Goal: Task Accomplishment & Management: Use online tool/utility

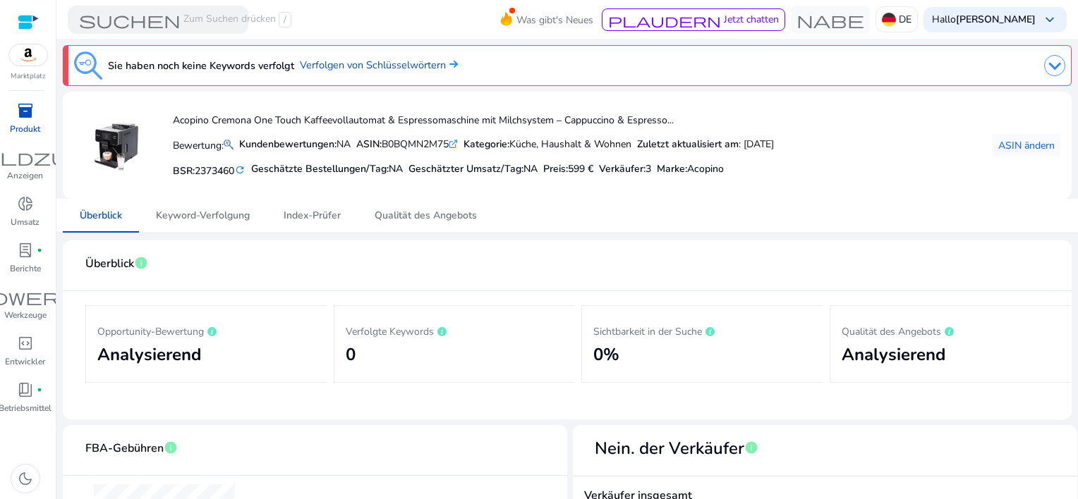
drag, startPoint x: 324, startPoint y: 283, endPoint x: 297, endPoint y: 308, distance: 37.4
drag, startPoint x: 297, startPoint y: 308, endPoint x: 188, endPoint y: 215, distance: 143.0
click at [188, 215] on span "Keyword-Verfolgung" at bounding box center [203, 216] width 94 height 10
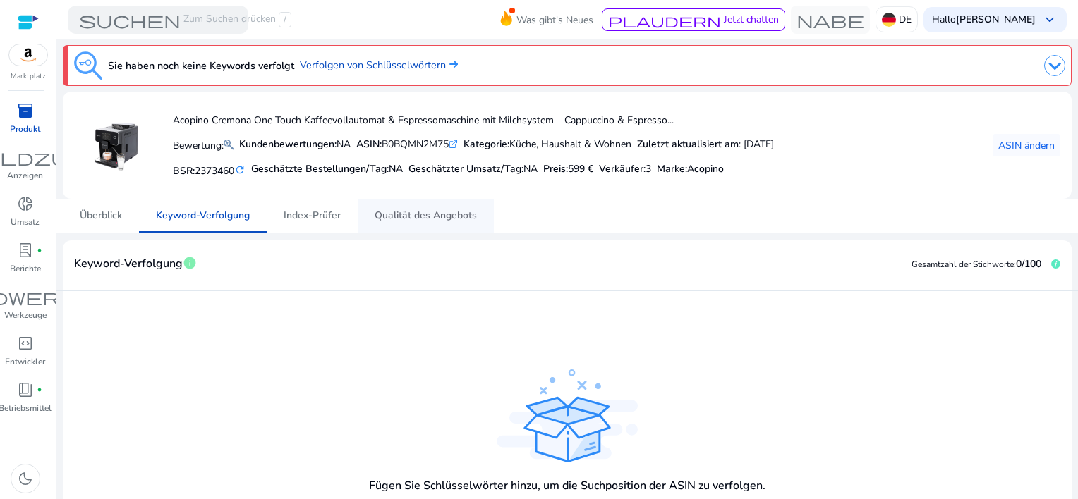
click at [450, 215] on span "Qualität des Angebots" at bounding box center [425, 216] width 102 height 10
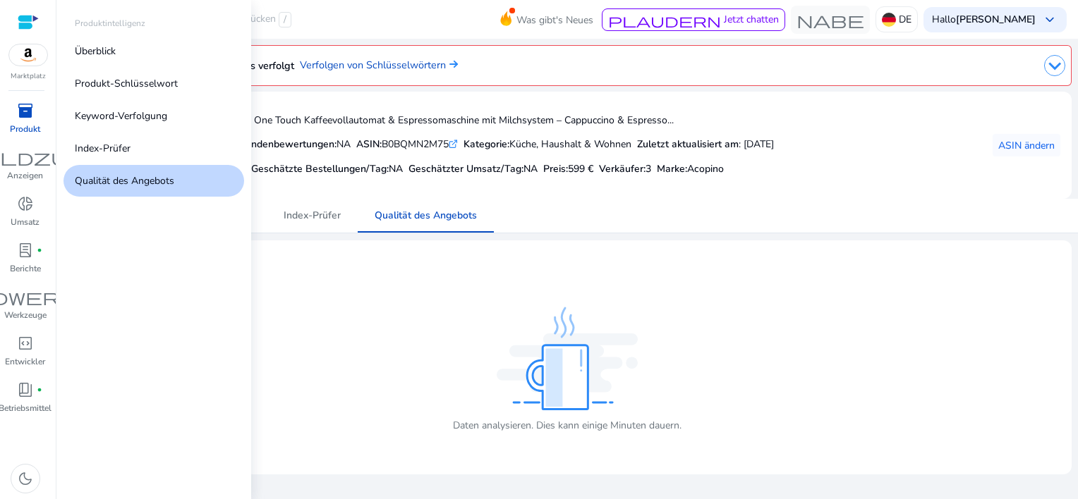
click at [12, 121] on div "inventory_2" at bounding box center [25, 110] width 39 height 23
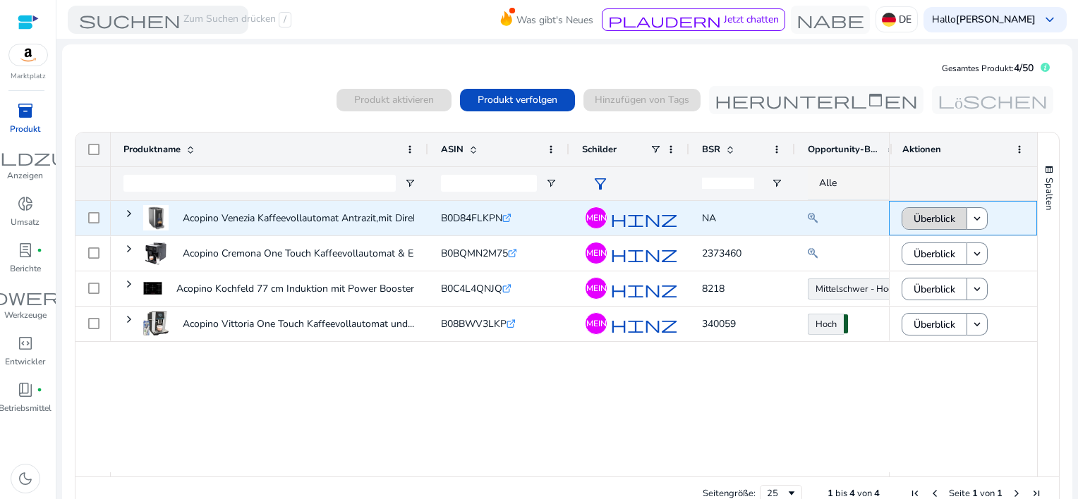
click at [937, 217] on span "Überblick" at bounding box center [934, 219] width 42 height 29
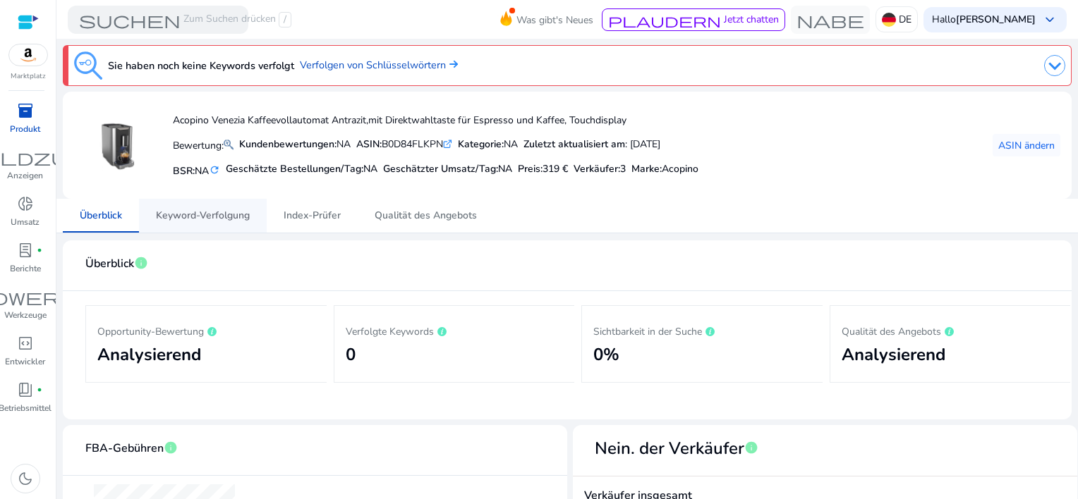
click at [211, 219] on span "Keyword-Verfolgung" at bounding box center [203, 216] width 94 height 10
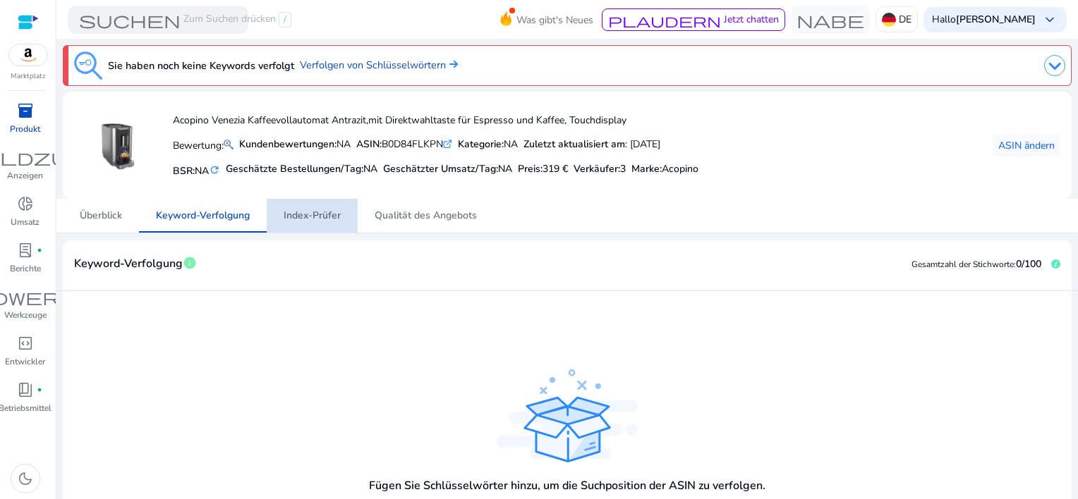
click at [298, 211] on span "Index-Prüfer" at bounding box center [312, 216] width 57 height 10
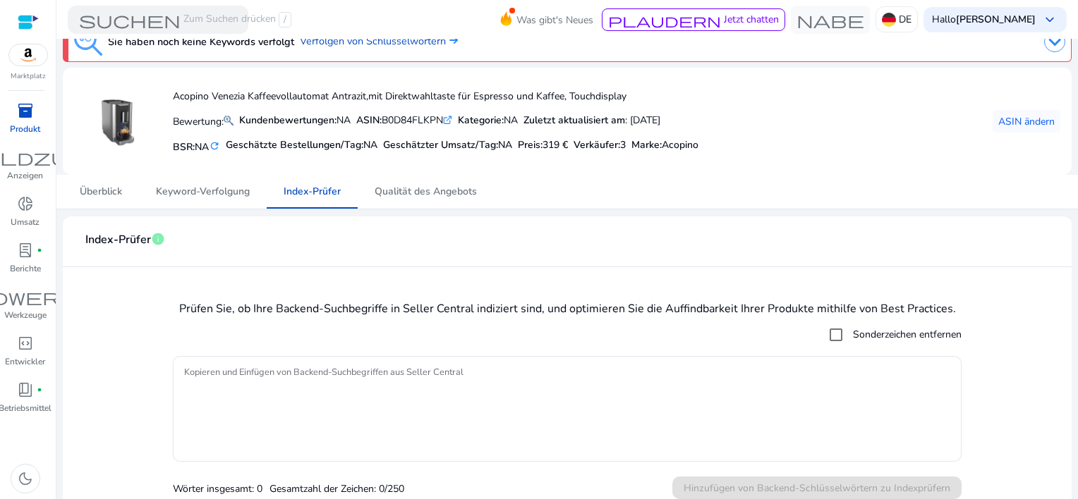
scroll to position [37, 0]
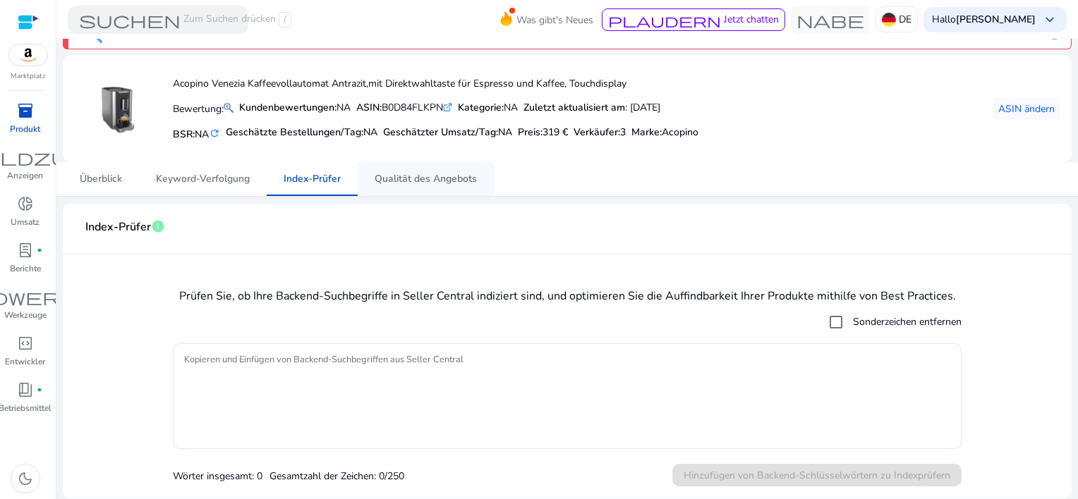
click at [427, 181] on span "Qualität des Angebots" at bounding box center [425, 179] width 102 height 10
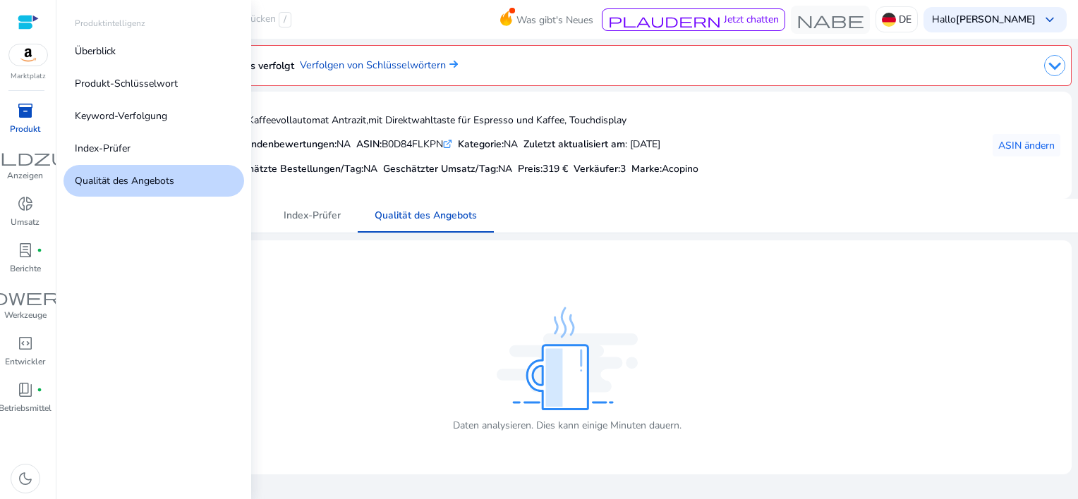
click at [11, 116] on div "inventory_2" at bounding box center [25, 110] width 39 height 23
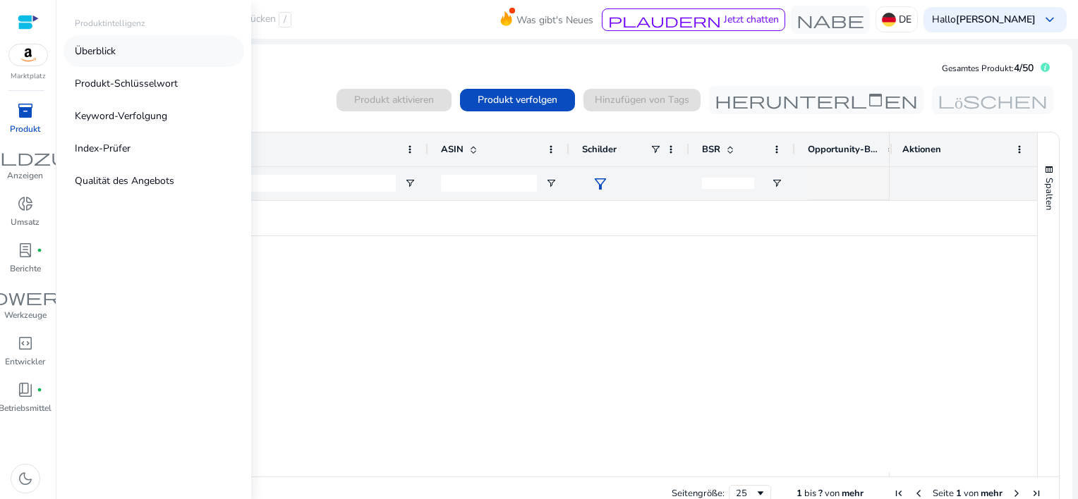
click at [114, 59] on link "Überblick" at bounding box center [153, 51] width 181 height 32
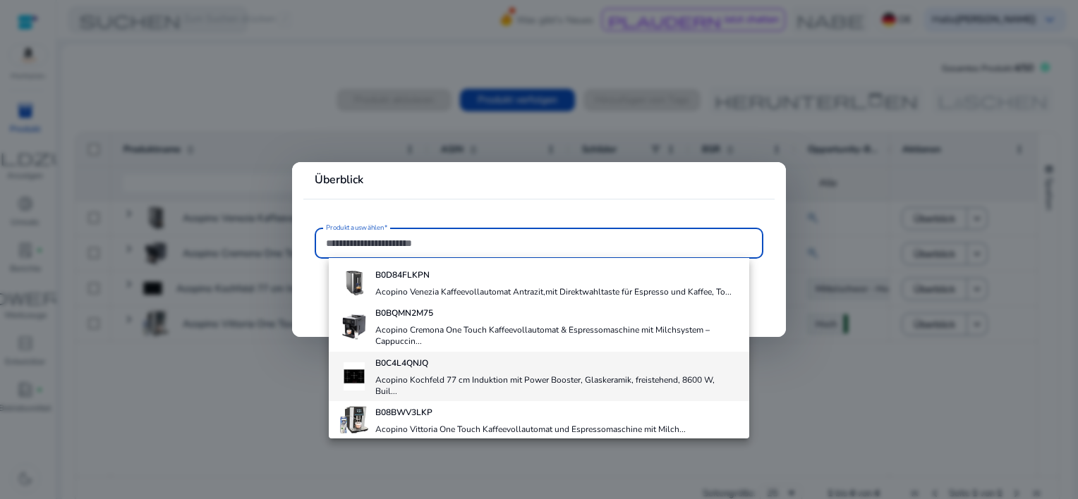
click at [387, 365] on b "B0C4L4QNJQ" at bounding box center [401, 363] width 53 height 11
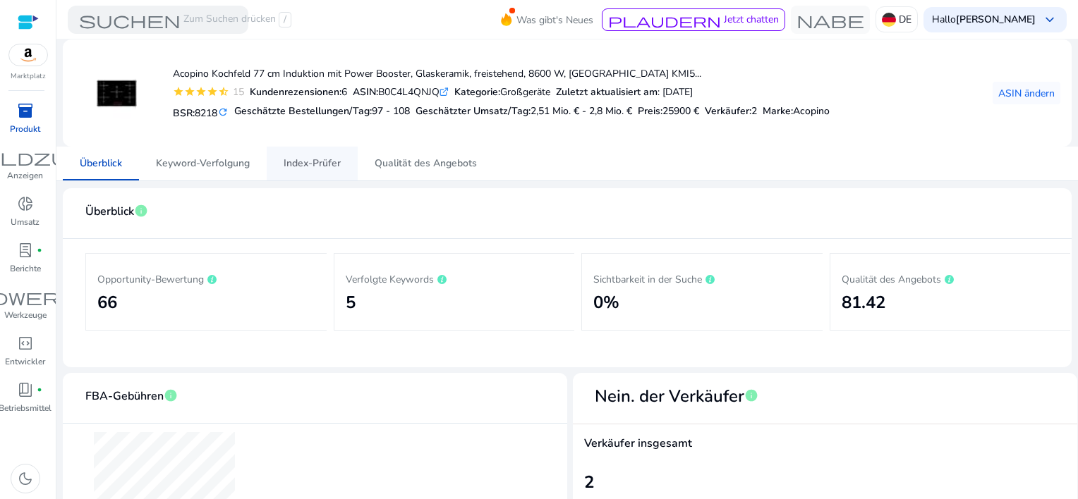
click at [331, 164] on span "Index-Prüfer" at bounding box center [312, 164] width 57 height 10
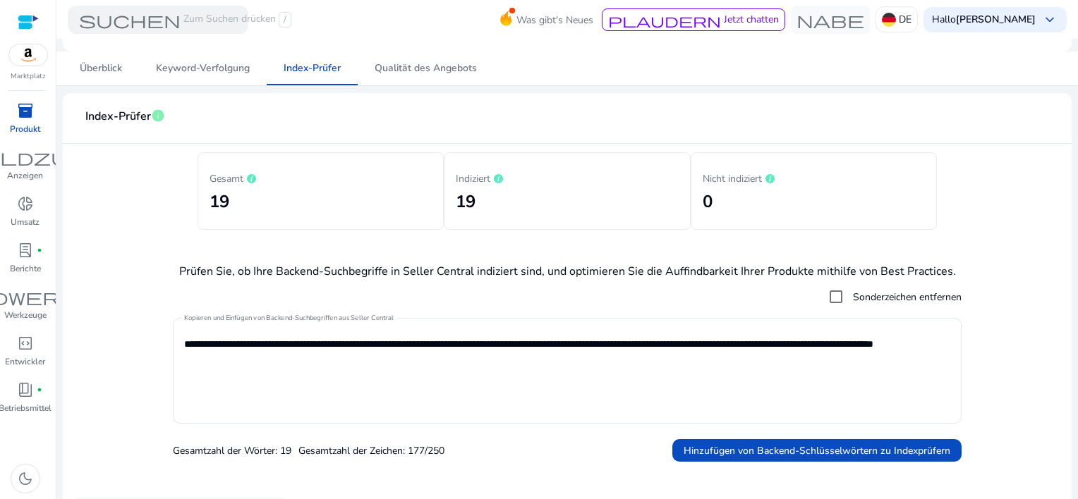
scroll to position [25, 0]
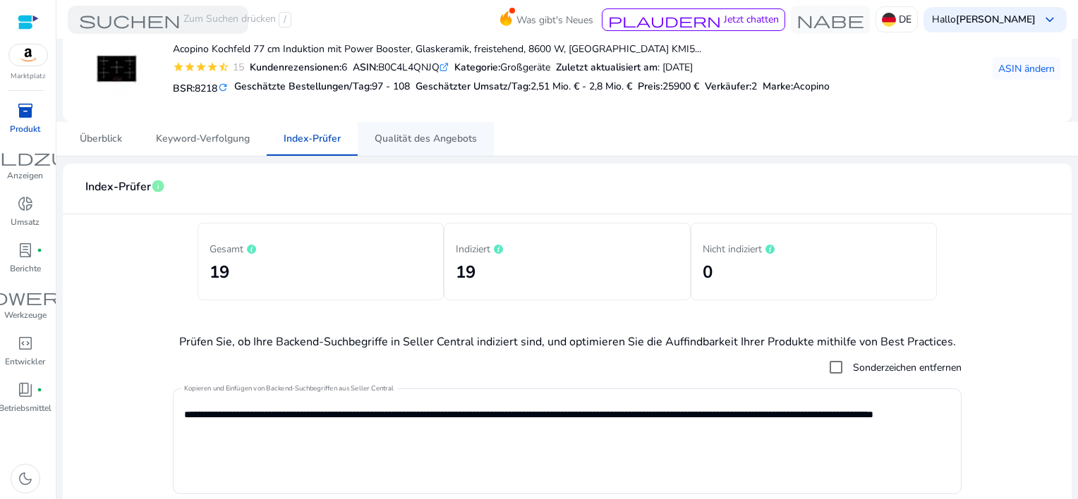
click at [426, 134] on span "Qualität des Angebots" at bounding box center [425, 139] width 102 height 10
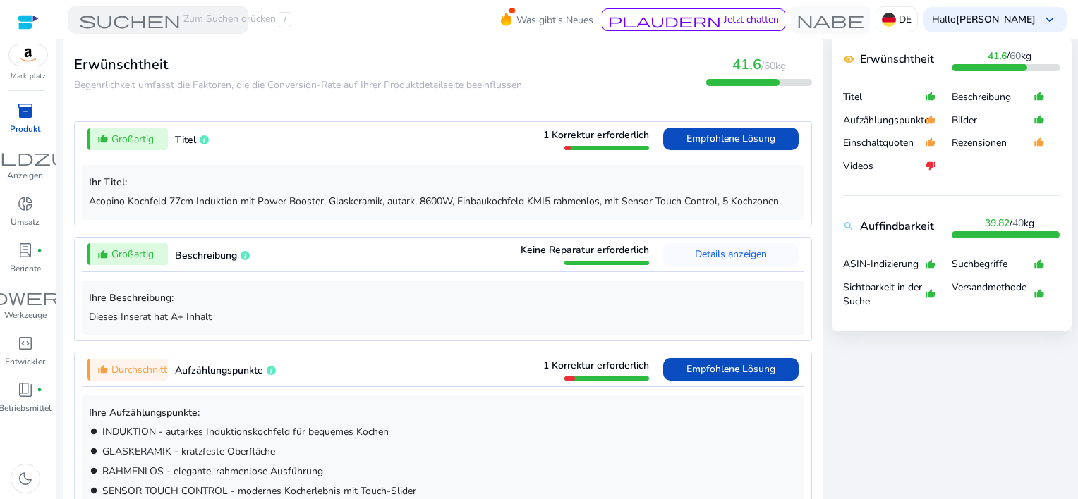
scroll to position [564, 0]
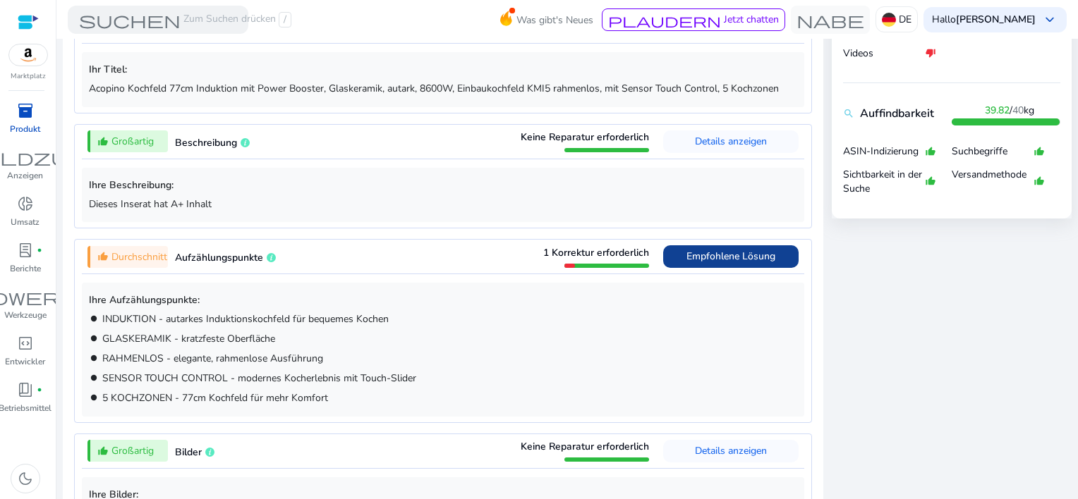
click at [704, 250] on span "Empfohlene Lösung" at bounding box center [730, 256] width 89 height 13
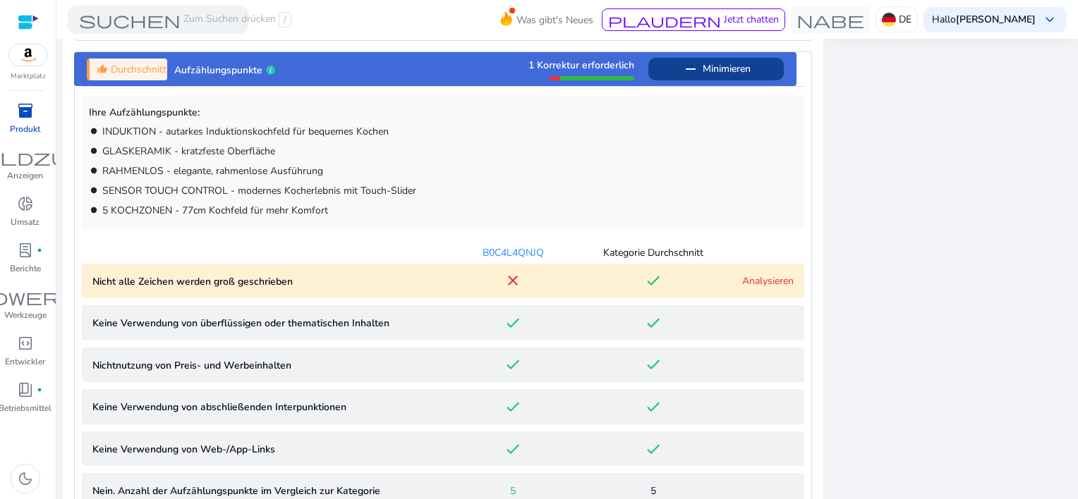
scroll to position [802, 0]
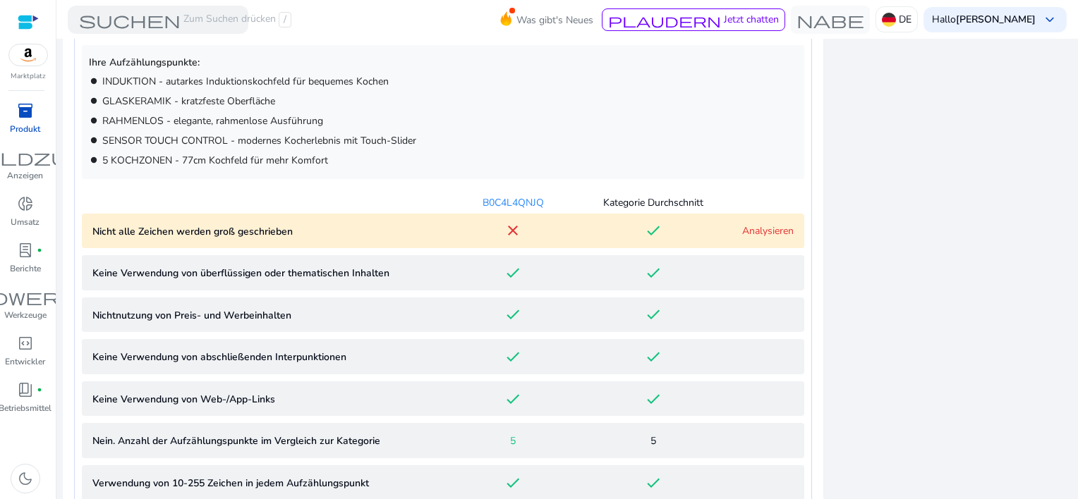
click at [760, 229] on link "Analysieren" at bounding box center [767, 230] width 51 height 13
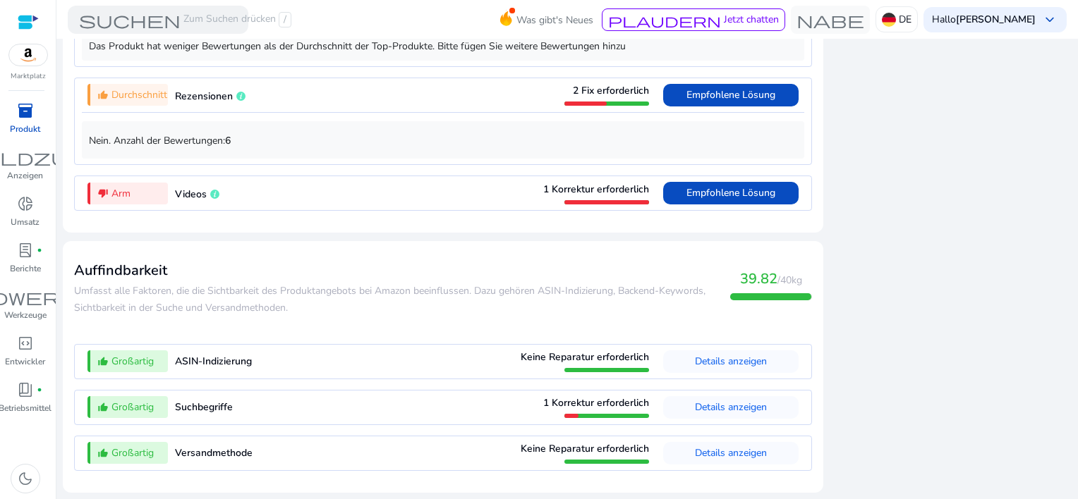
scroll to position [1882, 0]
click at [712, 403] on span "Details anzeigen" at bounding box center [731, 407] width 72 height 13
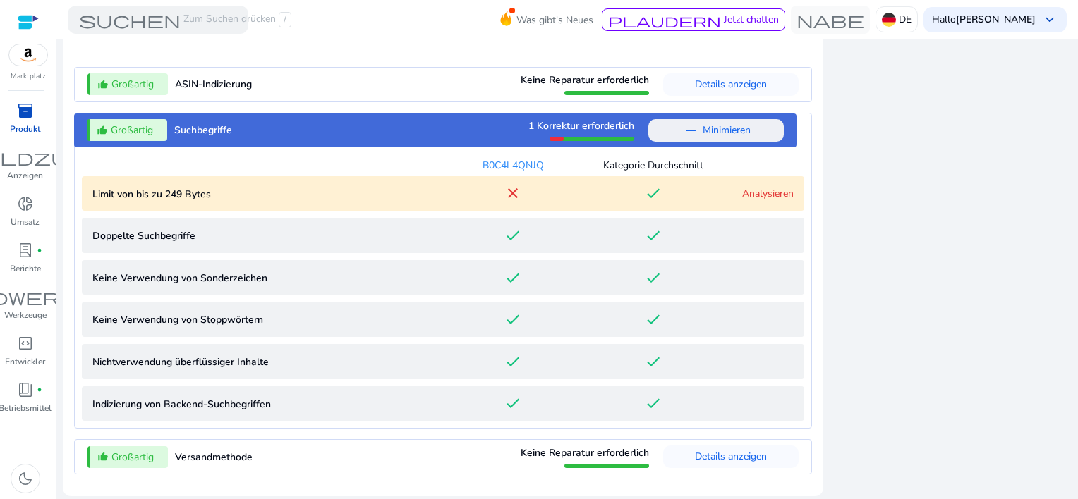
scroll to position [1456, 0]
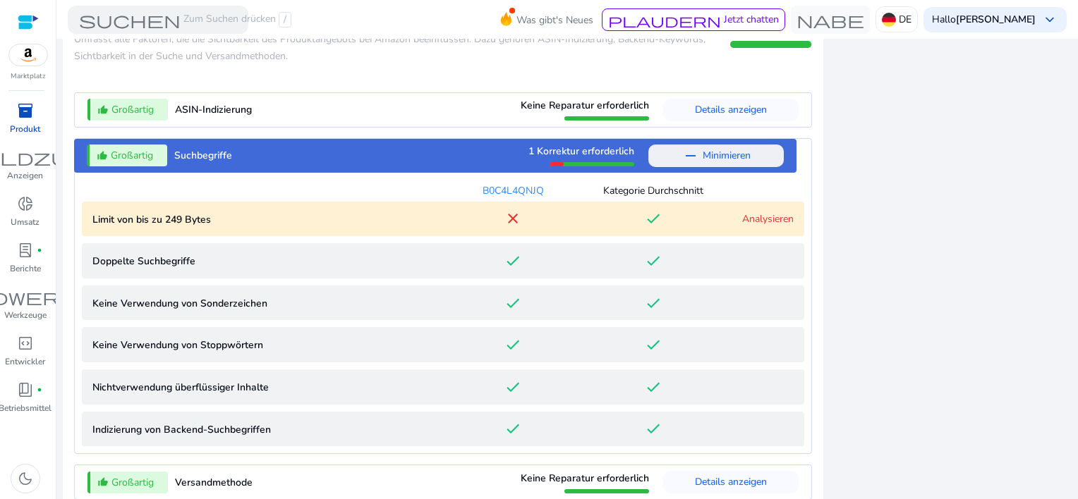
click at [220, 221] on p "Limit von bis zu 249 Bytes" at bounding box center [267, 219] width 351 height 15
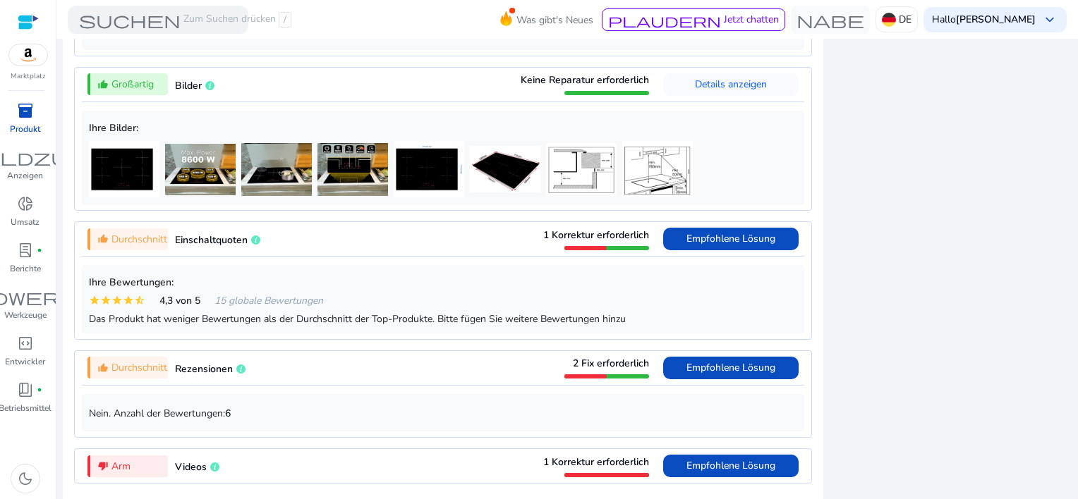
scroll to position [859, 0]
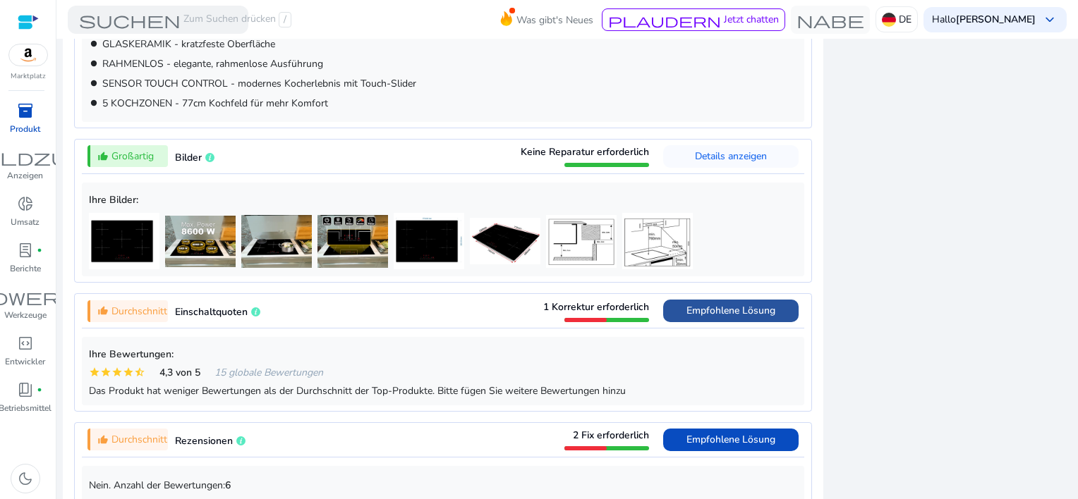
click at [700, 314] on span "Empfohlene Lösung" at bounding box center [730, 310] width 89 height 13
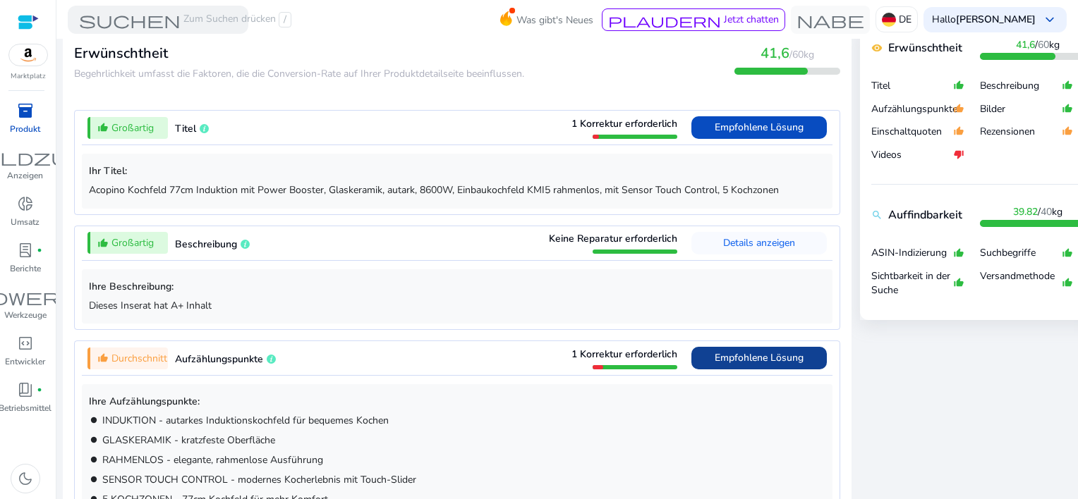
scroll to position [451, 0]
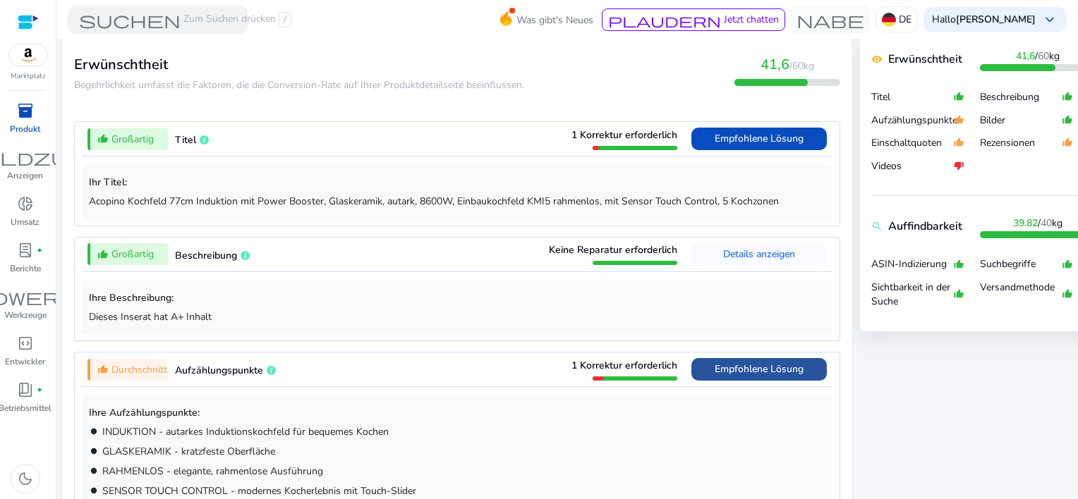
click at [741, 361] on span "Empfohlene Lösung" at bounding box center [758, 369] width 89 height 23
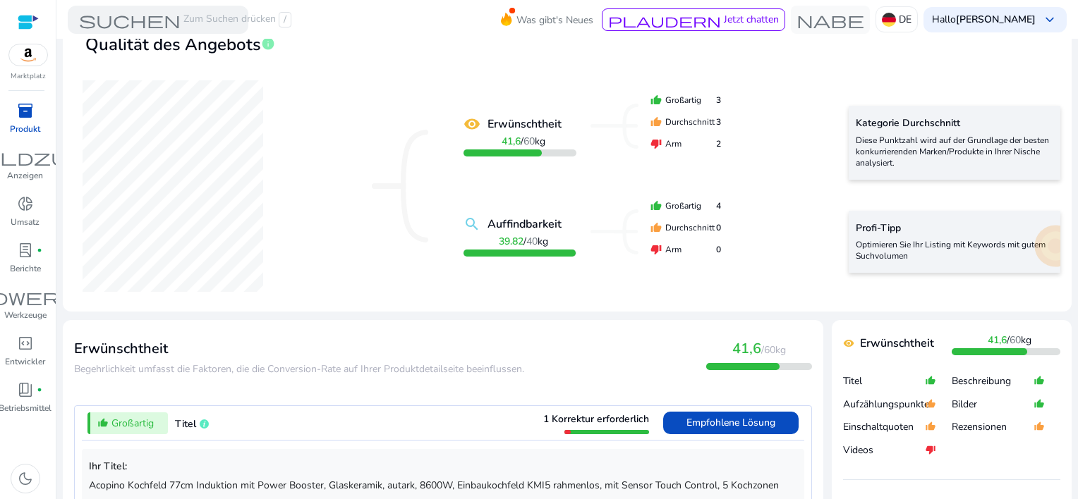
scroll to position [0, 0]
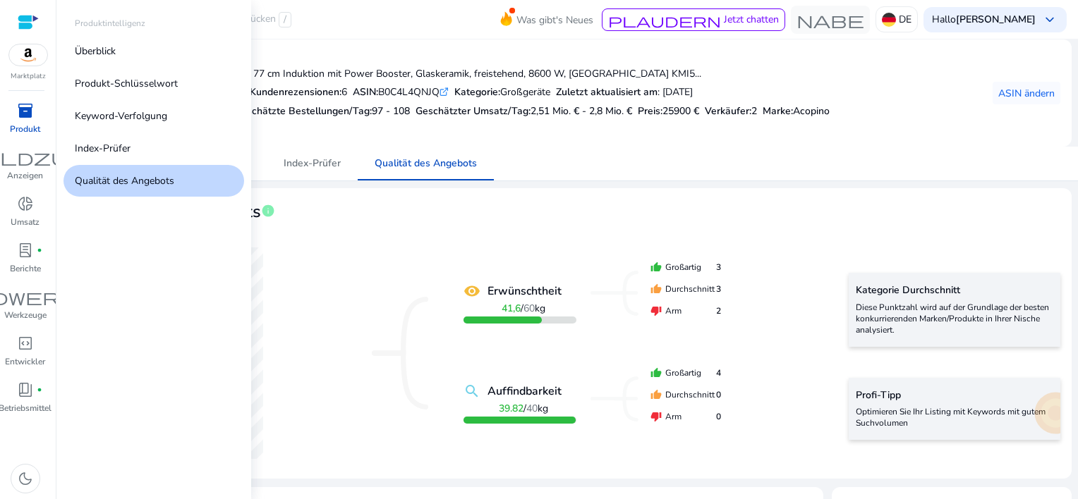
click at [30, 103] on span "inventory_2" at bounding box center [25, 110] width 17 height 17
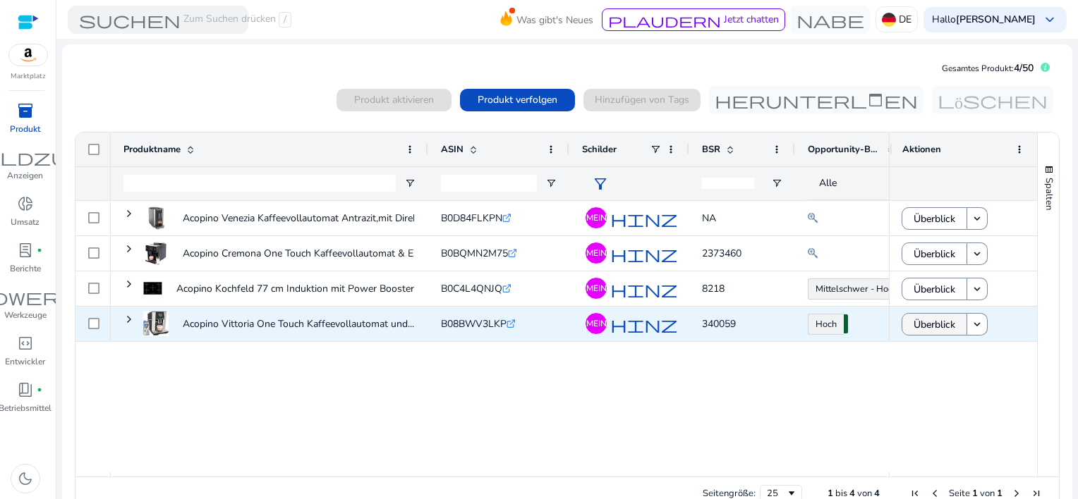
click at [928, 317] on span "Überblick" at bounding box center [934, 324] width 42 height 29
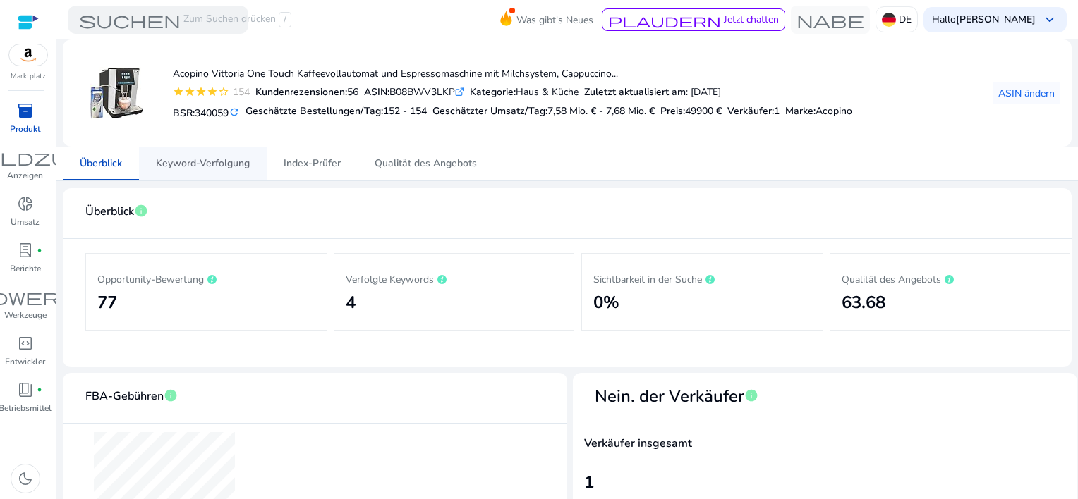
click at [214, 163] on span "Keyword-Verfolgung" at bounding box center [203, 164] width 94 height 10
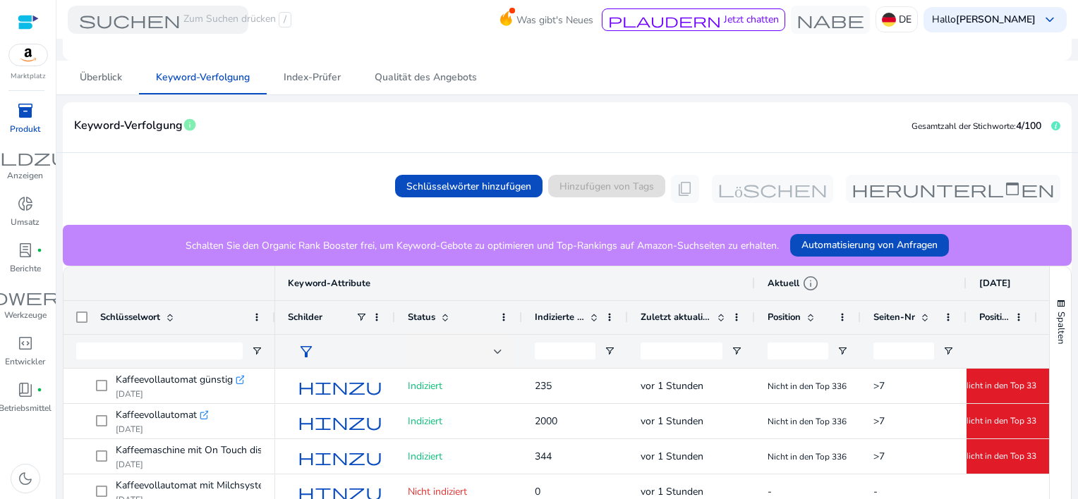
scroll to position [35, 0]
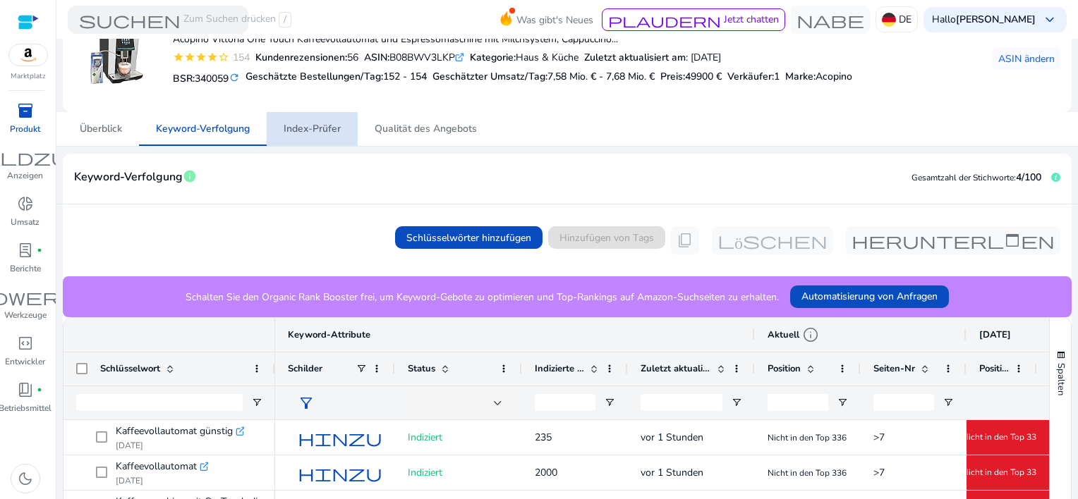
click at [296, 130] on span "Index-Prüfer" at bounding box center [312, 129] width 57 height 10
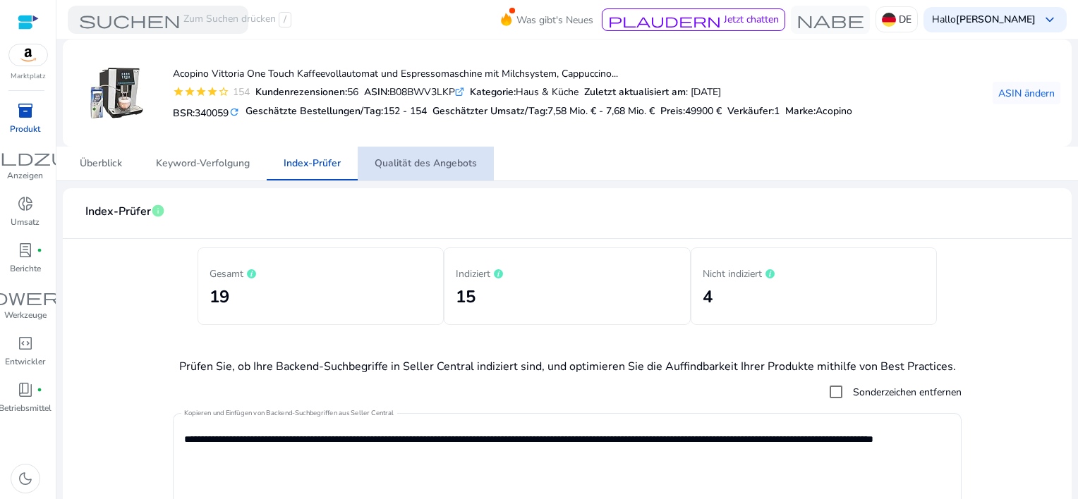
click at [430, 161] on span "Qualität des Angebots" at bounding box center [425, 164] width 102 height 10
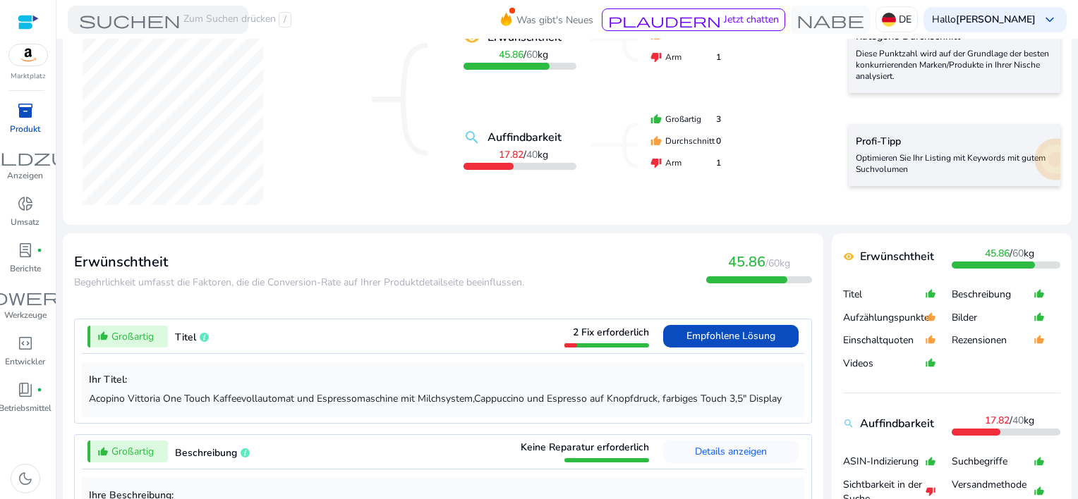
scroll to position [282, 0]
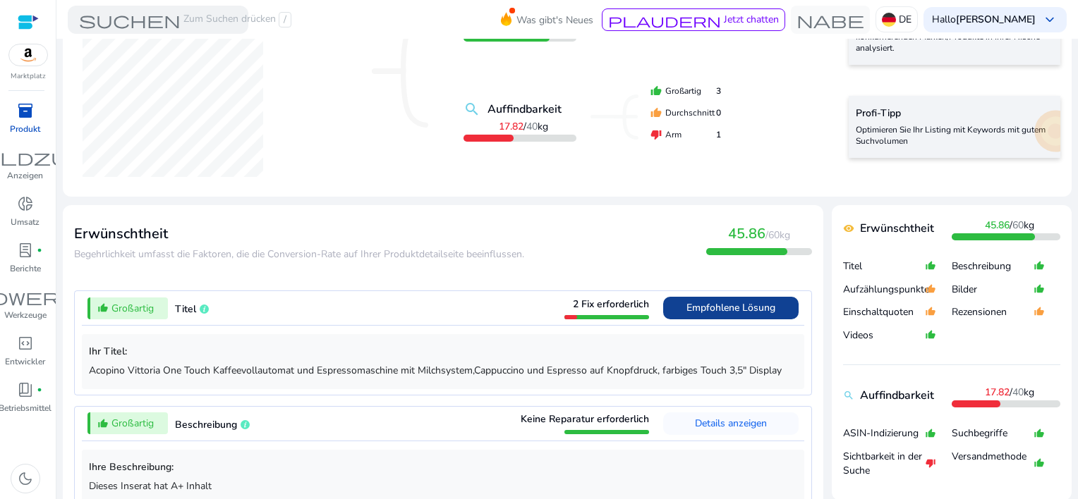
click at [706, 302] on span "Empfohlene Lösung" at bounding box center [730, 307] width 89 height 13
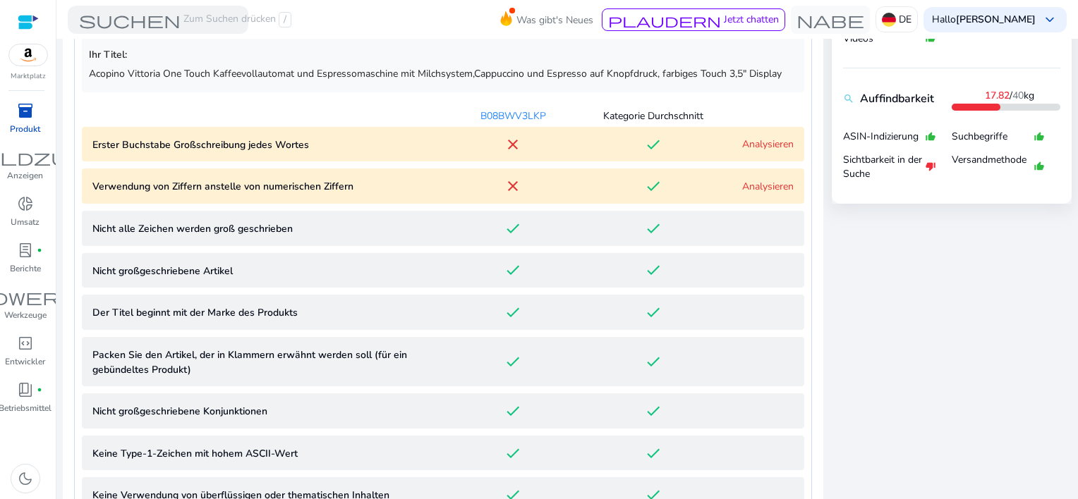
scroll to position [628, 0]
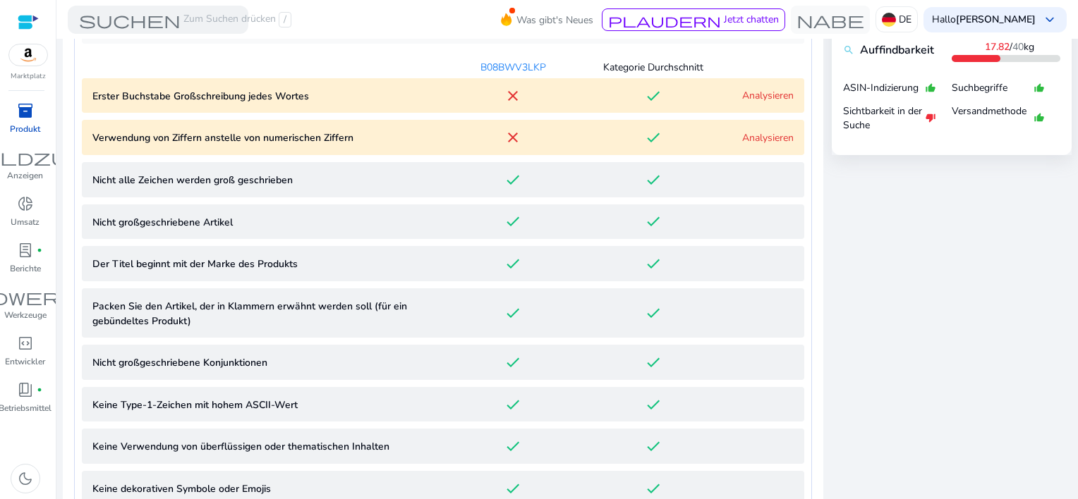
click at [762, 93] on link "Analysieren" at bounding box center [767, 95] width 51 height 13
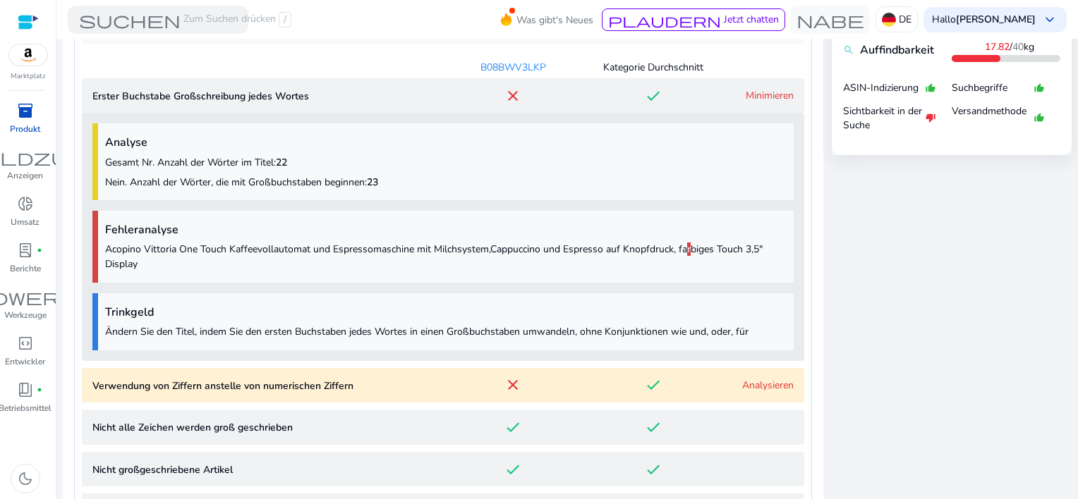
scroll to position [705, 0]
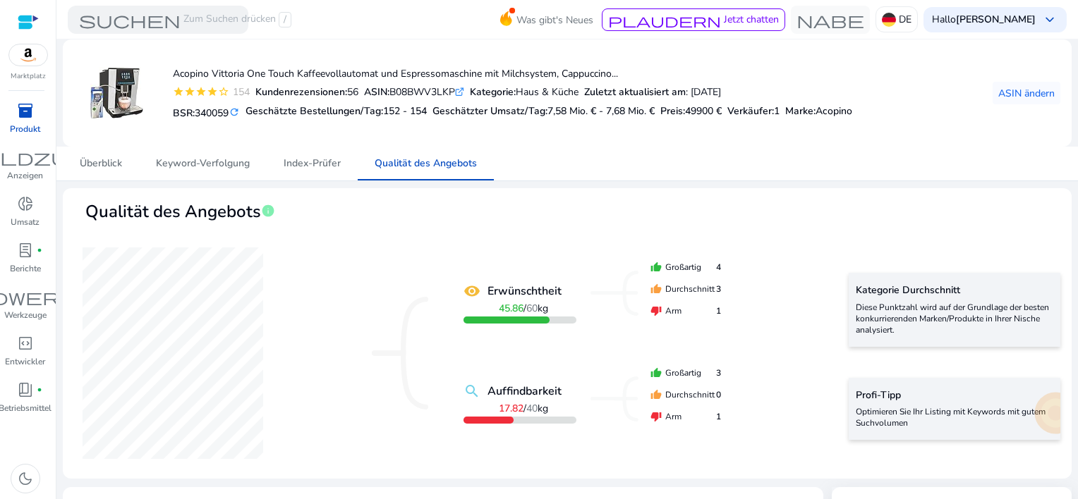
scroll to position [705, 0]
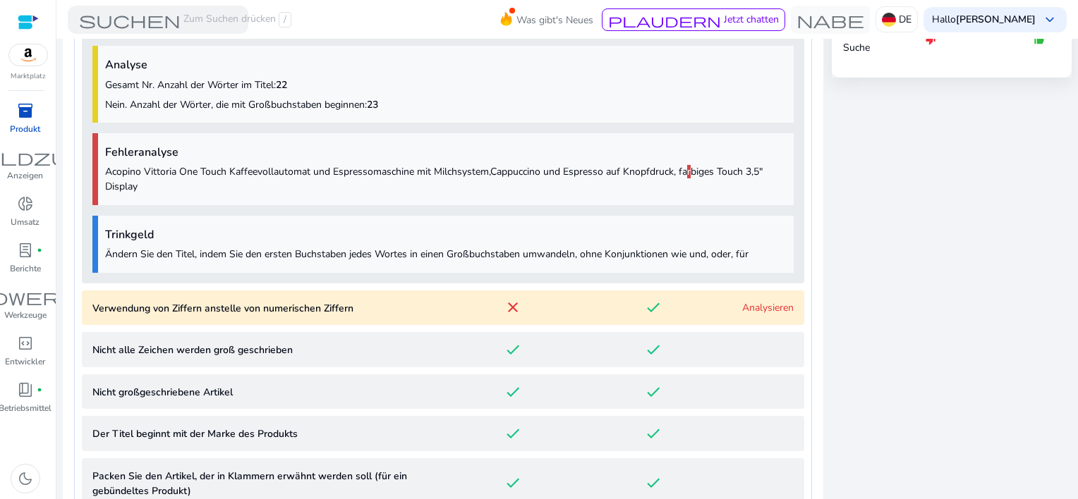
click at [756, 310] on link "Analysieren" at bounding box center [767, 307] width 51 height 13
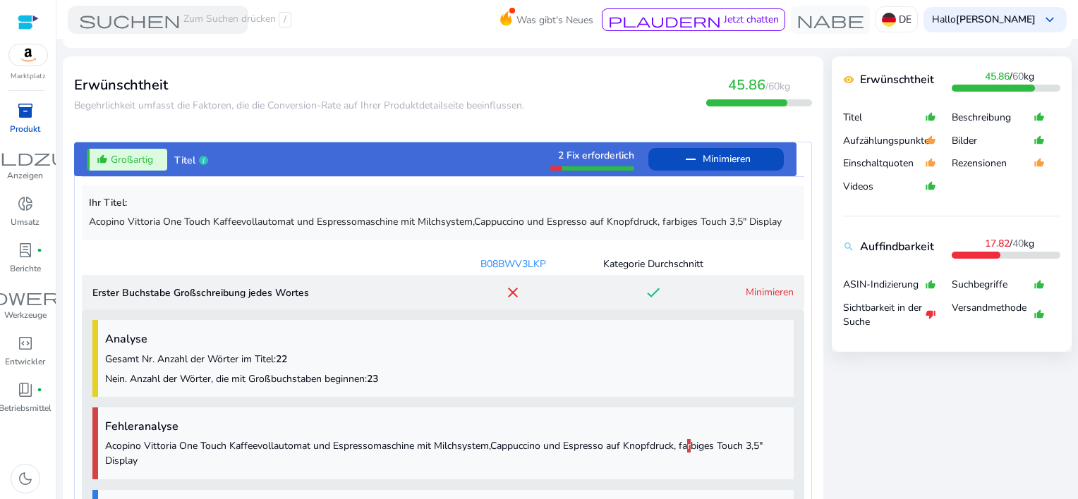
scroll to position [501, 0]
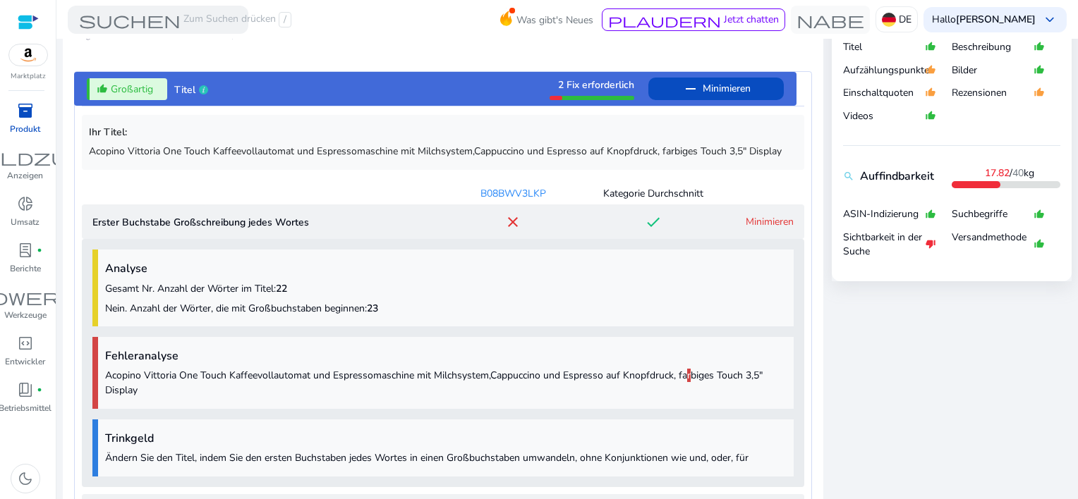
click at [678, 376] on p "Acopino Vittoria One Touch Kaffeevollautomat und Espressomaschine mit Milchsyst…" at bounding box center [445, 383] width 681 height 30
click at [700, 375] on p "Acopino Vittoria One Touch Kaffeevollautomat und Espressomaschine mit Milchsyst…" at bounding box center [445, 383] width 681 height 30
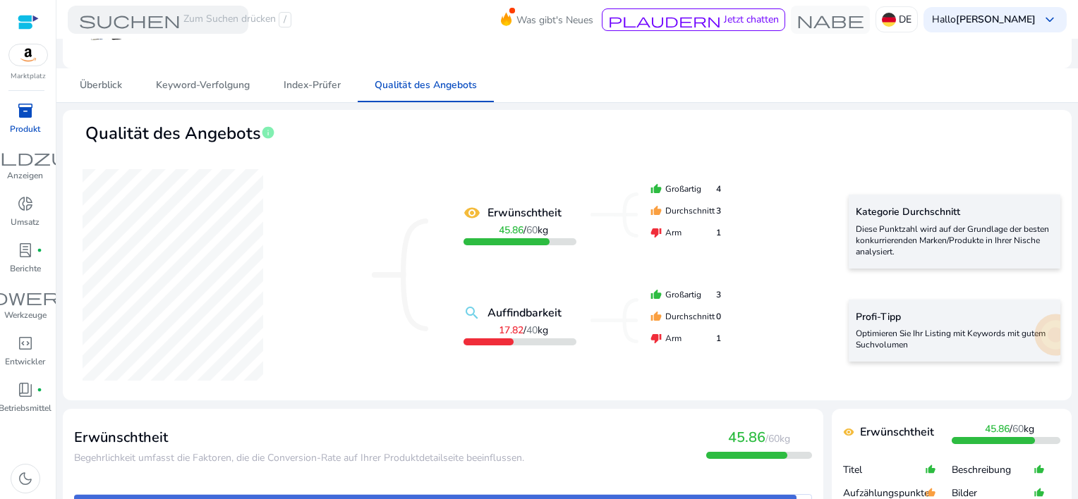
scroll to position [0, 0]
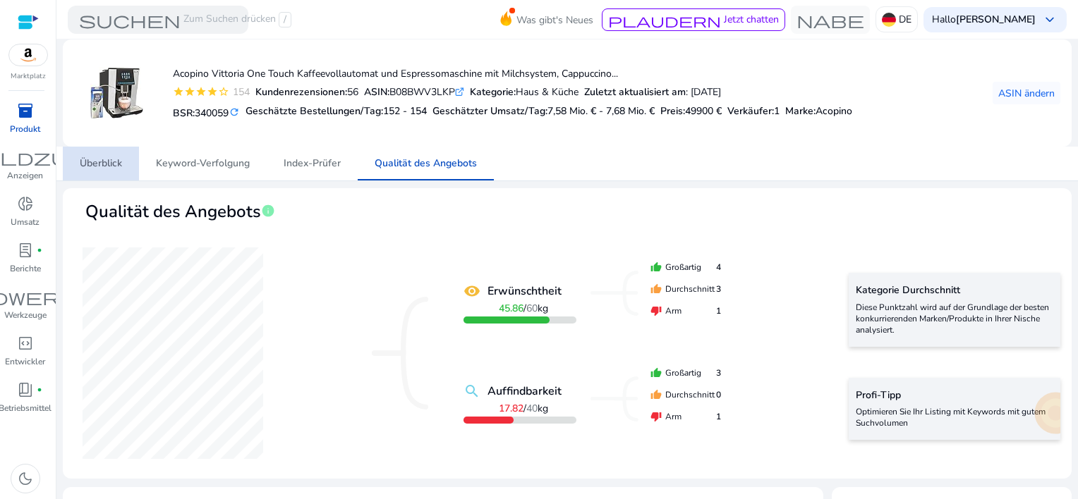
click at [99, 166] on span "Überblick" at bounding box center [101, 164] width 42 height 10
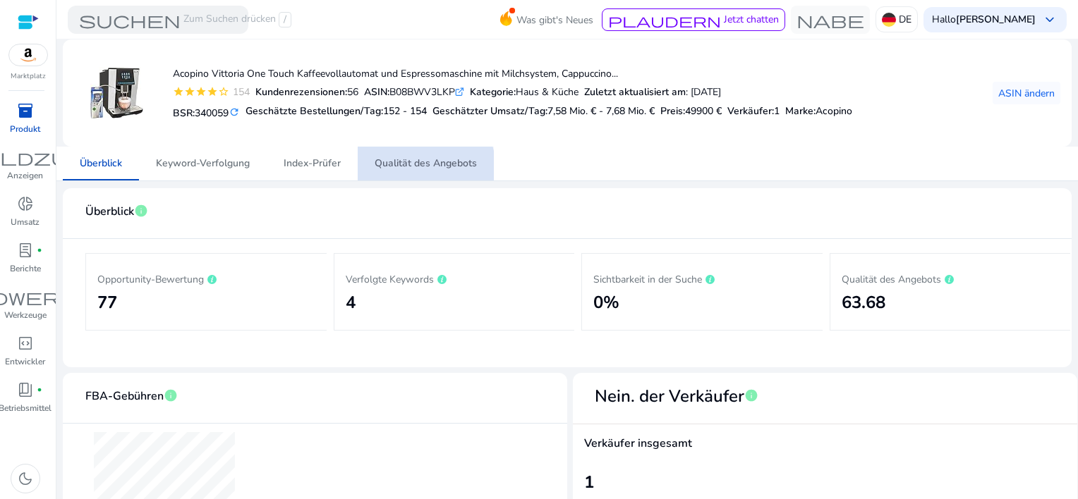
click at [414, 166] on span "Qualität des Angebots" at bounding box center [425, 164] width 102 height 10
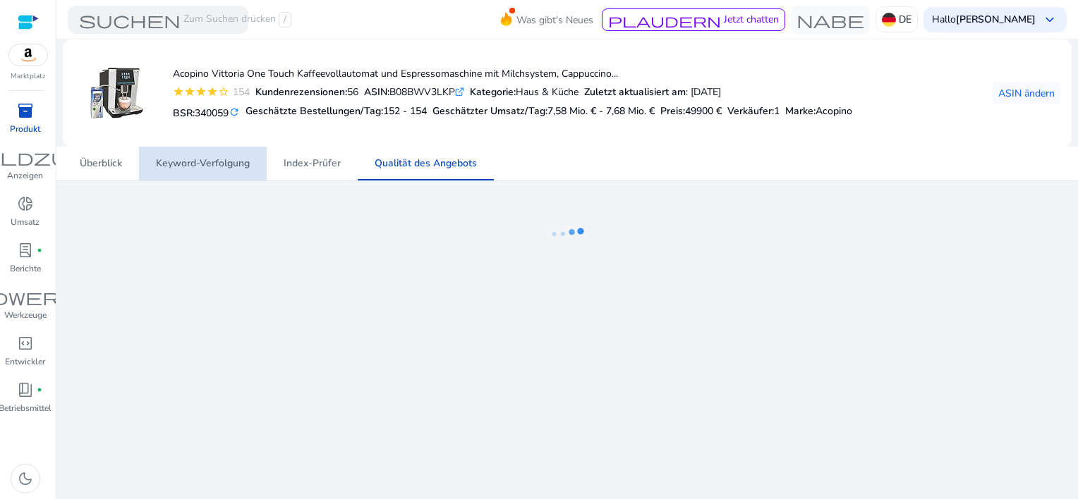
click at [207, 161] on span "Keyword-Verfolgung" at bounding box center [203, 164] width 94 height 10
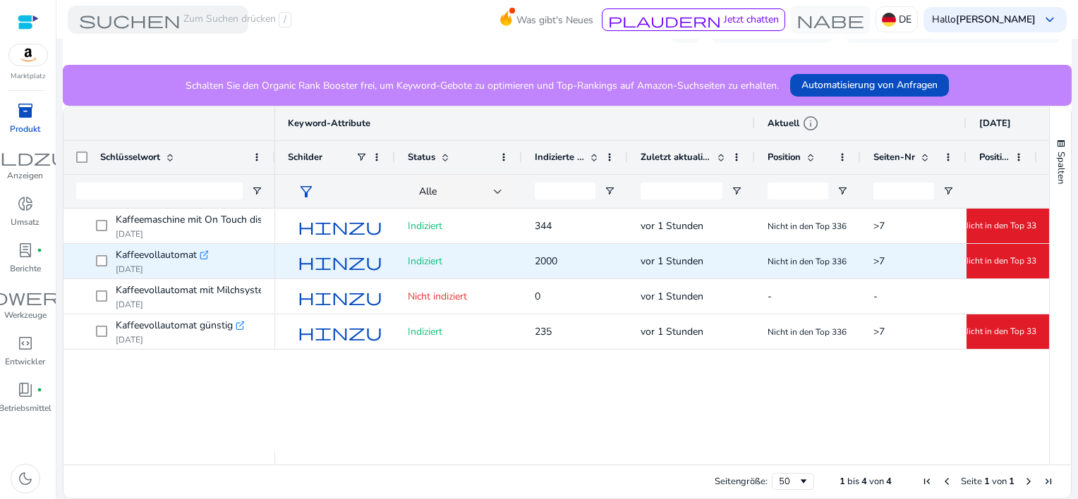
scroll to position [105, 0]
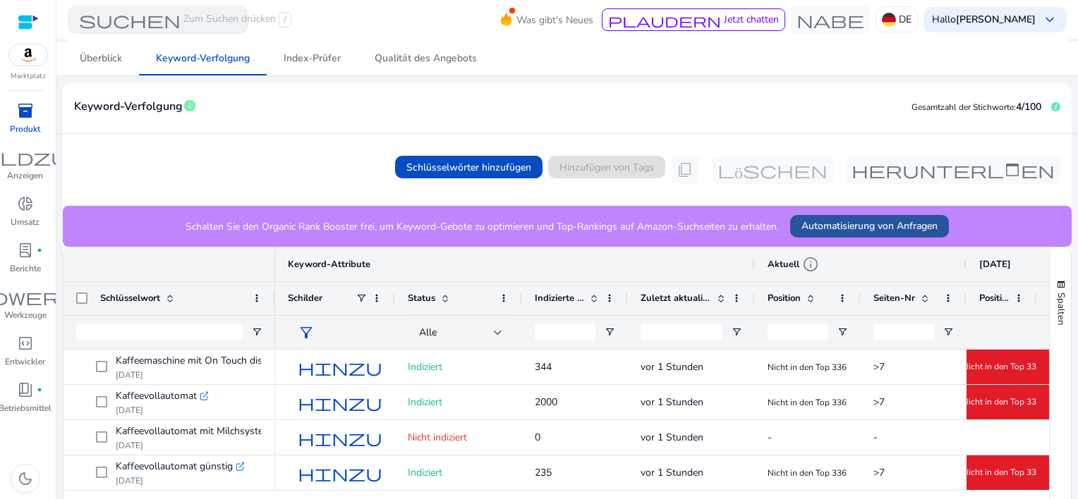
click at [816, 221] on span "Automatisierung von Anfragen" at bounding box center [869, 226] width 136 height 15
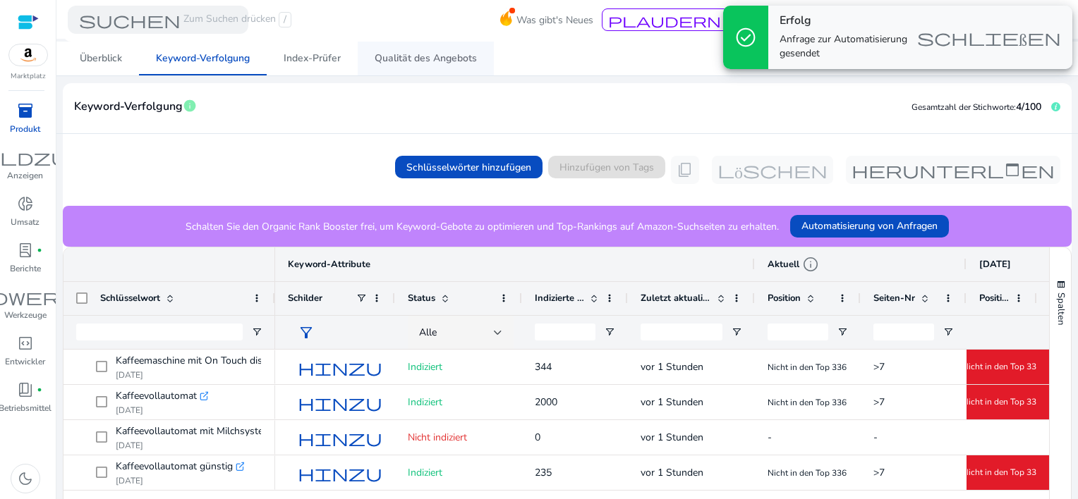
click at [438, 54] on span "Qualität des Angebots" at bounding box center [425, 59] width 102 height 10
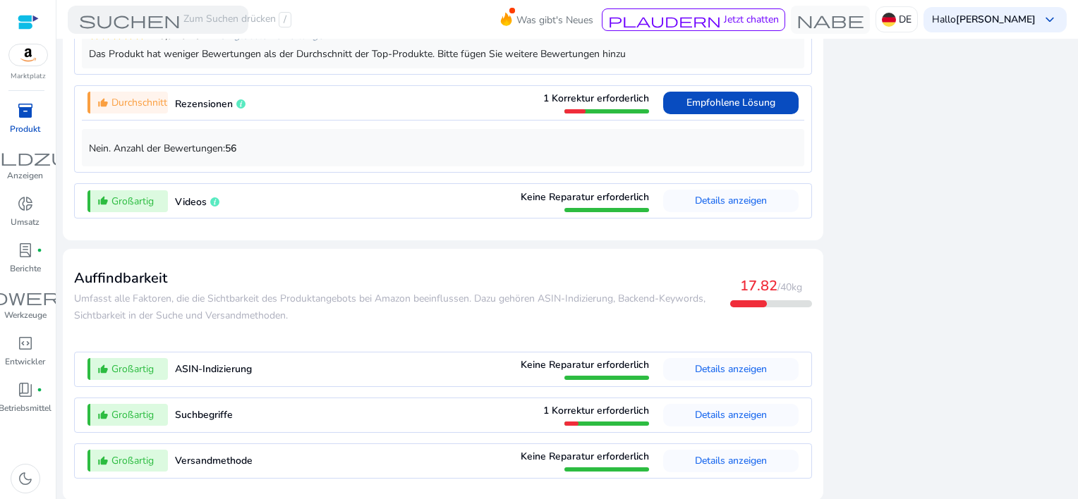
scroll to position [1279, 0]
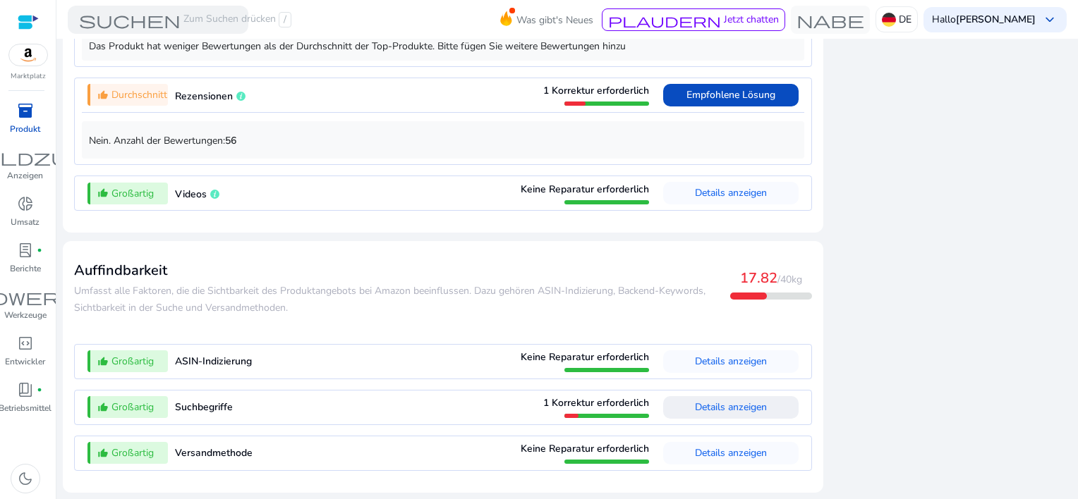
click at [719, 400] on span "Details anzeigen" at bounding box center [731, 407] width 72 height 23
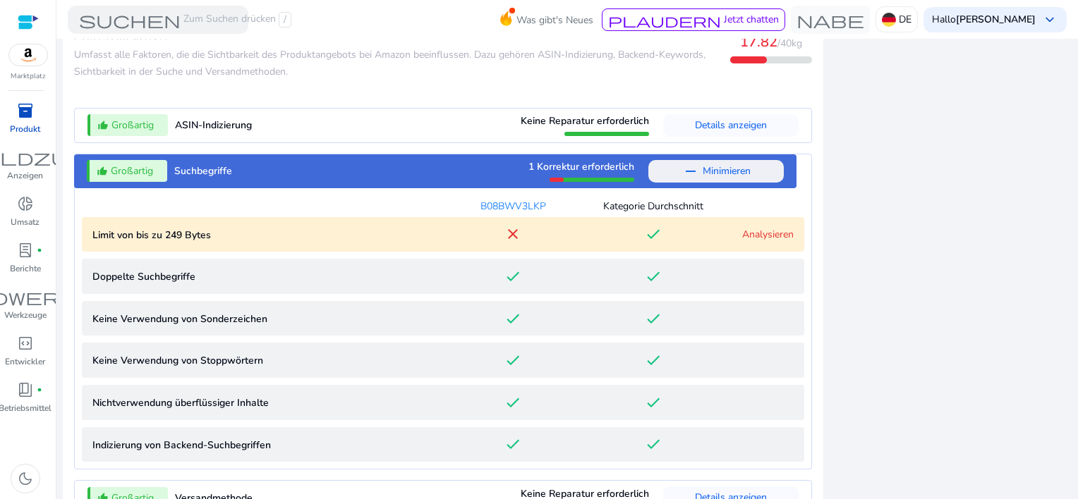
scroll to position [1560, 0]
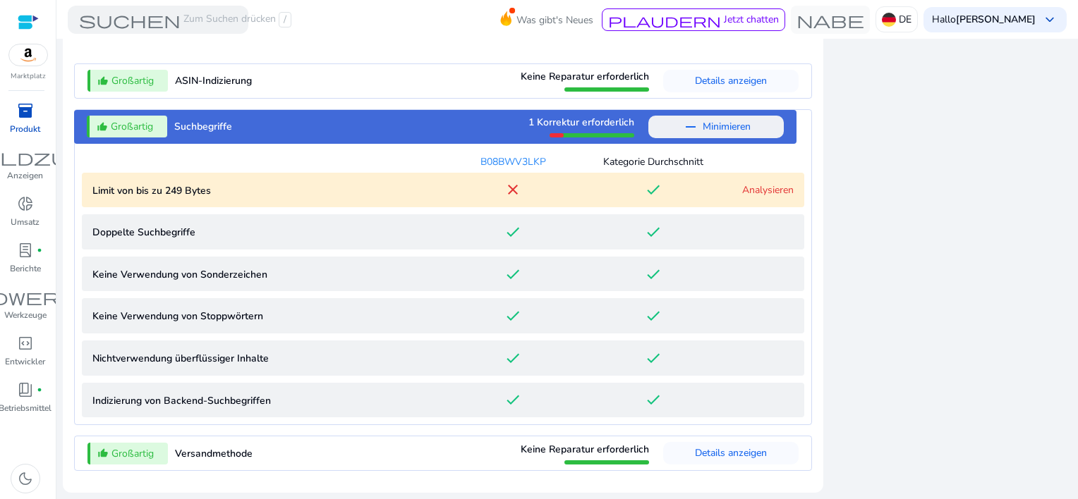
click at [762, 195] on link "Analysieren" at bounding box center [767, 189] width 51 height 13
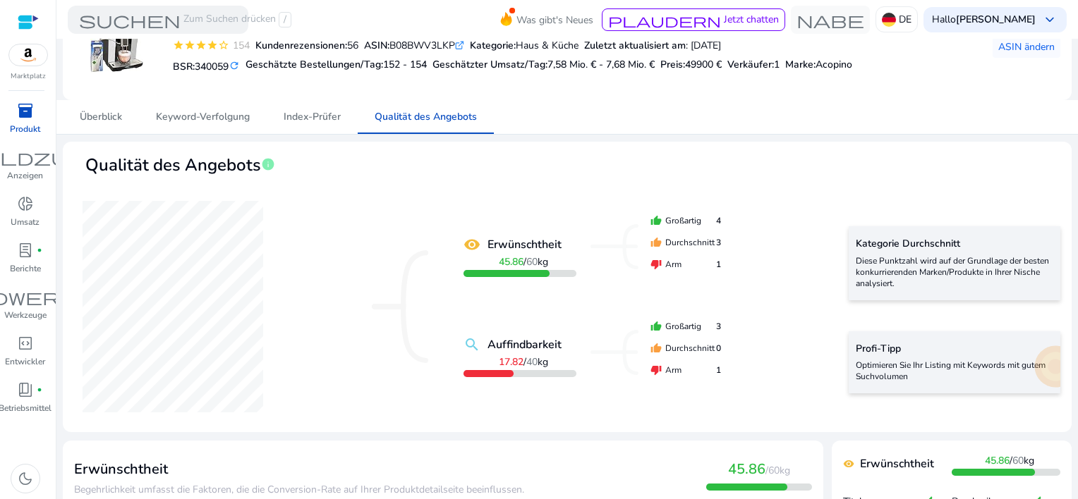
scroll to position [0, 0]
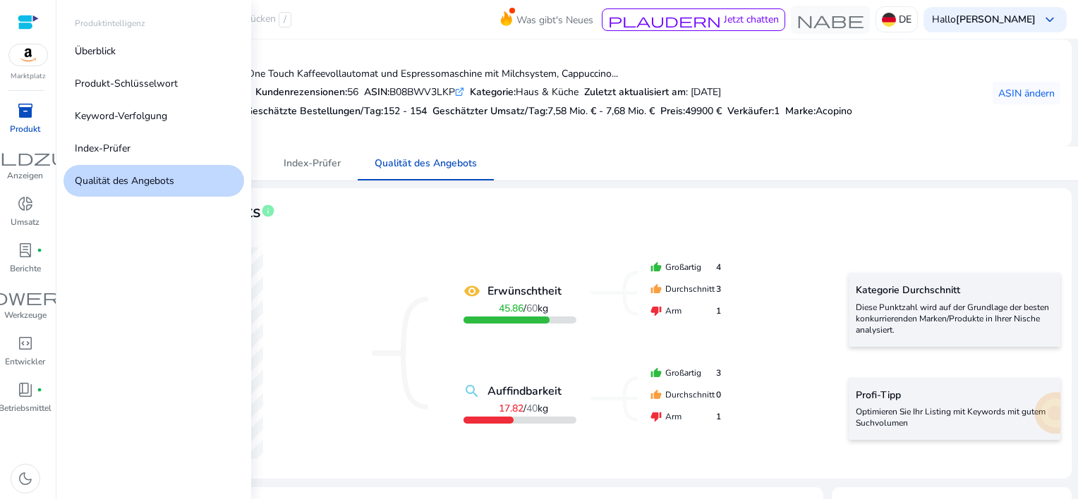
click at [27, 119] on span "inventory_2" at bounding box center [25, 110] width 17 height 17
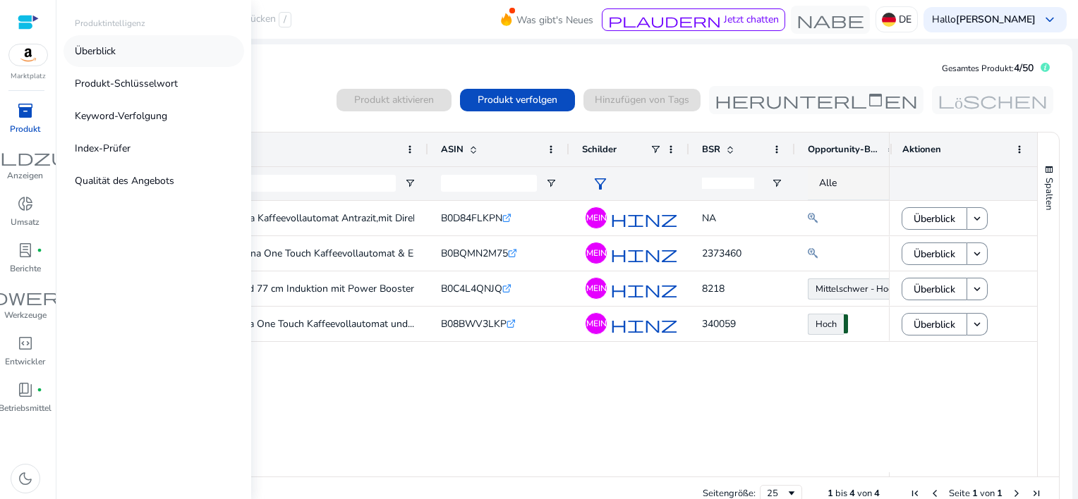
click at [106, 50] on p "Überblick" at bounding box center [95, 51] width 41 height 15
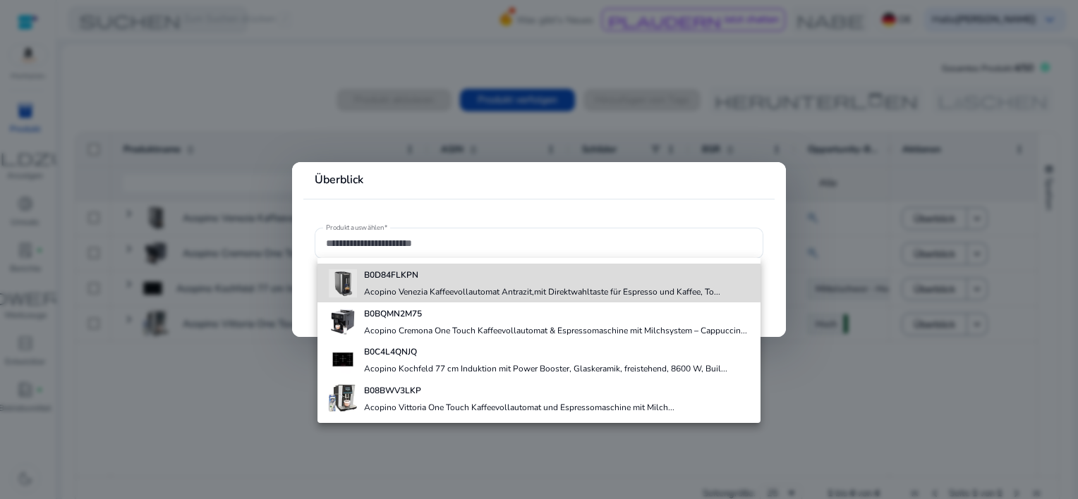
click at [384, 279] on b "B0D84FLKPN" at bounding box center [391, 274] width 54 height 11
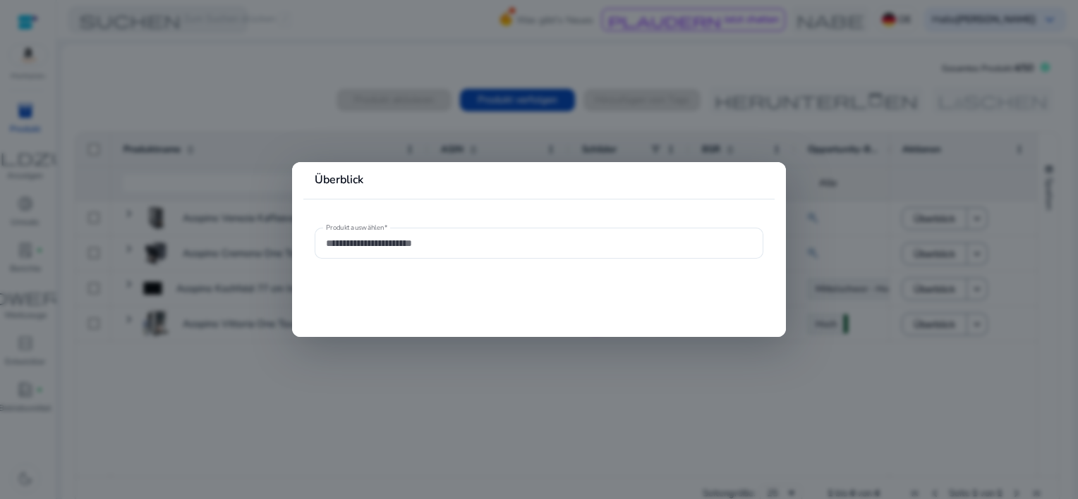
type input "**********"
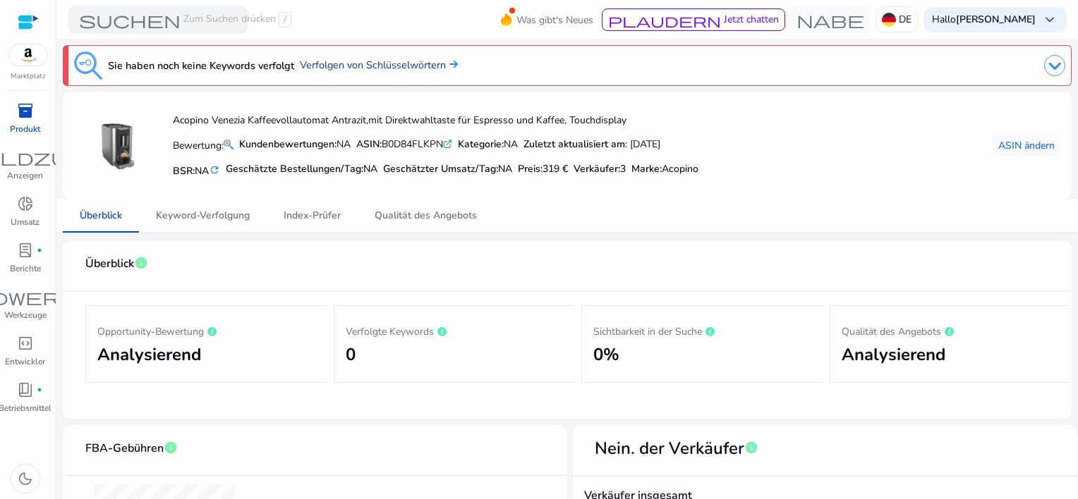
click at [361, 65] on font "Verfolgen von Schlüsselwörtern" at bounding box center [373, 65] width 146 height 14
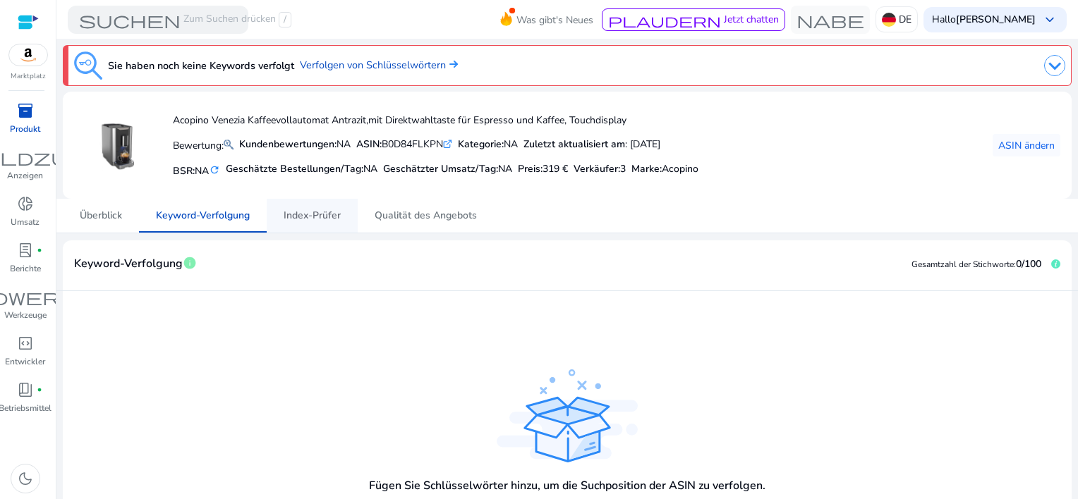
scroll to position [117, 0]
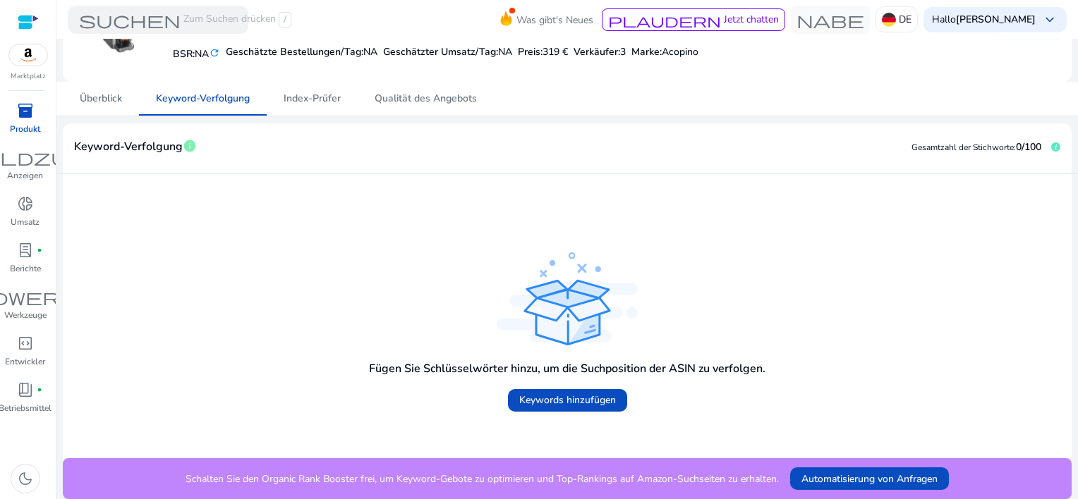
click at [303, 217] on div "Fügen Sie Schlüsselwörter hinzu, um die Suchposition der ASIN zu verfolgen. Key…" at bounding box center [567, 316] width 986 height 262
click at [327, 94] on span "Index-Prüfer" at bounding box center [312, 99] width 57 height 10
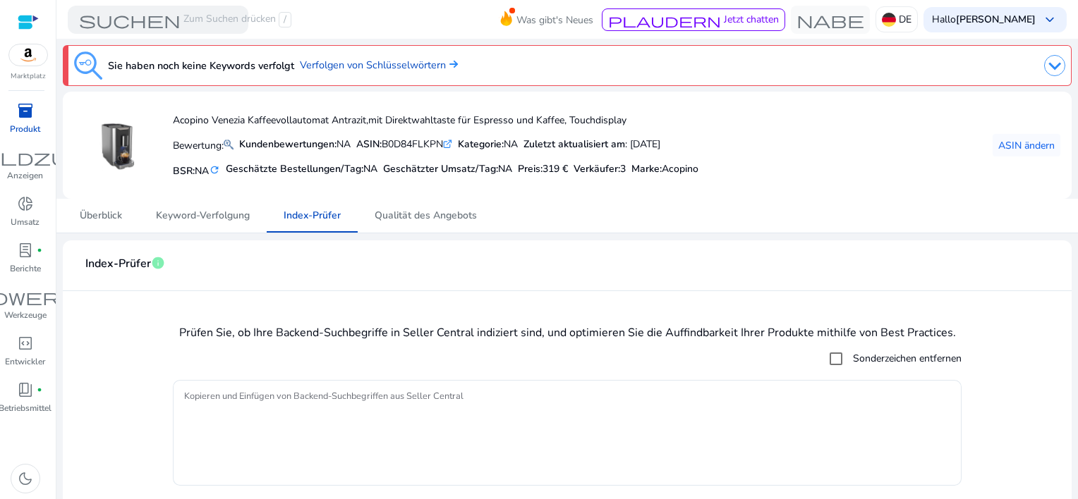
scroll to position [37, 0]
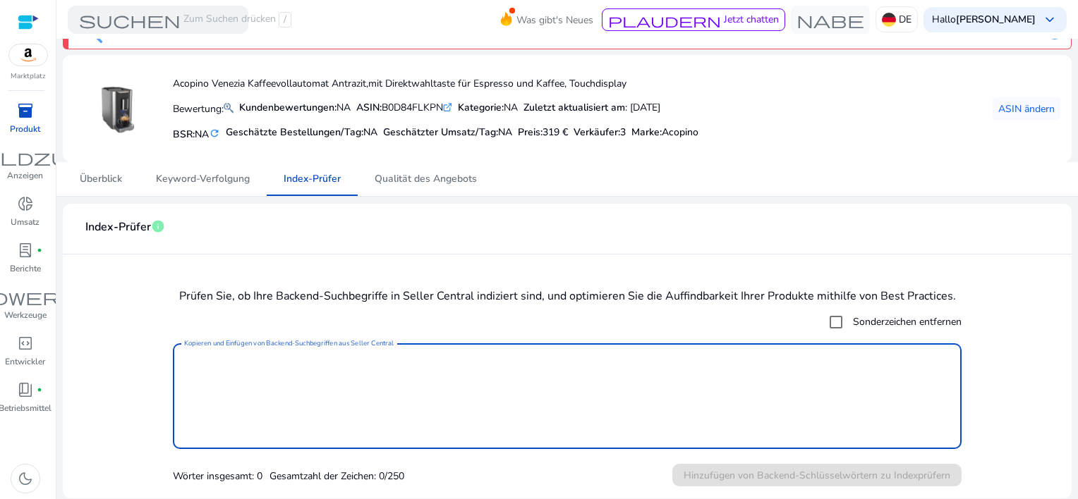
click at [255, 360] on textarea "Kopieren und Einfügen von Backend-Suchbegriffen aus Seller Central" at bounding box center [567, 397] width 766 height 92
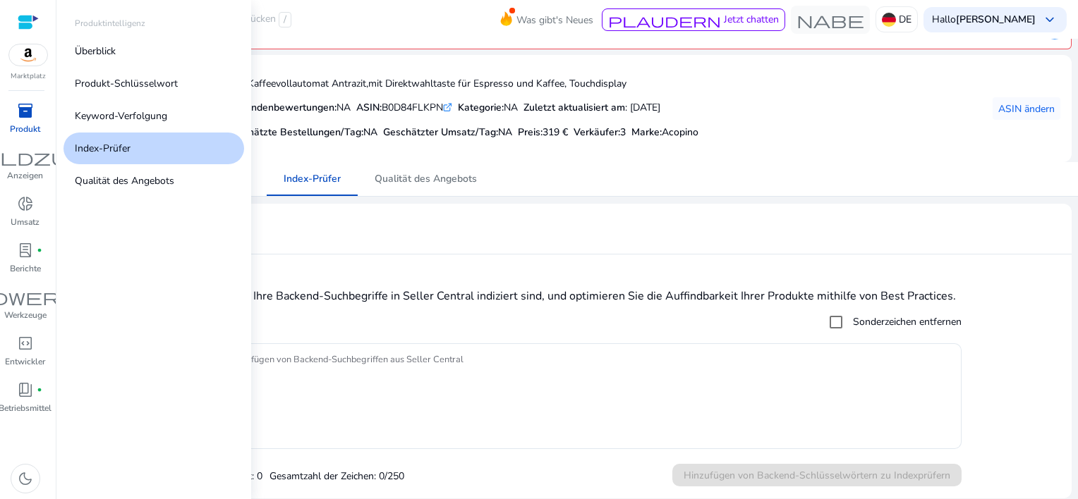
click at [20, 109] on span "inventory_2" at bounding box center [25, 110] width 17 height 17
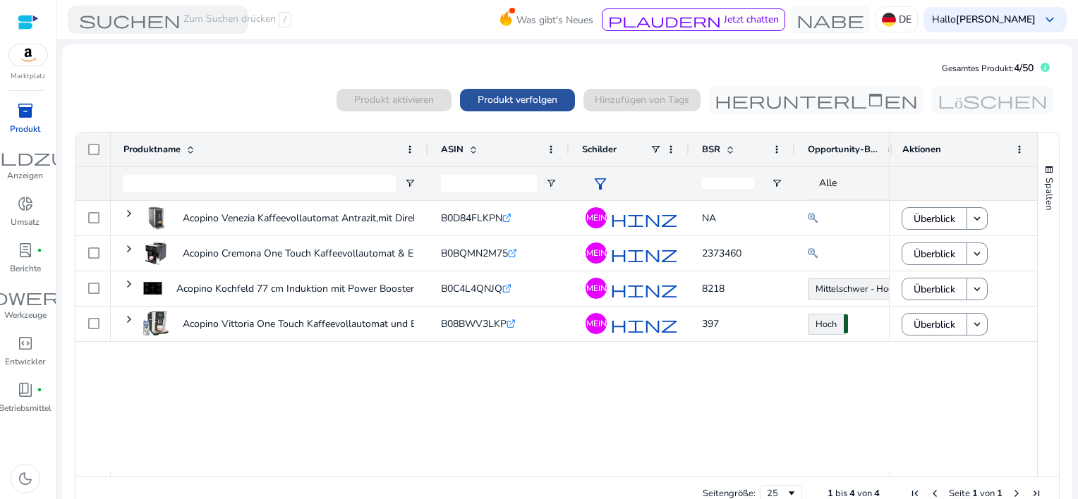
click at [488, 96] on span "Produkt verfolgen" at bounding box center [517, 99] width 80 height 15
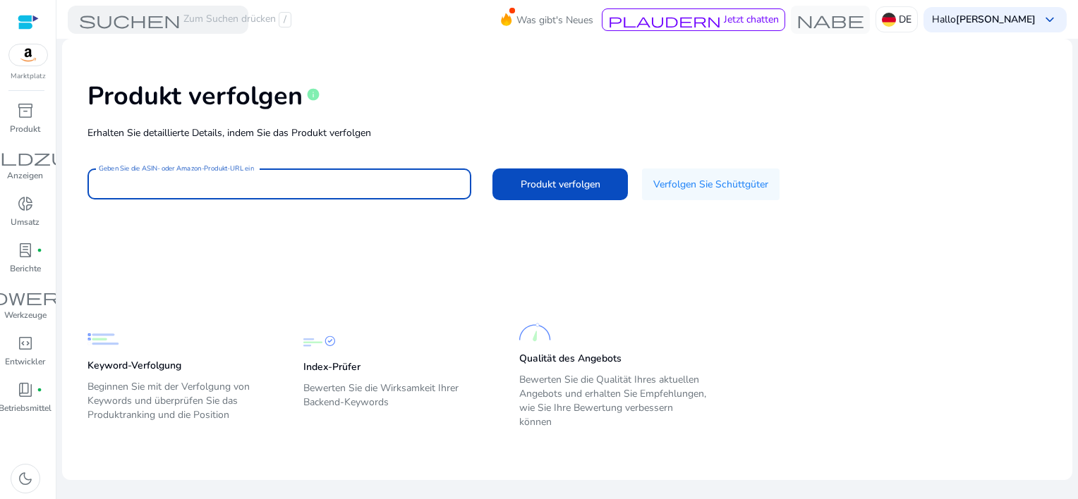
click at [183, 188] on input "Geben Sie die ASIN- oder Amazon-Produkt-URL ein" at bounding box center [279, 184] width 361 height 16
paste input "**********"
type input "**********"
click at [532, 178] on span "Produkt verfolgen" at bounding box center [560, 184] width 80 height 15
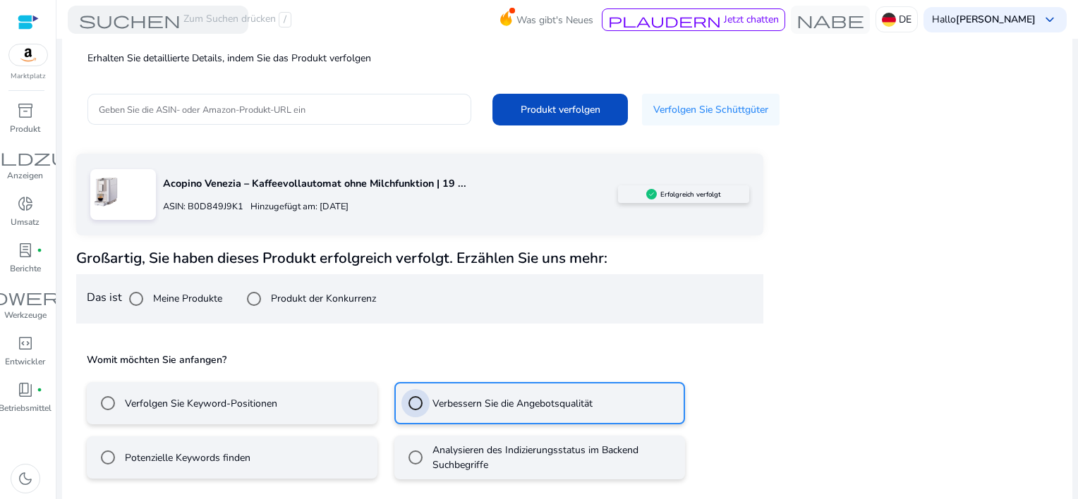
scroll to position [138, 0]
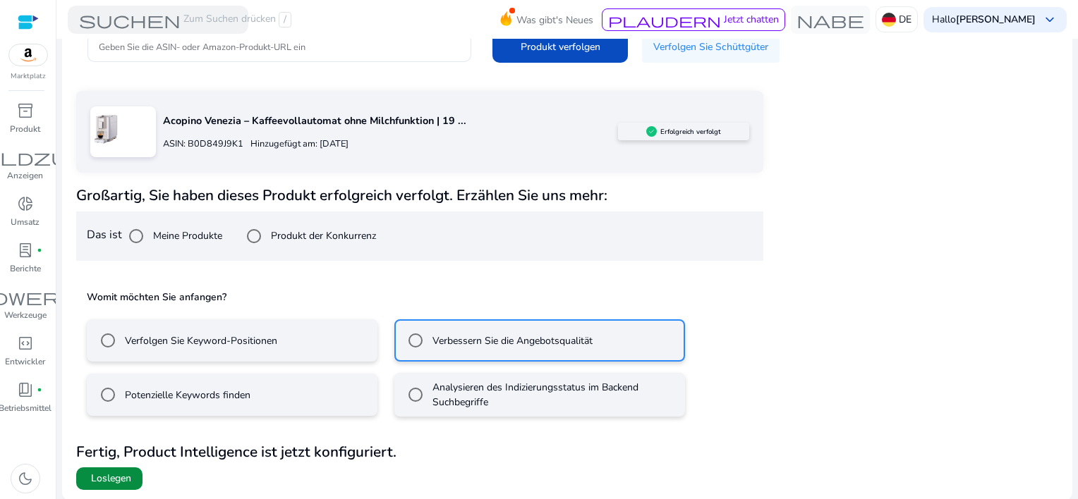
click at [122, 472] on span "Loslegen" at bounding box center [111, 479] width 40 height 14
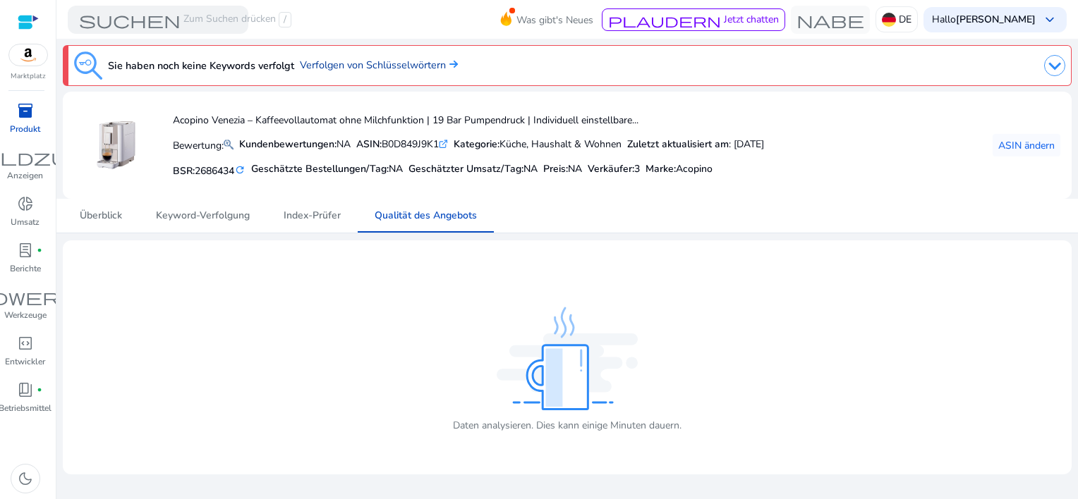
click at [367, 68] on font "Verfolgen von Schlüsselwörtern" at bounding box center [373, 65] width 146 height 14
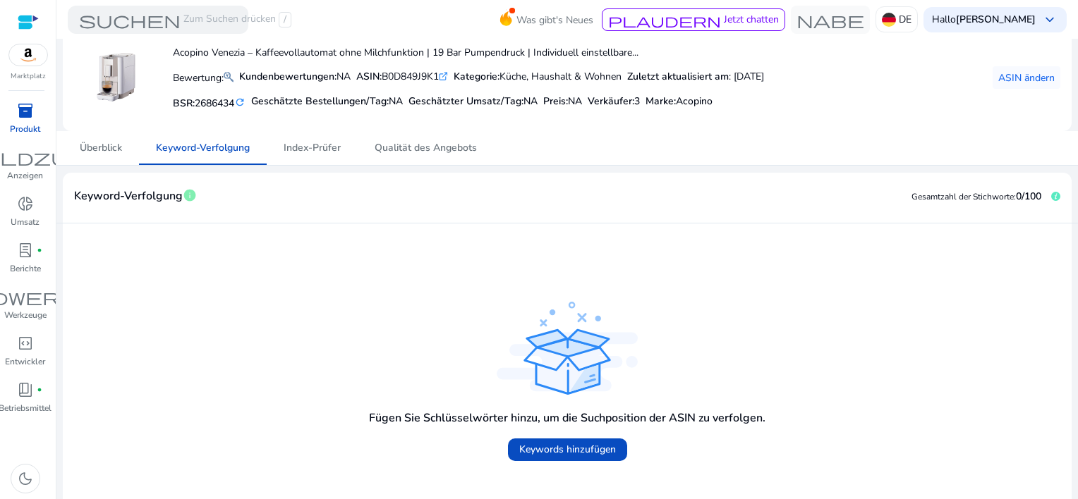
scroll to position [117, 0]
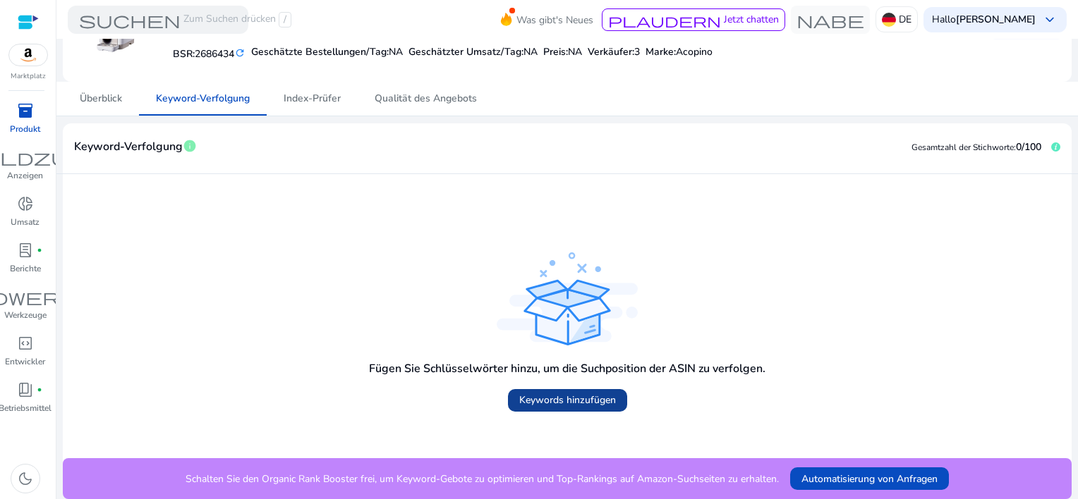
click at [564, 401] on span "Keywords hinzufügen" at bounding box center [567, 400] width 97 height 15
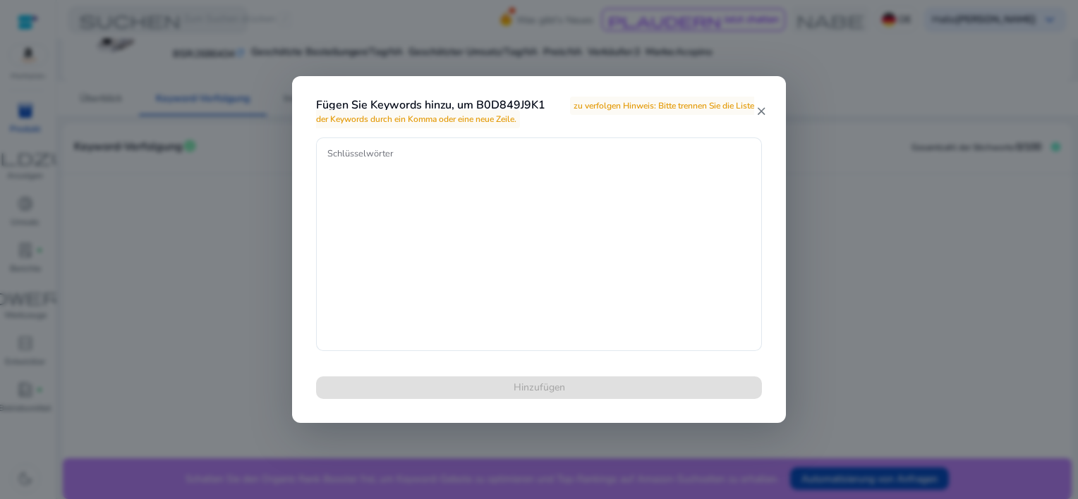
click at [882, 207] on div at bounding box center [539, 249] width 1078 height 499
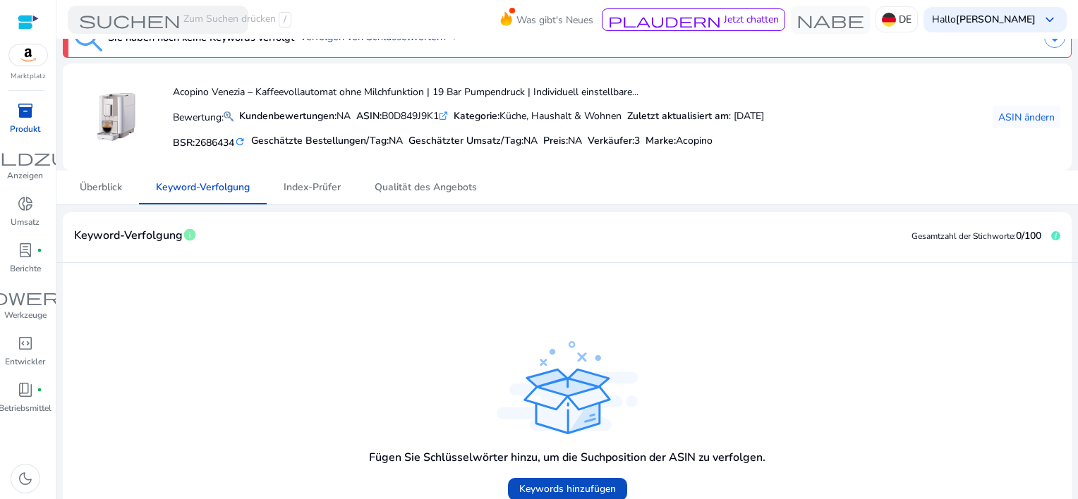
scroll to position [0, 0]
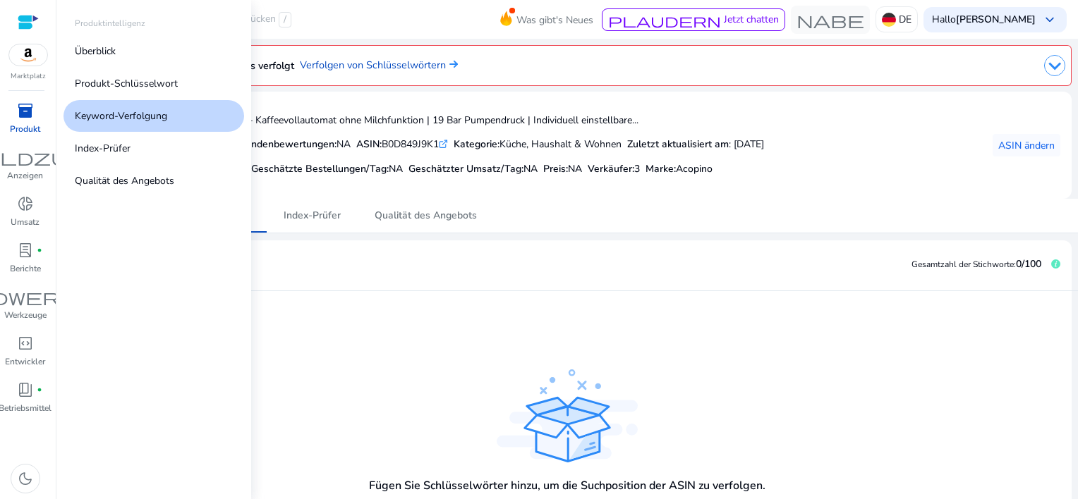
click at [20, 113] on span "inventory_2" at bounding box center [25, 110] width 17 height 17
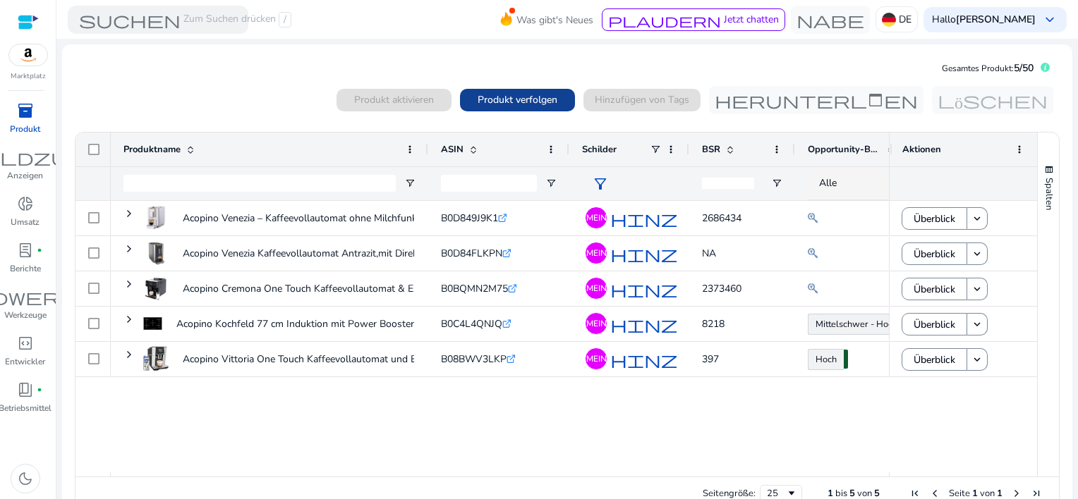
click at [497, 95] on span "Produkt verfolgen" at bounding box center [517, 99] width 80 height 15
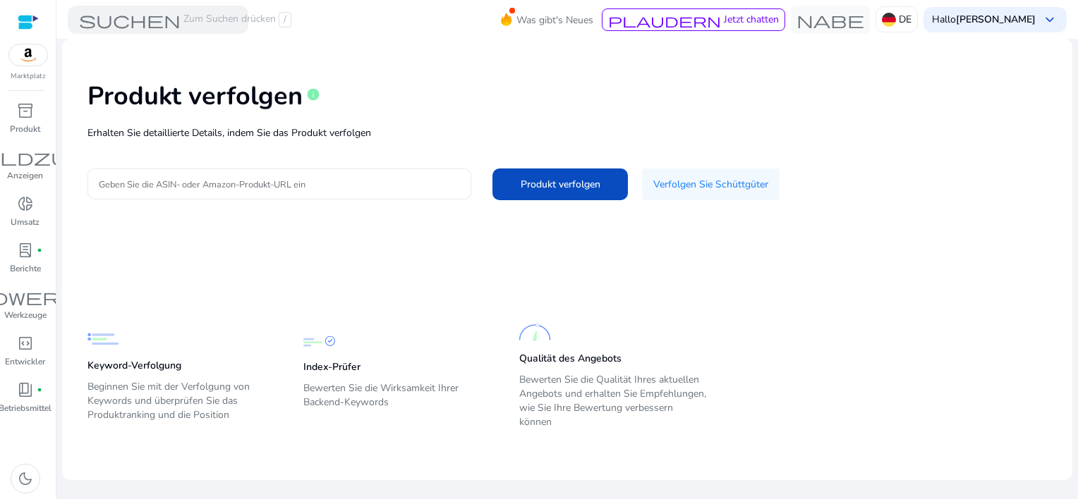
click at [169, 178] on input "Geben Sie die ASIN- oder Amazon-Produkt-URL ein" at bounding box center [279, 184] width 361 height 16
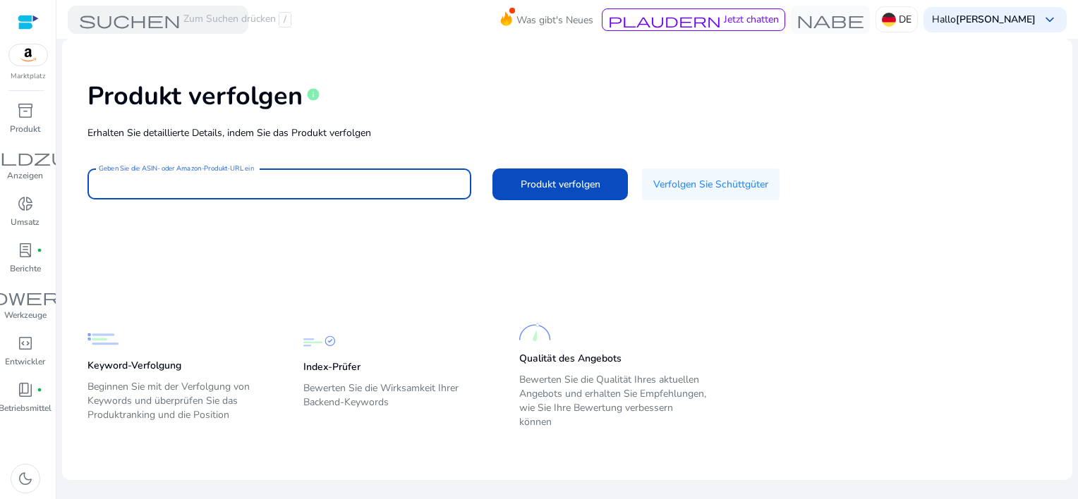
paste input "**********"
click at [559, 178] on span "Produkt verfolgen" at bounding box center [560, 184] width 80 height 15
type input "**********"
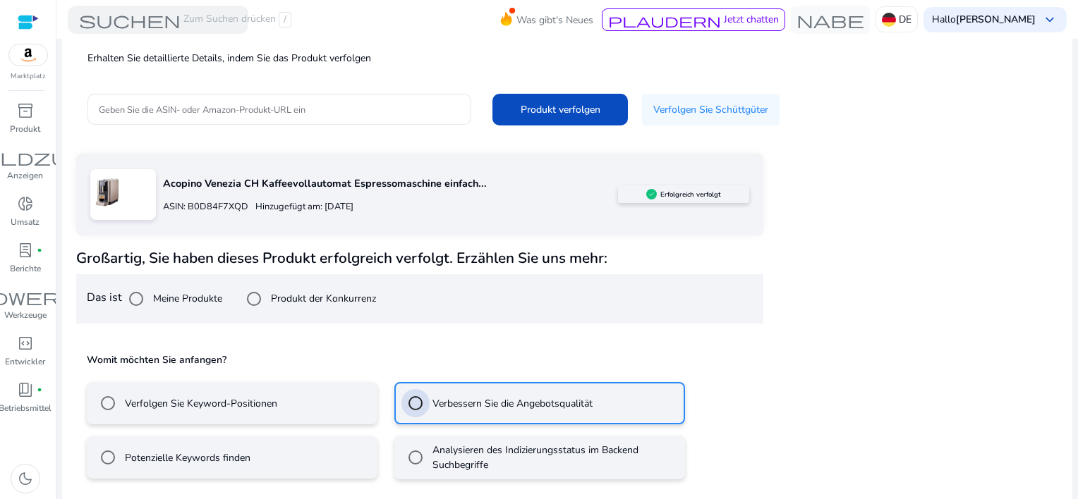
scroll to position [138, 0]
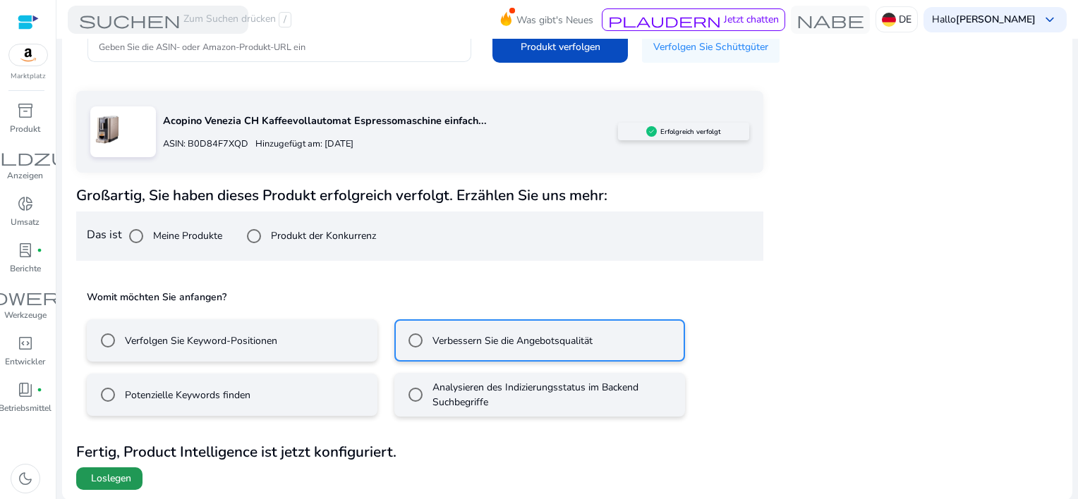
click at [121, 475] on span "Loslegen" at bounding box center [111, 479] width 40 height 14
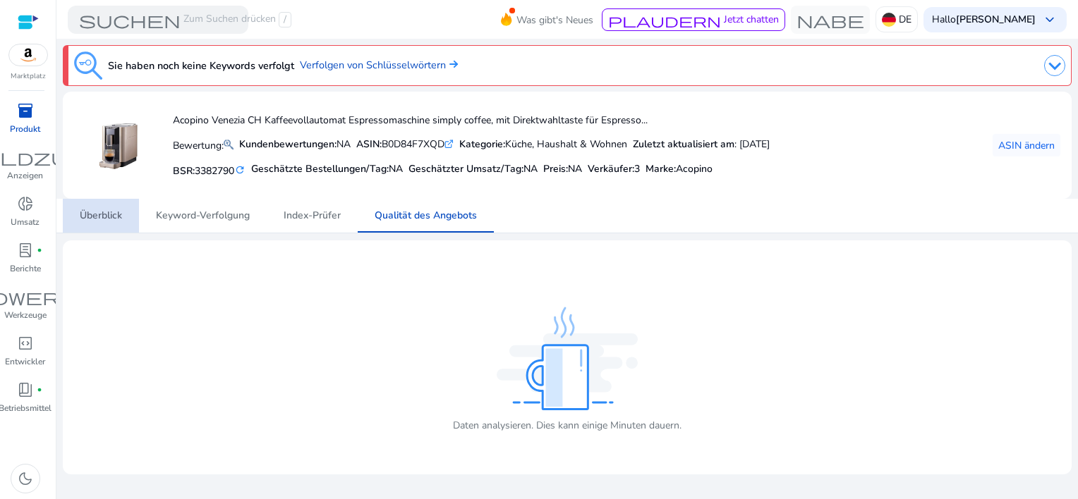
click at [88, 217] on span "Überblick" at bounding box center [101, 216] width 42 height 10
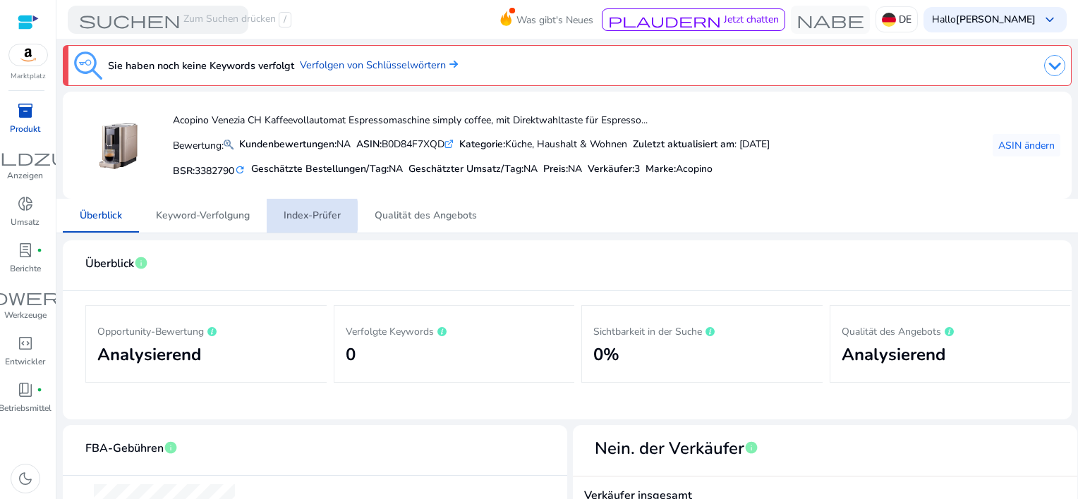
click at [291, 216] on span "Index-Prüfer" at bounding box center [312, 216] width 57 height 10
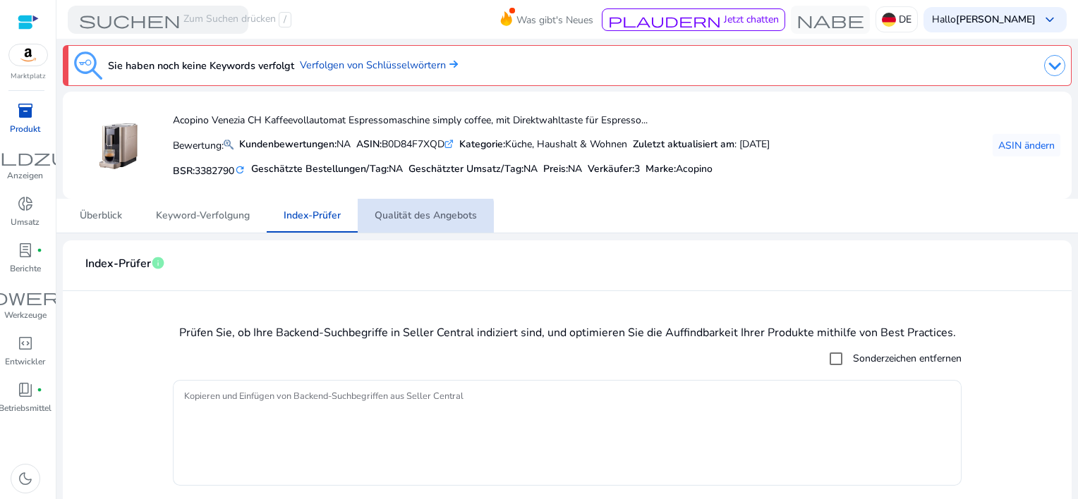
click at [401, 224] on span "Qualität des Angebots" at bounding box center [425, 216] width 102 height 34
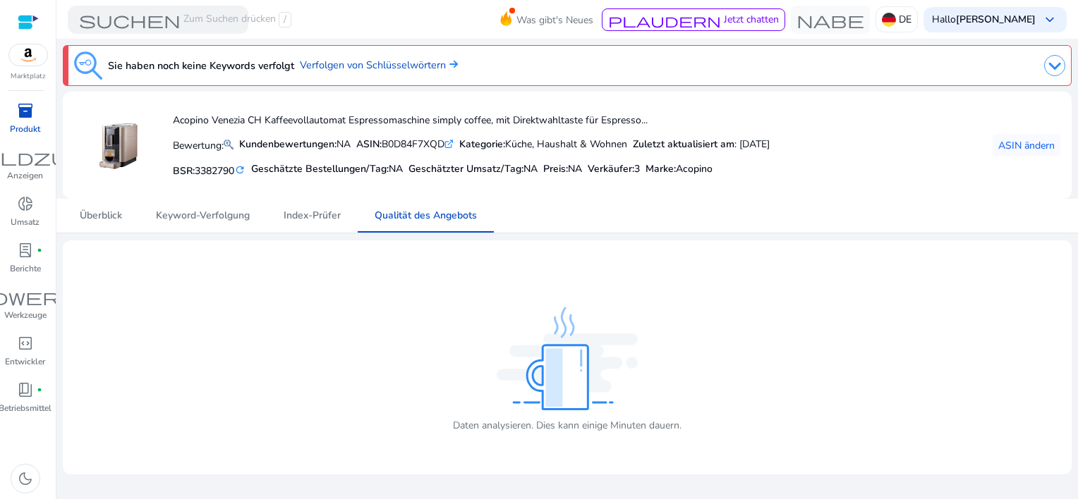
click at [20, 118] on span "inventory_2" at bounding box center [25, 110] width 17 height 17
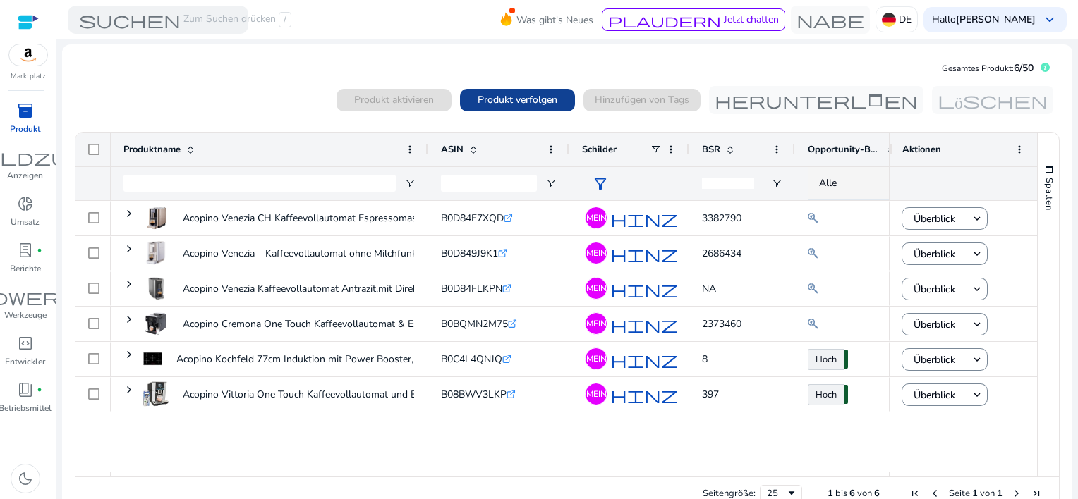
click at [487, 94] on span "Produkt verfolgen" at bounding box center [517, 99] width 80 height 15
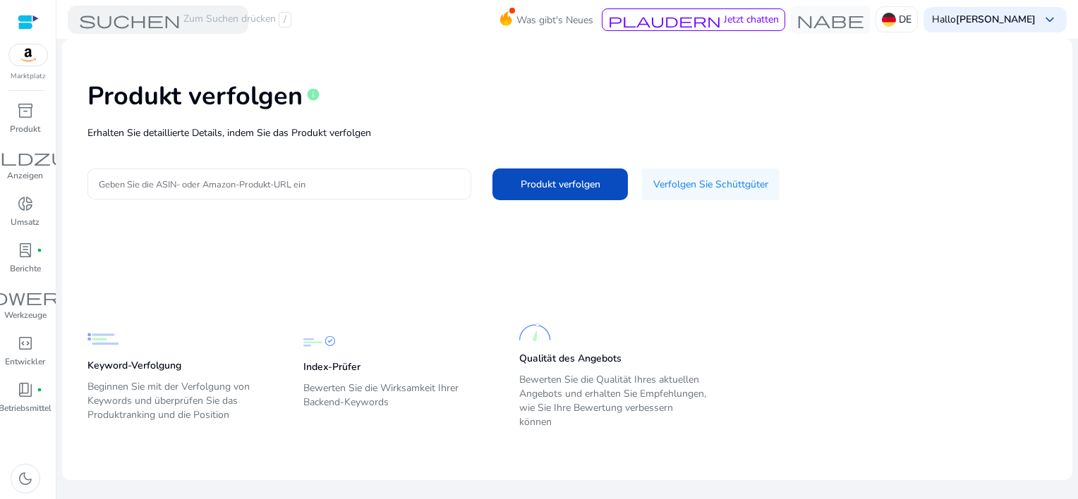
click at [218, 183] on input "Geben Sie die ASIN- oder Amazon-Produkt-URL ein" at bounding box center [279, 184] width 361 height 16
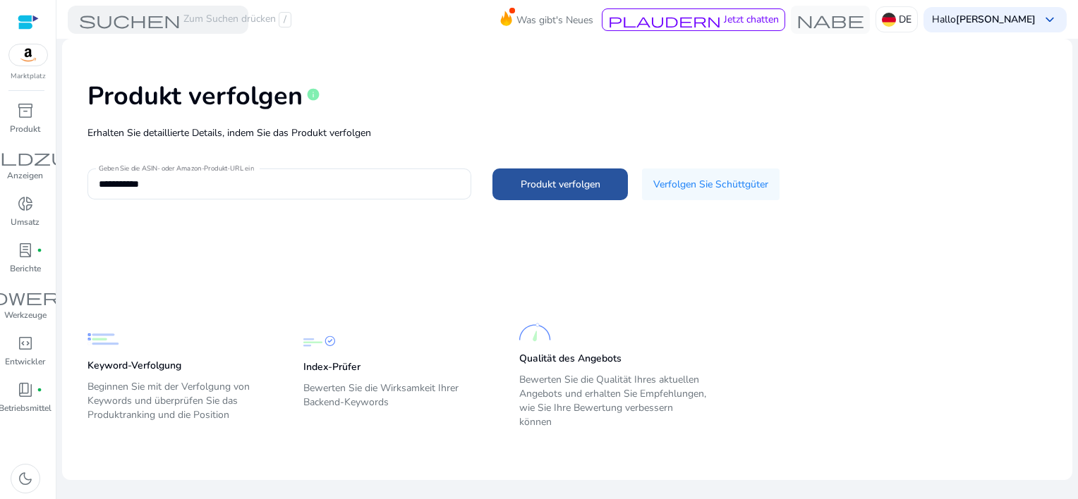
click at [528, 178] on span "Produkt verfolgen" at bounding box center [560, 184] width 80 height 15
type input "**********"
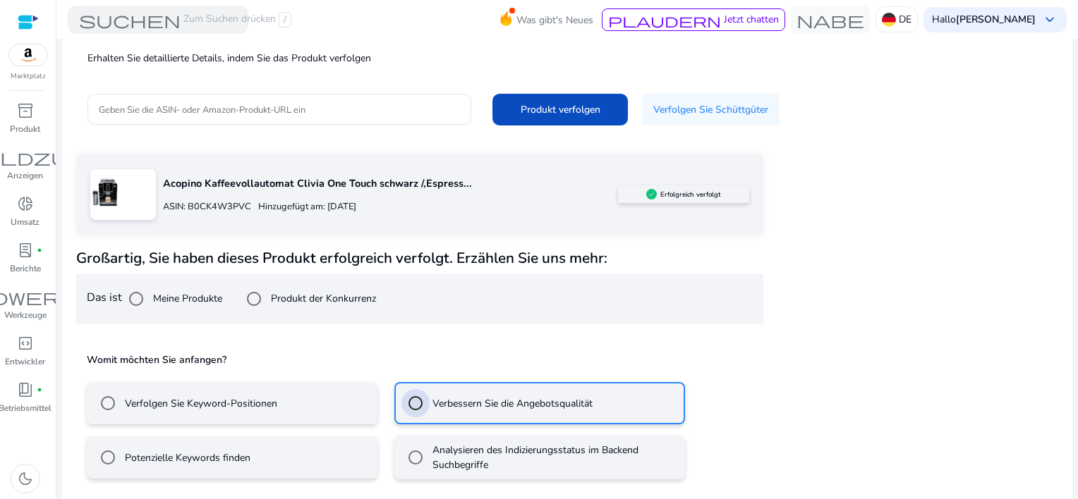
scroll to position [138, 0]
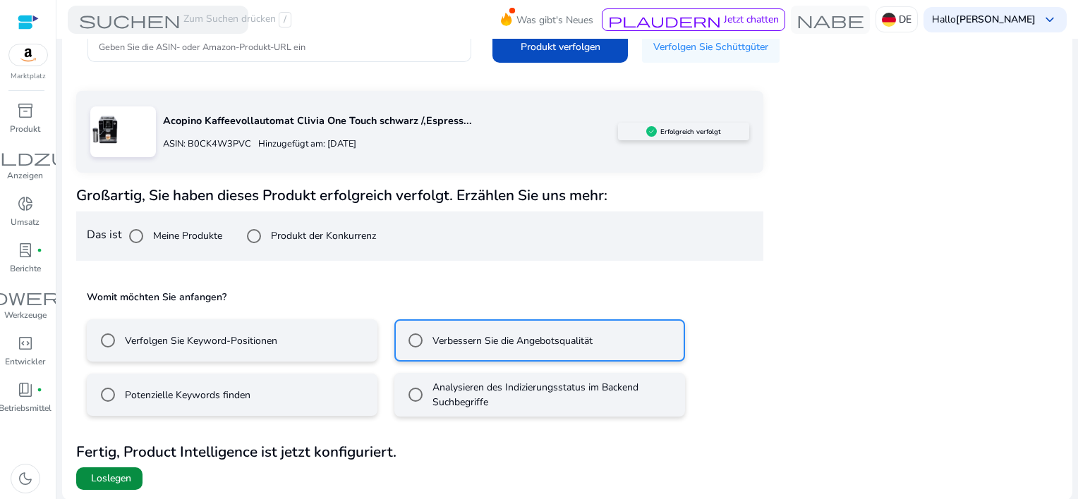
click at [115, 477] on span "Loslegen" at bounding box center [111, 479] width 40 height 14
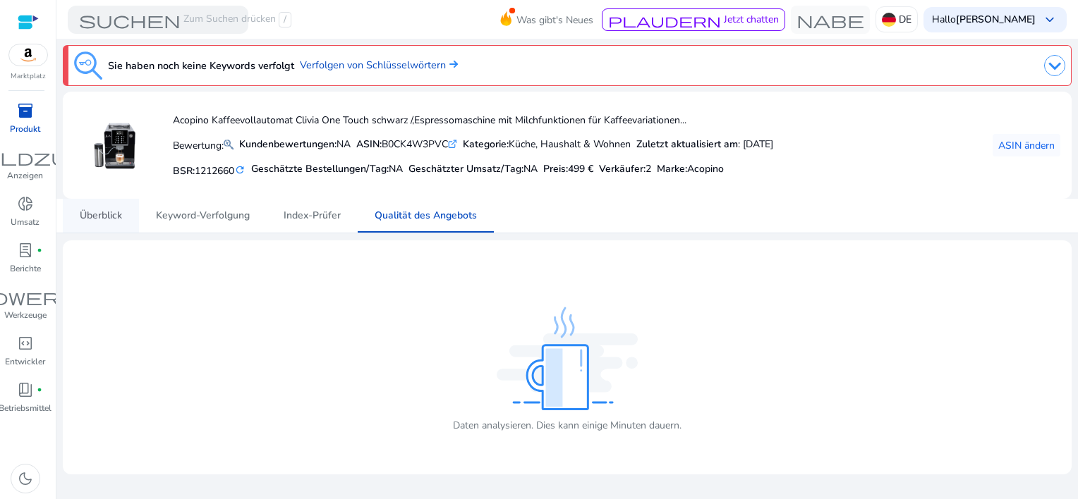
click at [93, 216] on span "Überblick" at bounding box center [101, 216] width 42 height 10
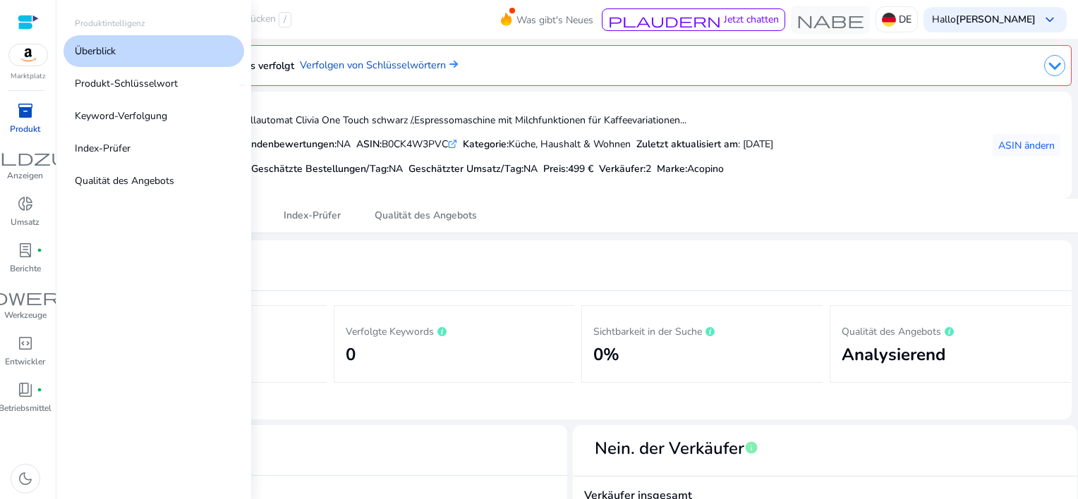
click at [20, 110] on span "inventory_2" at bounding box center [25, 110] width 17 height 17
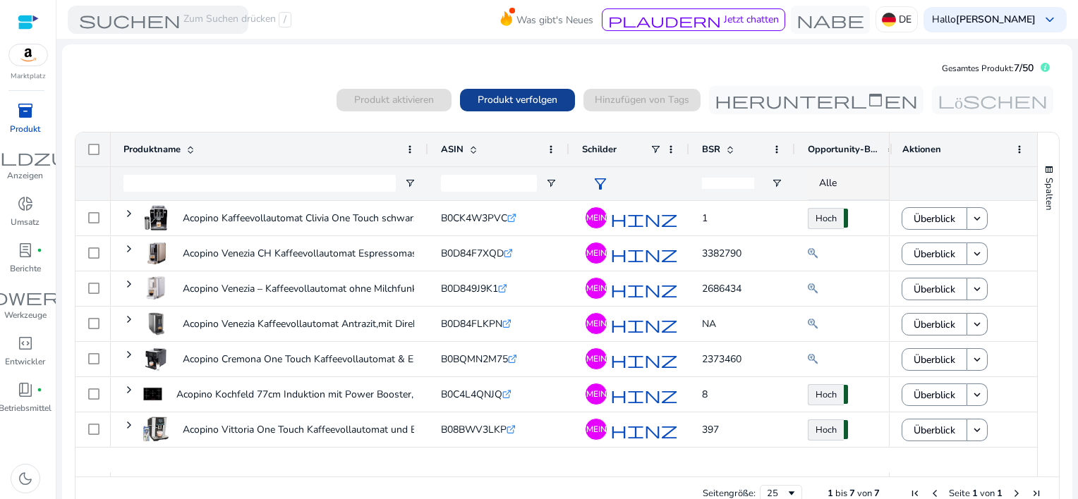
click at [516, 92] on span "Produkt verfolgen" at bounding box center [517, 99] width 80 height 15
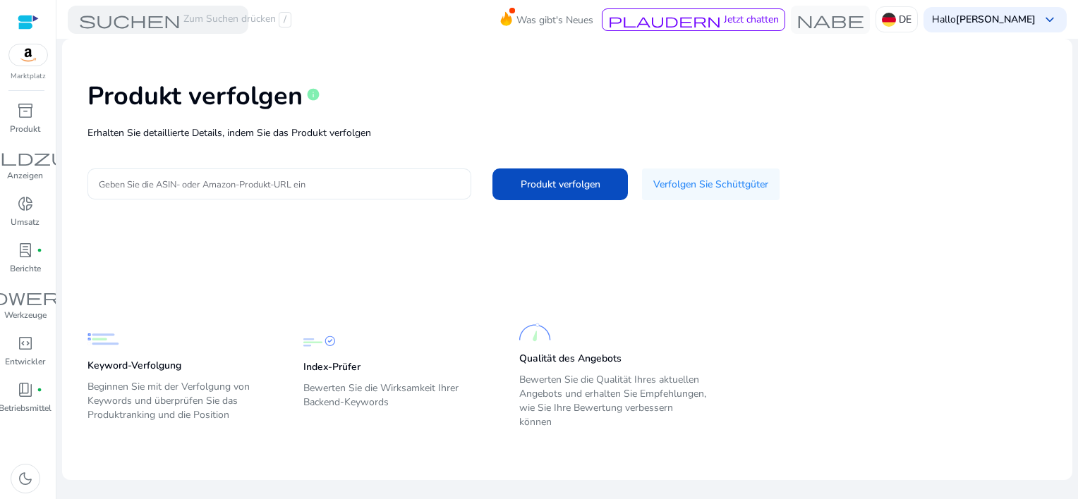
click at [116, 176] on input "Geben Sie die ASIN- oder Amazon-Produkt-URL ein" at bounding box center [279, 184] width 361 height 16
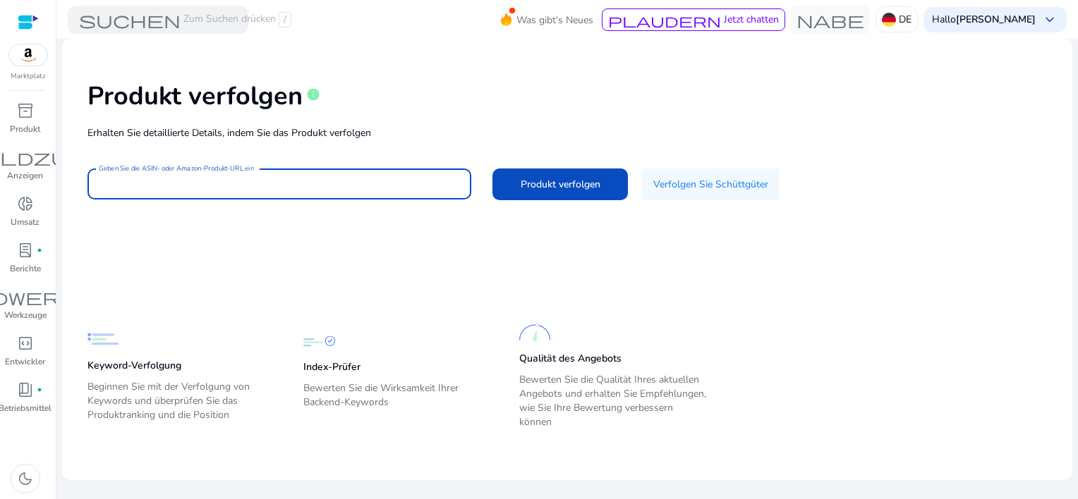
paste input "**********"
type input "**********"
click at [554, 177] on span "Produkt verfolgen" at bounding box center [560, 184] width 80 height 15
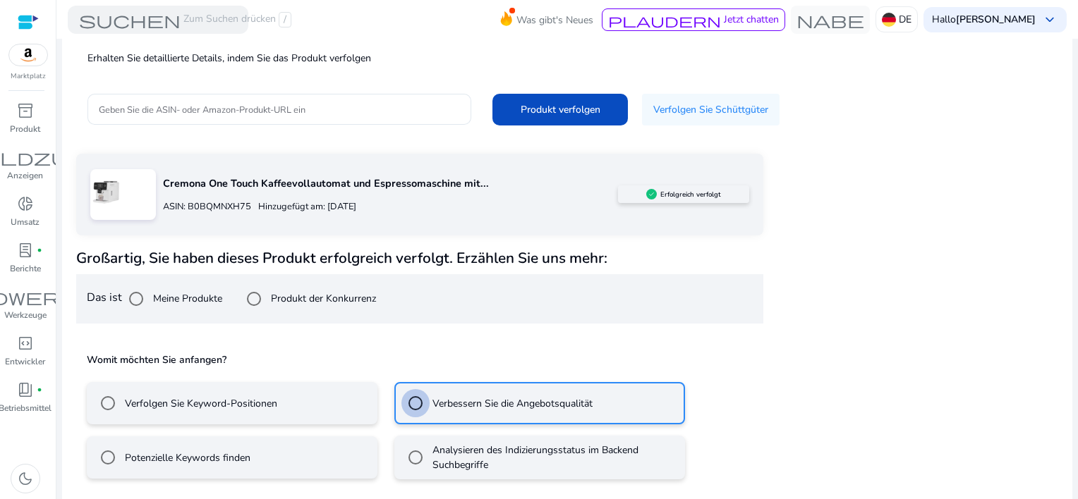
scroll to position [138, 0]
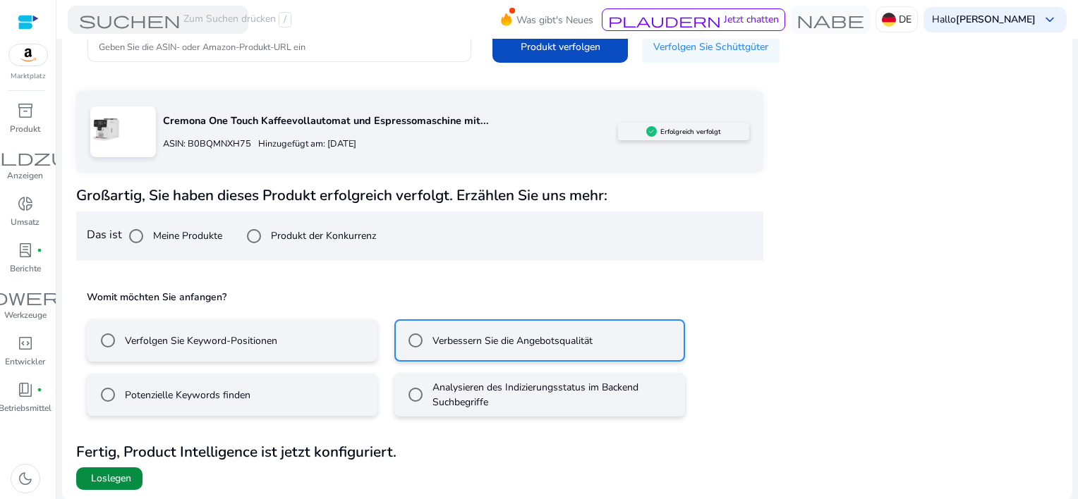
click at [121, 475] on span "Loslegen" at bounding box center [111, 479] width 40 height 14
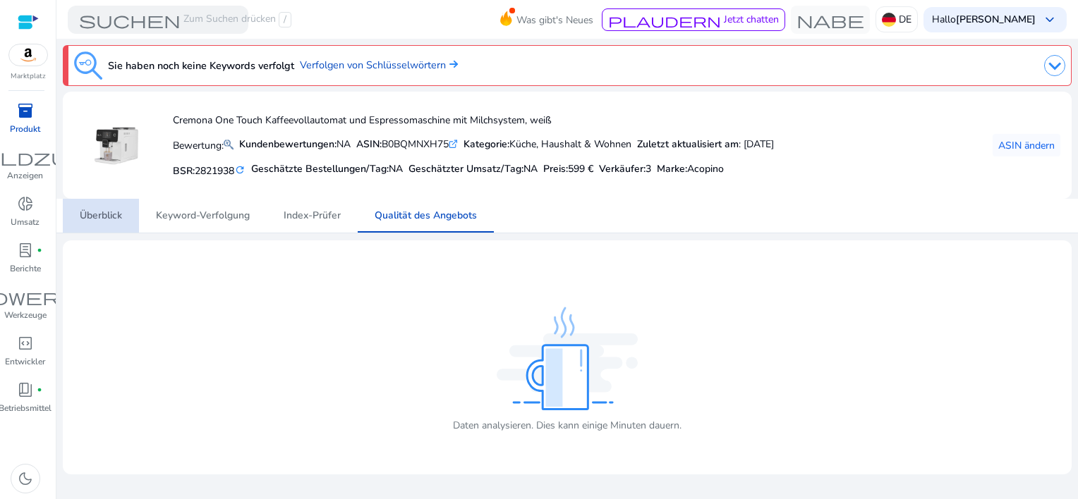
click at [109, 217] on span "Überblick" at bounding box center [101, 216] width 42 height 10
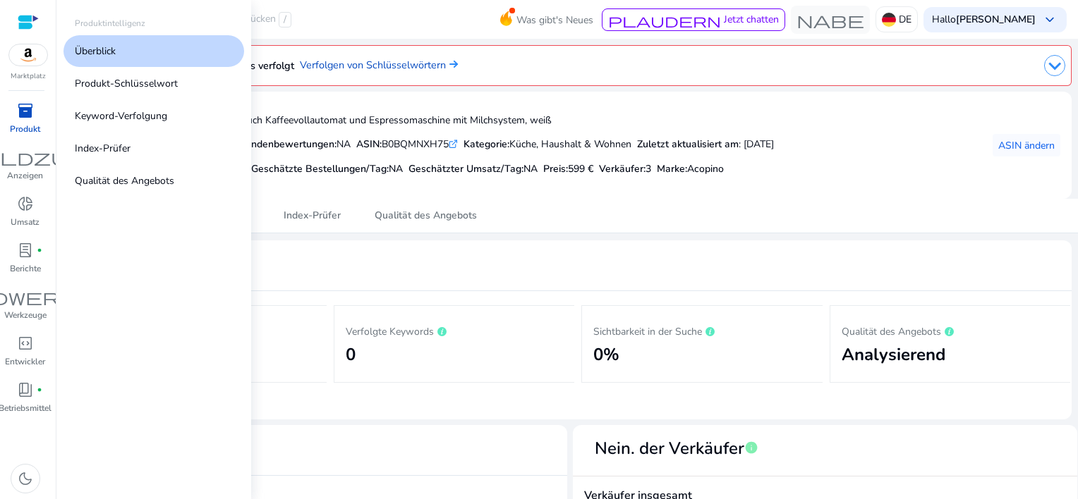
click at [10, 115] on div "inventory_2" at bounding box center [25, 110] width 39 height 23
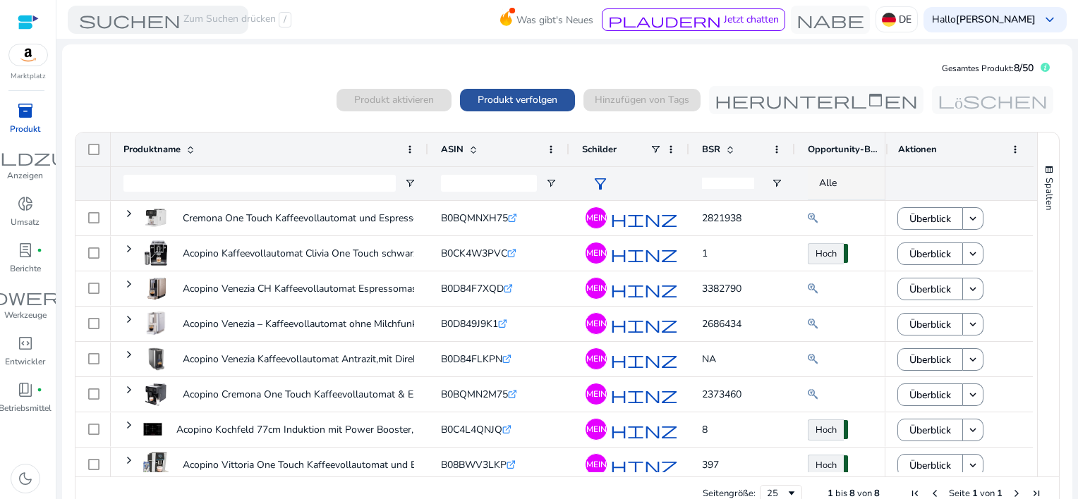
click at [497, 102] on span "Produkt verfolgen" at bounding box center [517, 99] width 80 height 15
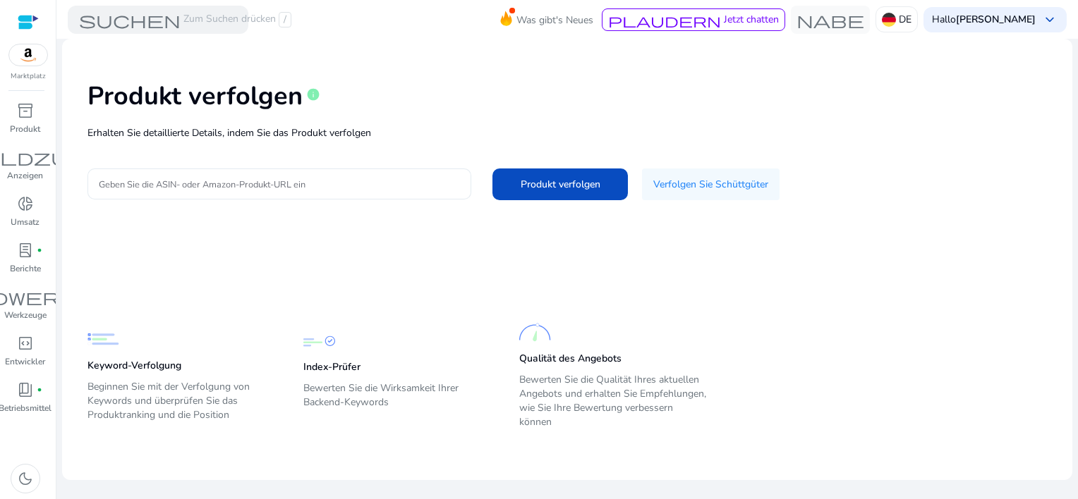
click at [162, 182] on input "Geben Sie die ASIN- oder Amazon-Produkt-URL ein" at bounding box center [279, 184] width 361 height 16
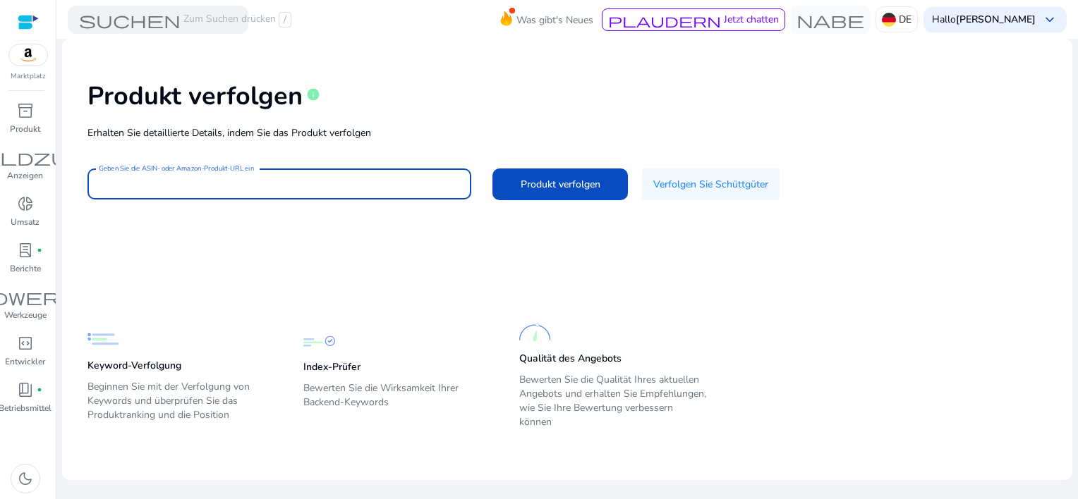
paste input "**********"
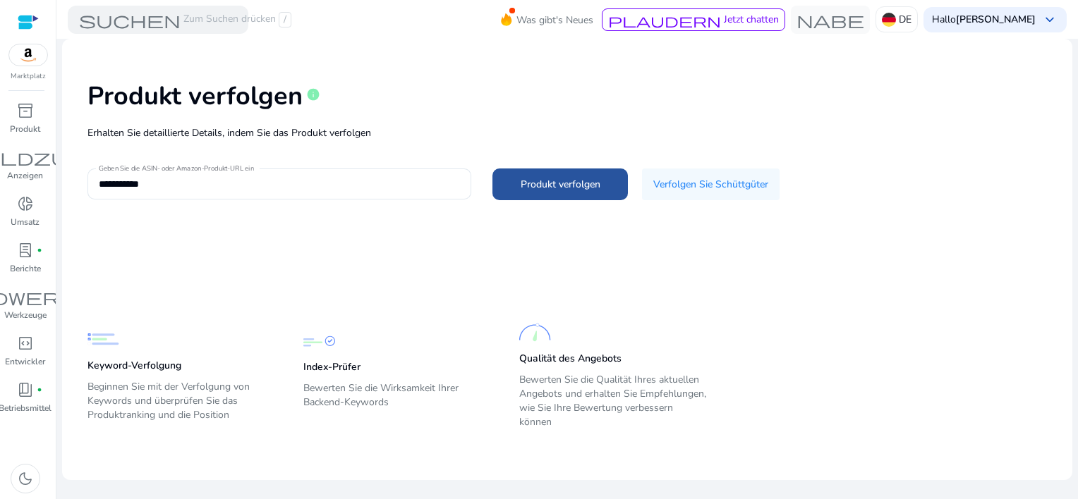
click at [525, 189] on span "Produkt verfolgen" at bounding box center [560, 184] width 80 height 15
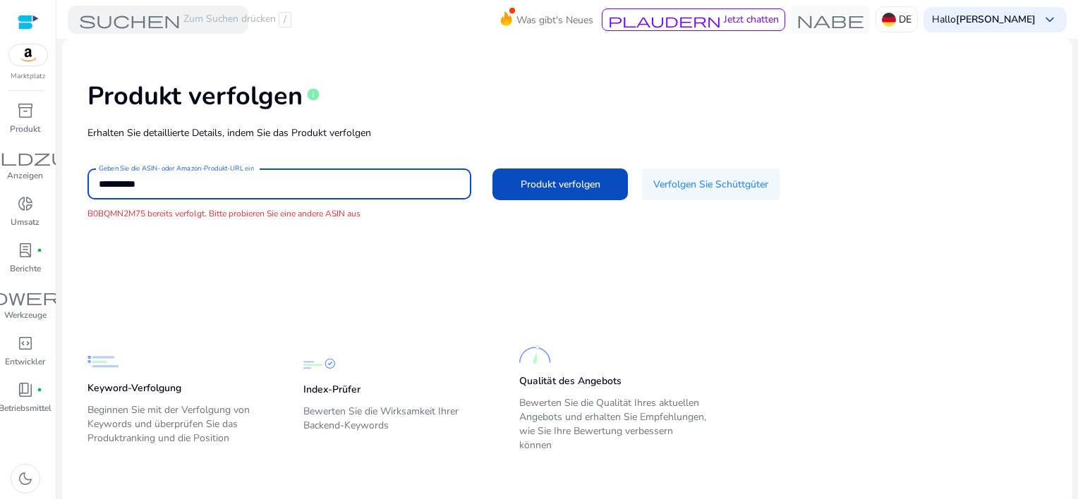
drag, startPoint x: 208, startPoint y: 175, endPoint x: -3, endPoint y: 171, distance: 210.9
click at [0, 171] on html "**********" at bounding box center [539, 249] width 1078 height 499
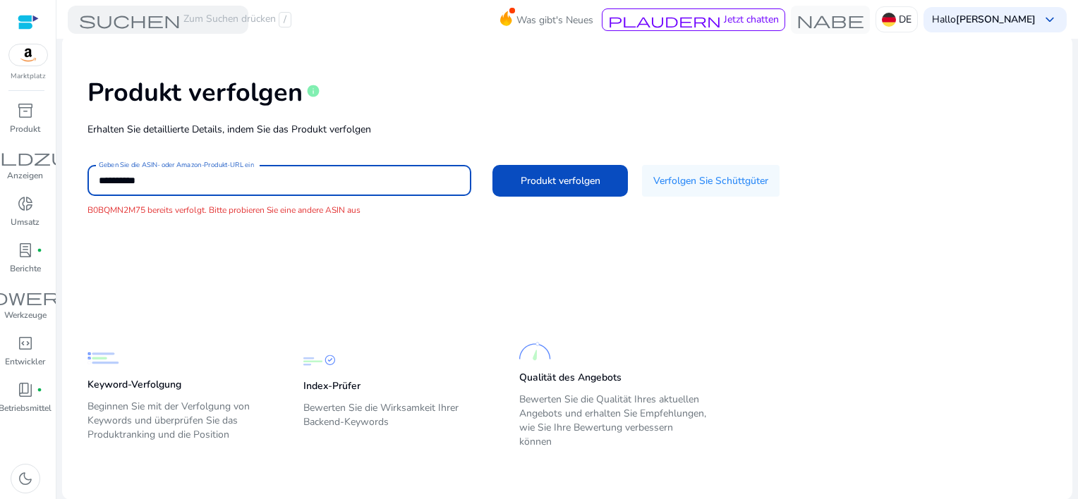
paste input
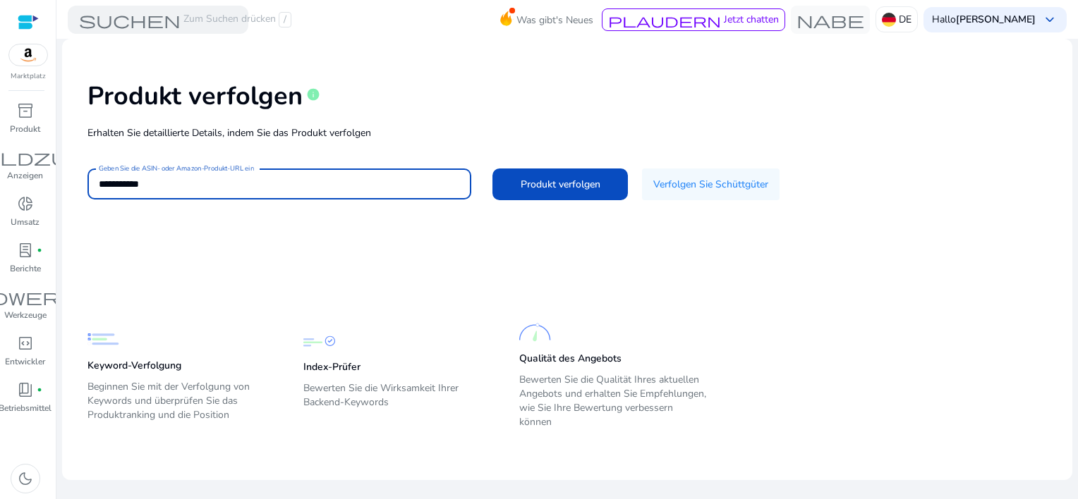
scroll to position [0, 0]
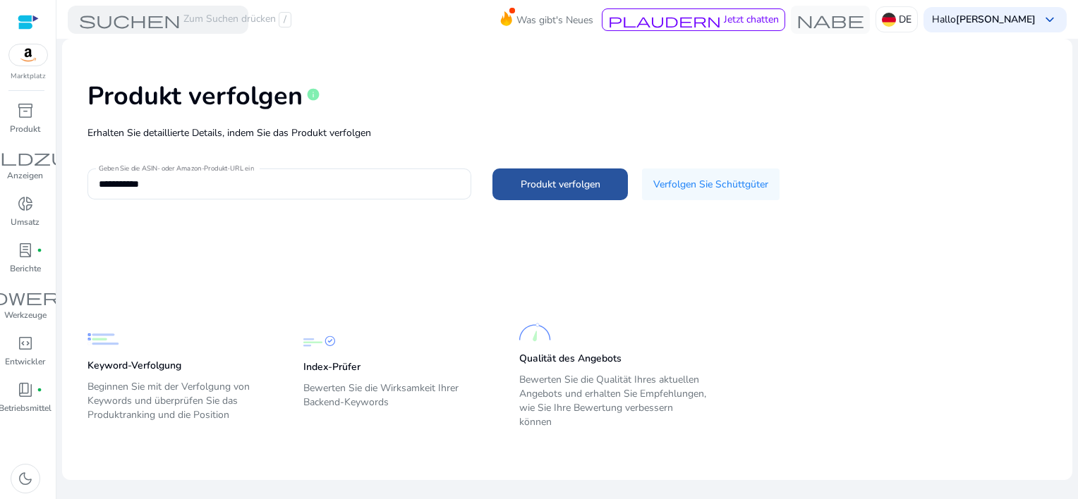
click at [567, 184] on span "Produkt verfolgen" at bounding box center [560, 184] width 80 height 15
type input "**********"
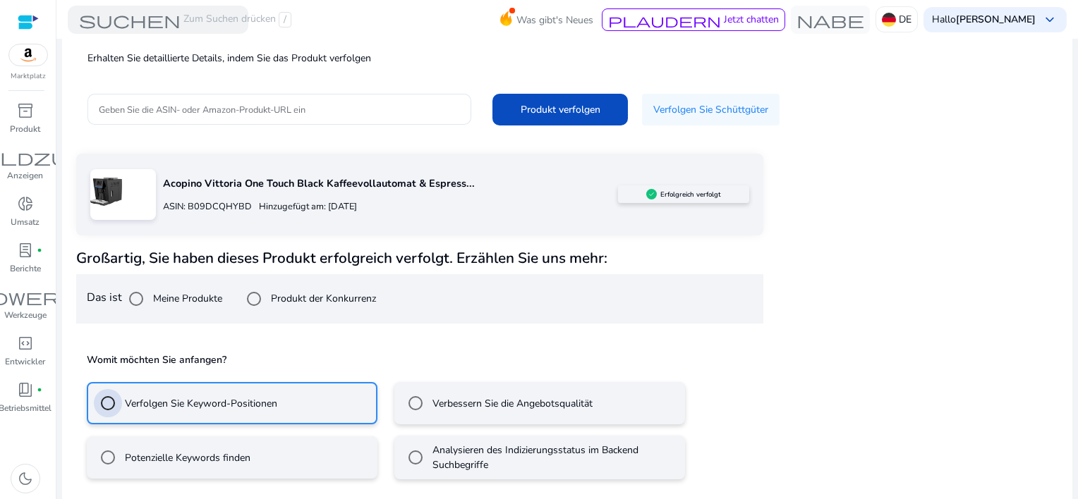
scroll to position [138, 0]
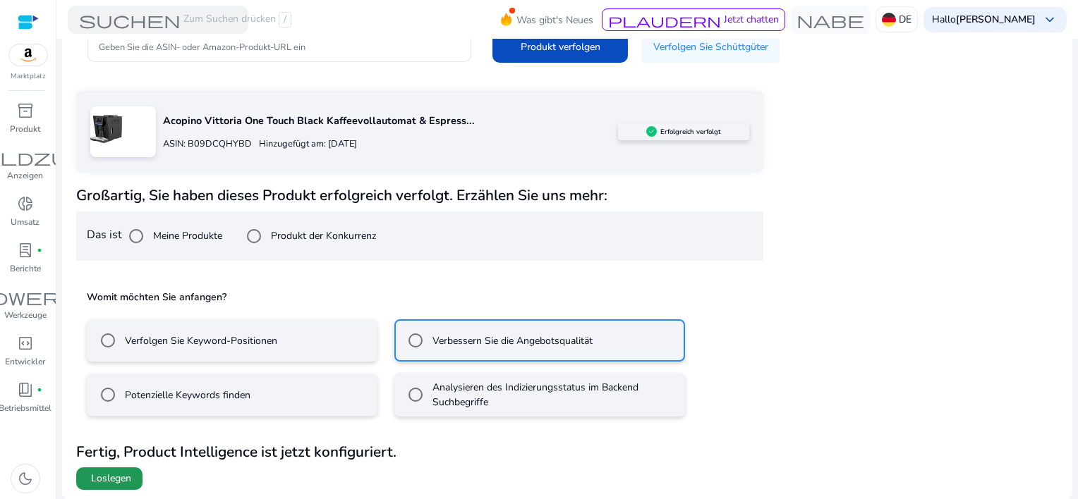
click at [111, 472] on span "Loslegen" at bounding box center [111, 479] width 40 height 14
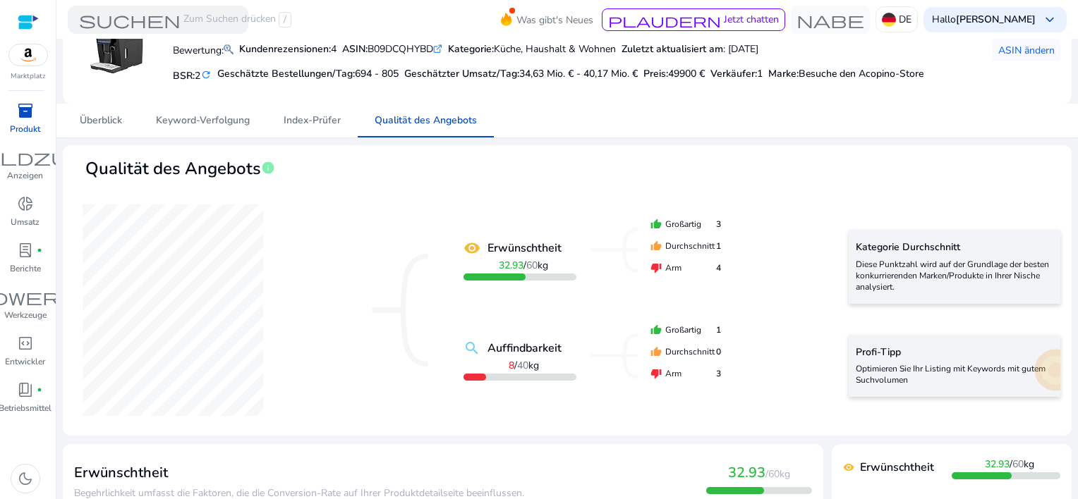
scroll to position [141, 0]
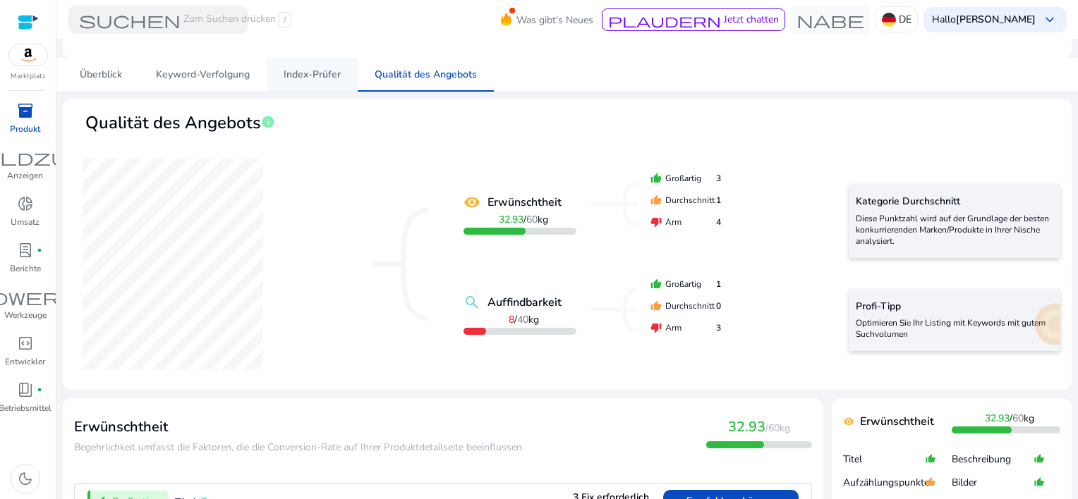
click at [322, 79] on span "Index-Prüfer" at bounding box center [312, 75] width 57 height 10
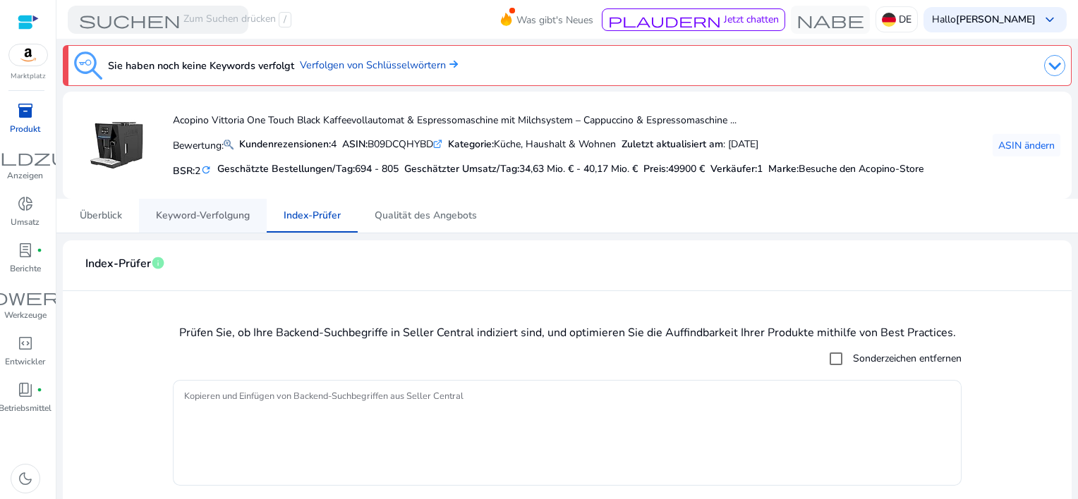
click at [191, 217] on span "Keyword-Verfolgung" at bounding box center [203, 216] width 94 height 10
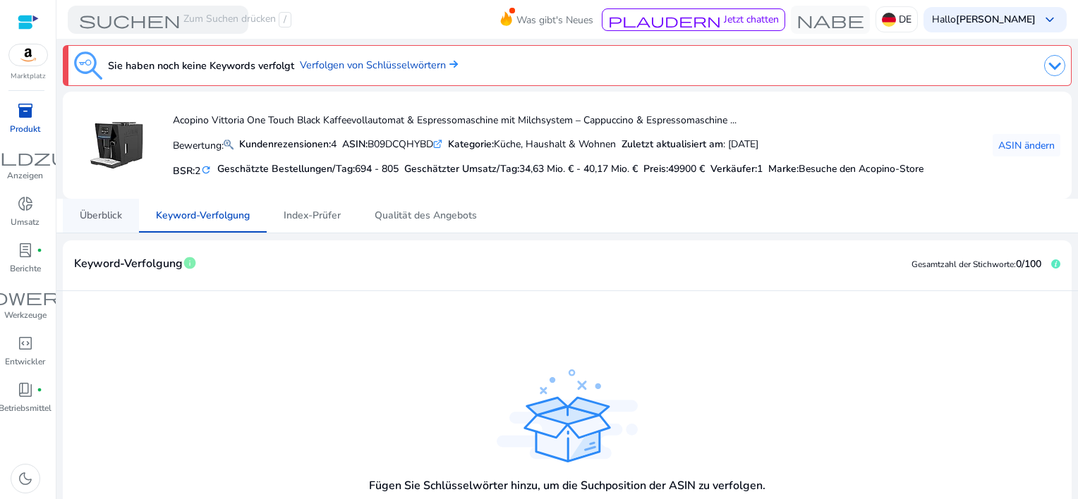
click at [112, 214] on span "Überblick" at bounding box center [101, 216] width 42 height 10
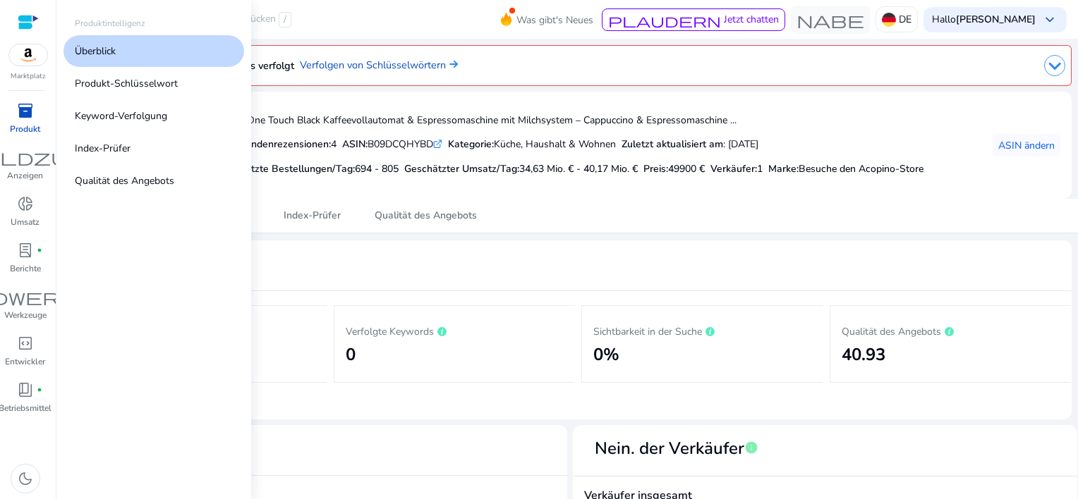
click at [31, 121] on link "inventory_2 Produkt" at bounding box center [25, 122] width 50 height 47
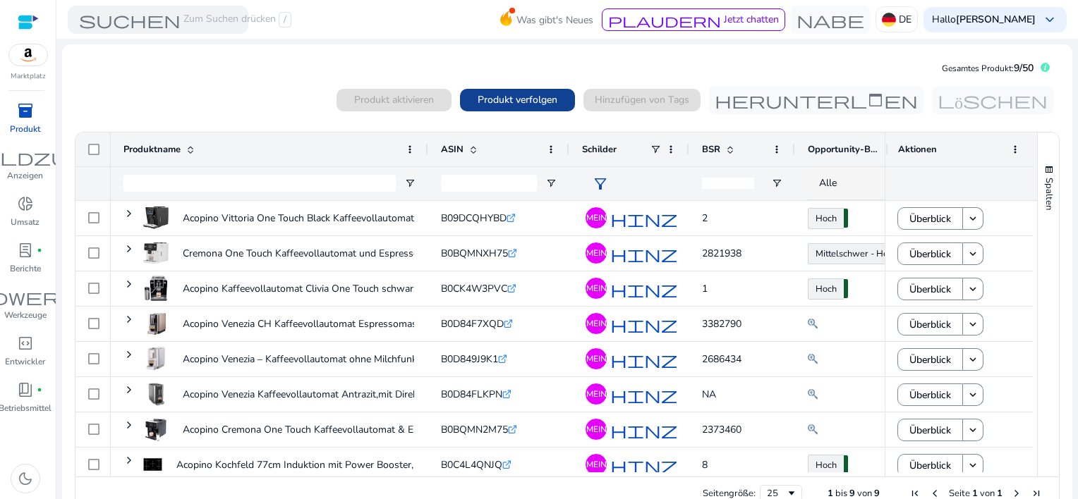
click at [504, 95] on span "Produkt verfolgen" at bounding box center [517, 99] width 80 height 15
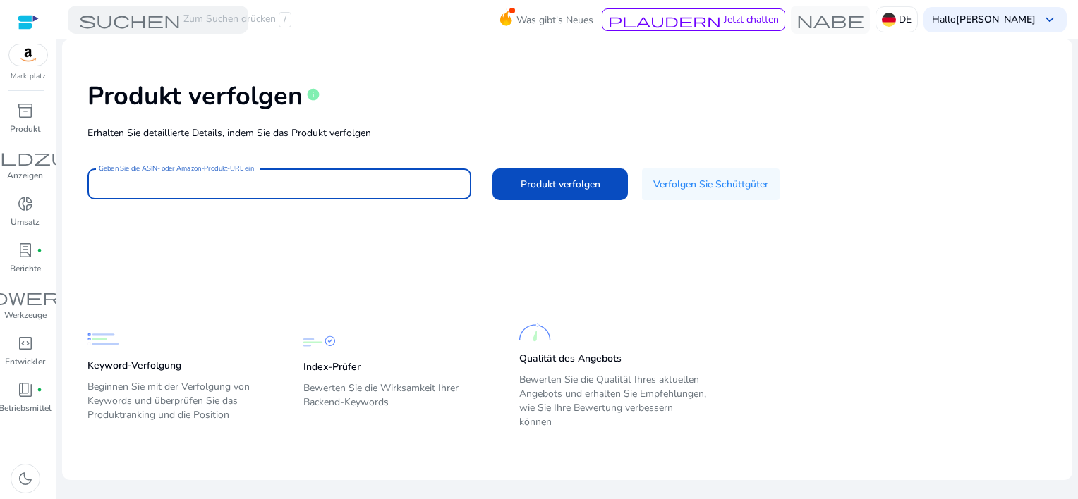
click at [162, 179] on input "Geben Sie die ASIN- oder Amazon-Produkt-URL ein" at bounding box center [279, 184] width 361 height 16
paste input "**********"
type input "**********"
click at [547, 185] on span "Produkt verfolgen" at bounding box center [560, 184] width 80 height 15
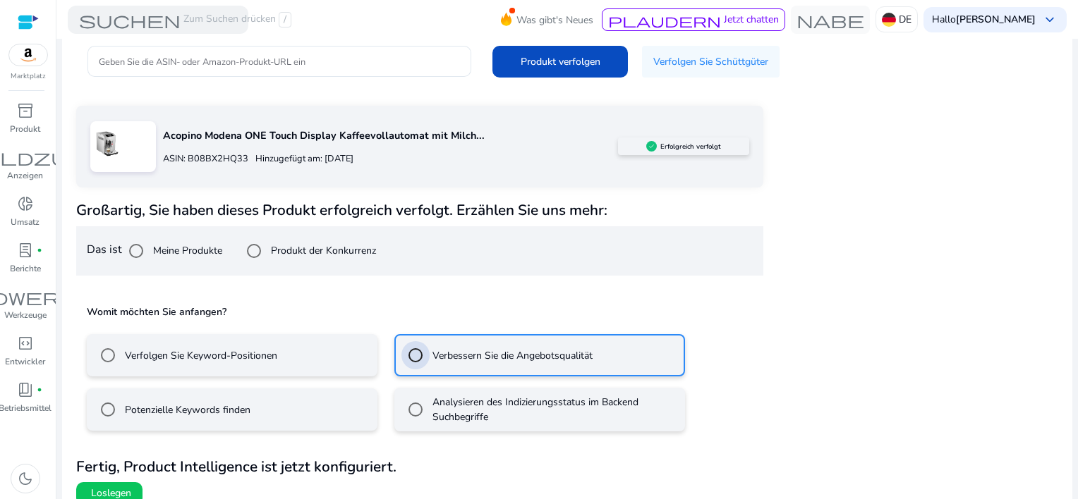
scroll to position [138, 0]
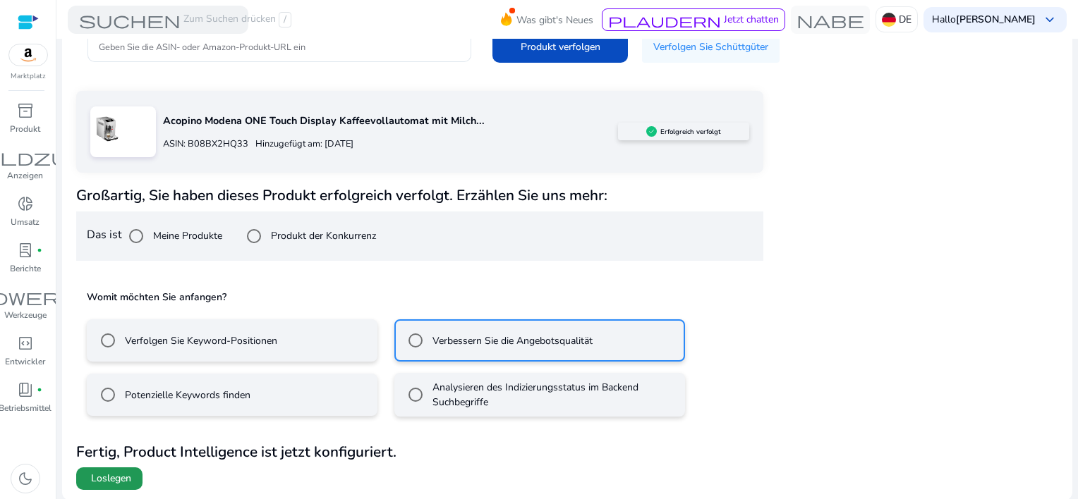
click at [98, 474] on span "Loslegen" at bounding box center [111, 479] width 40 height 14
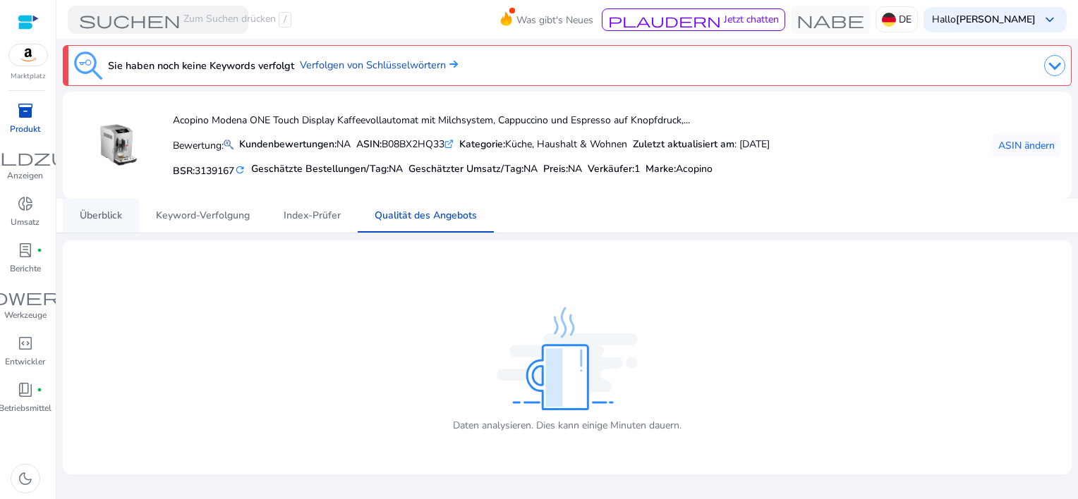
click at [97, 213] on span "Überblick" at bounding box center [101, 216] width 42 height 10
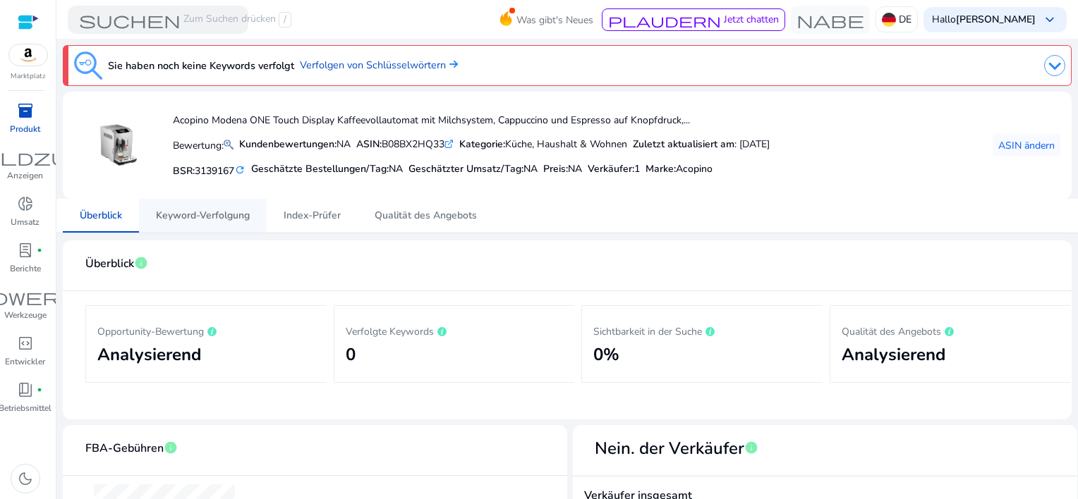
click at [223, 211] on span "Keyword-Verfolgung" at bounding box center [203, 216] width 94 height 10
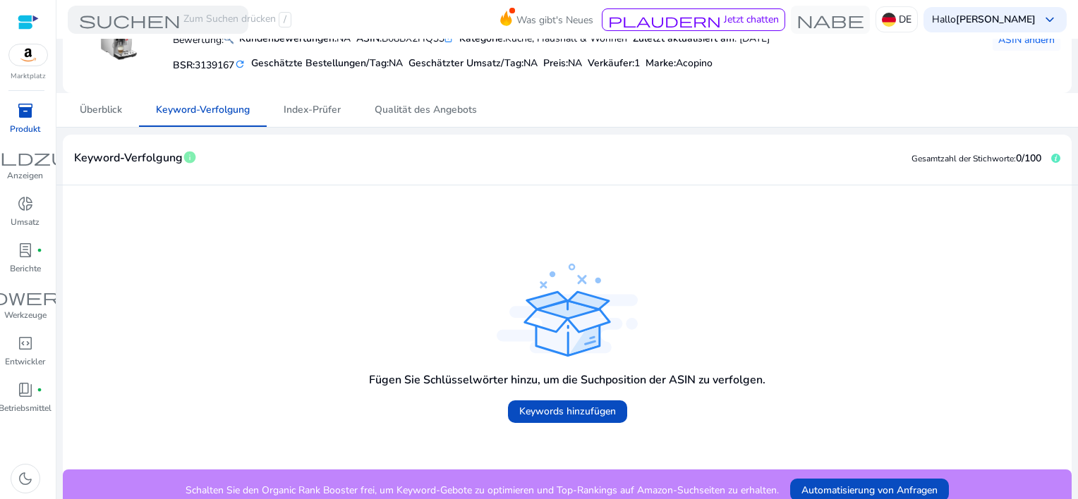
scroll to position [117, 0]
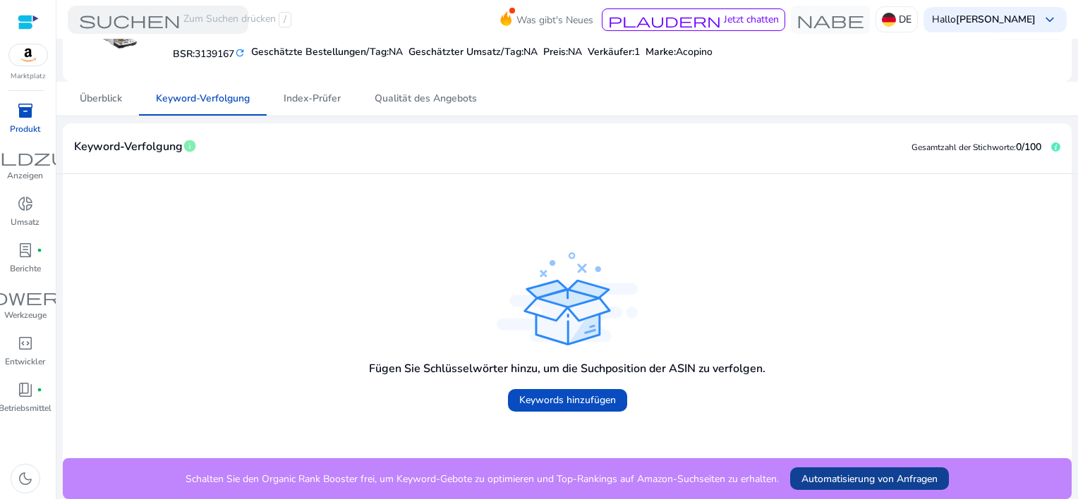
click at [860, 470] on span at bounding box center [869, 479] width 159 height 34
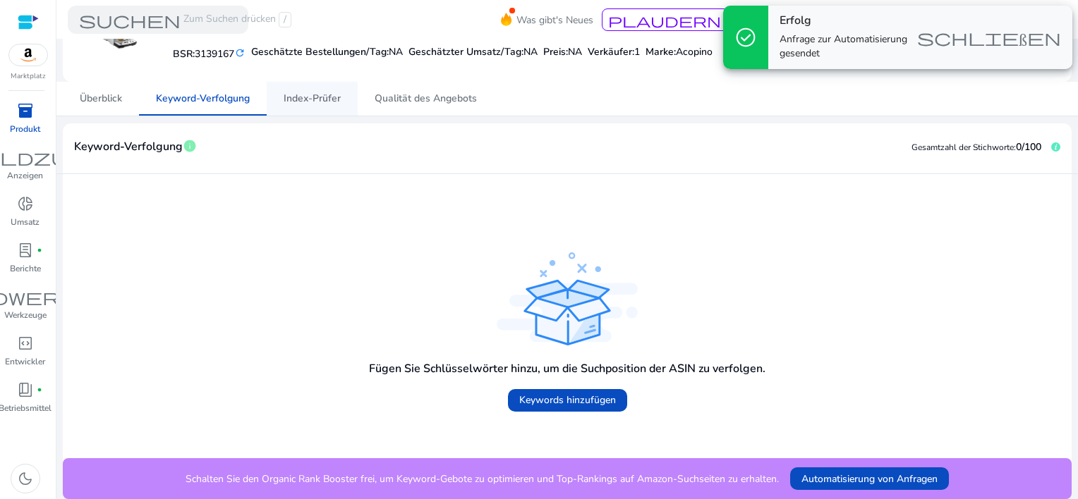
click at [302, 97] on span "Index-Prüfer" at bounding box center [312, 99] width 57 height 10
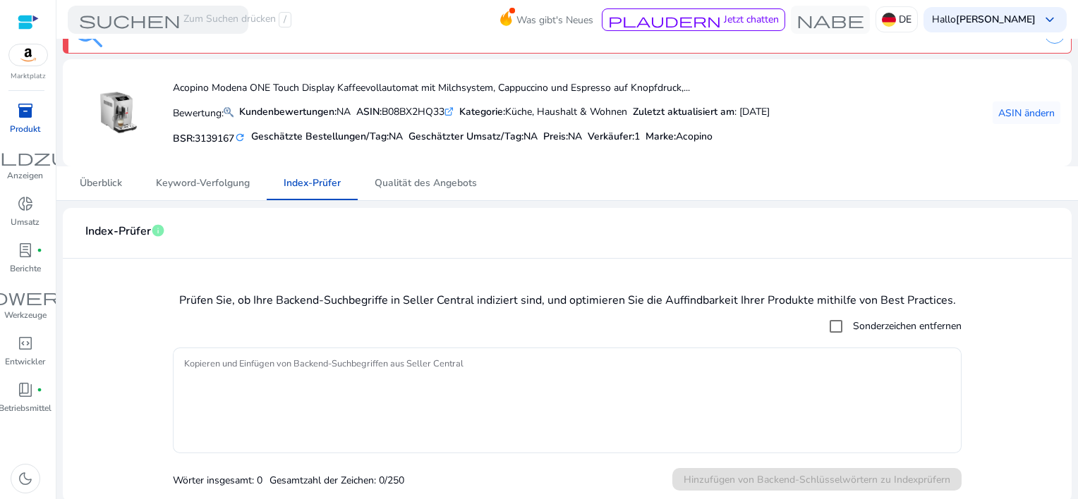
scroll to position [37, 0]
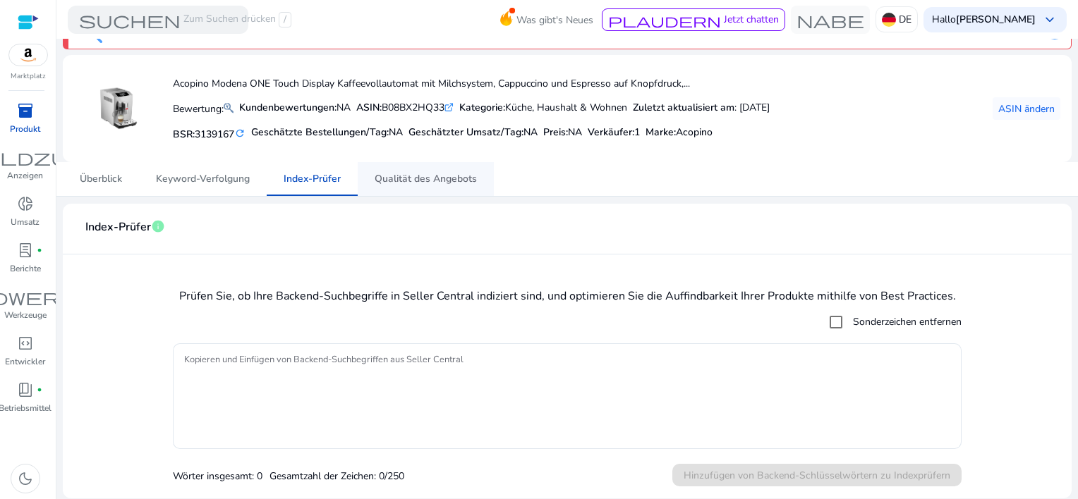
click at [414, 178] on span "Qualität des Angebots" at bounding box center [425, 179] width 102 height 10
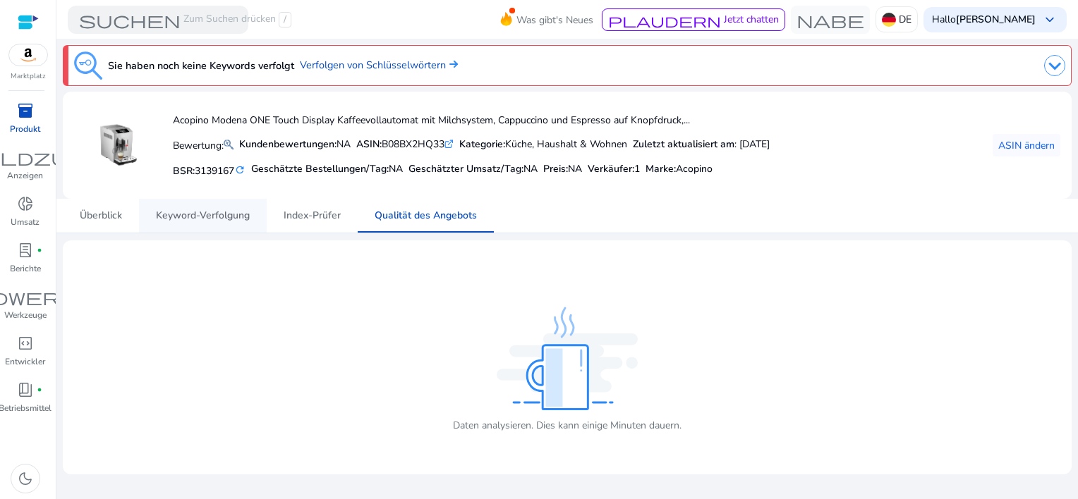
click at [194, 214] on span "Keyword-Verfolgung" at bounding box center [203, 216] width 94 height 10
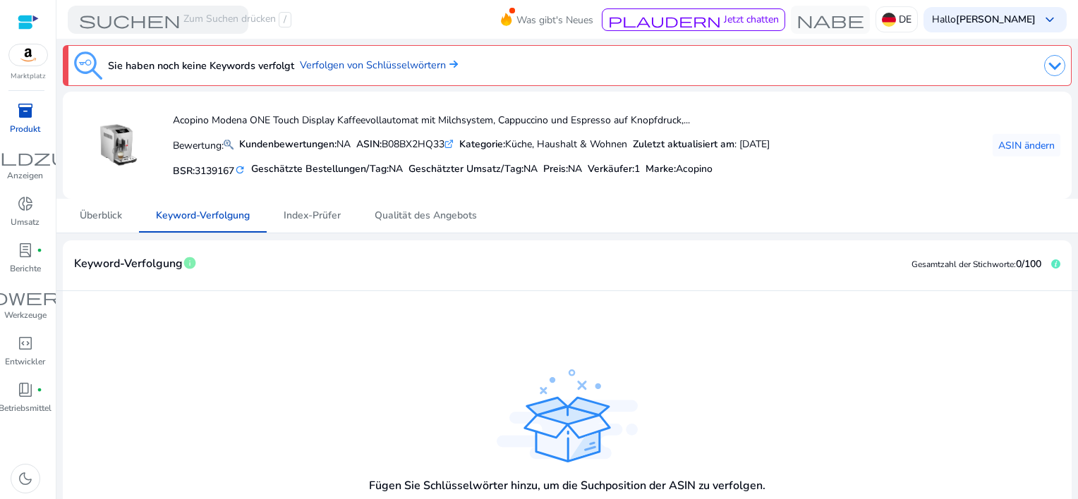
click at [191, 335] on div "Fügen Sie Schlüsselwörter hinzu, um die Suchposition der ASIN zu verfolgen. Key…" at bounding box center [567, 434] width 986 height 262
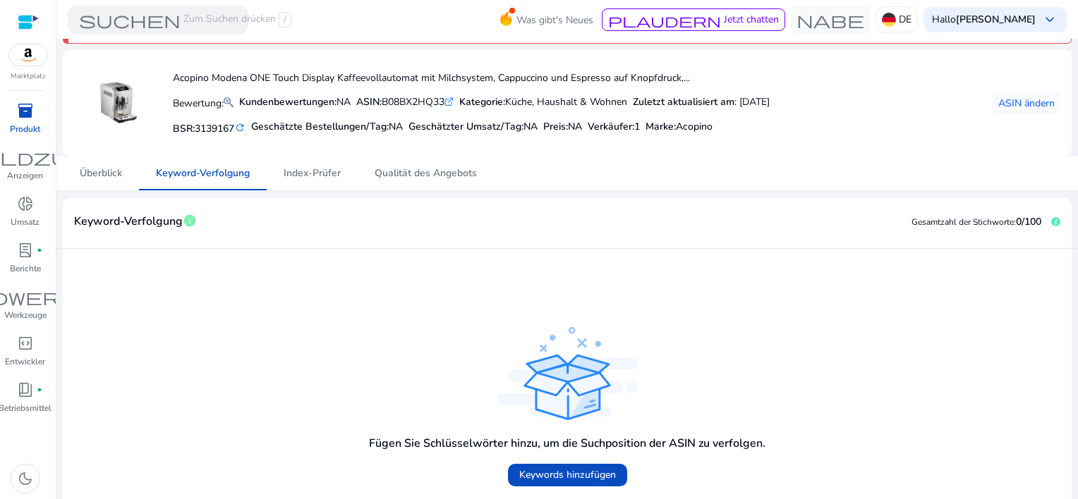
scroll to position [117, 0]
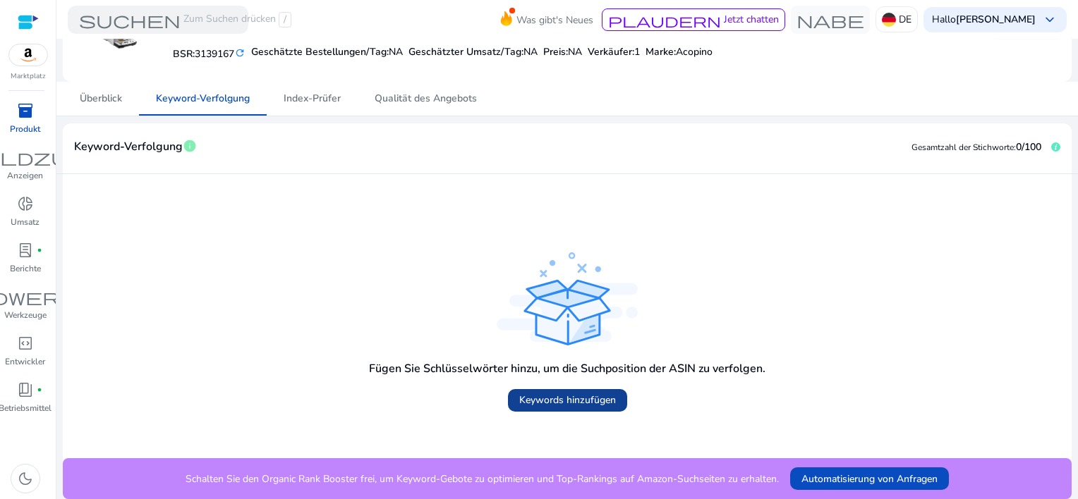
click at [554, 401] on span "Keywords hinzufügen" at bounding box center [567, 400] width 97 height 15
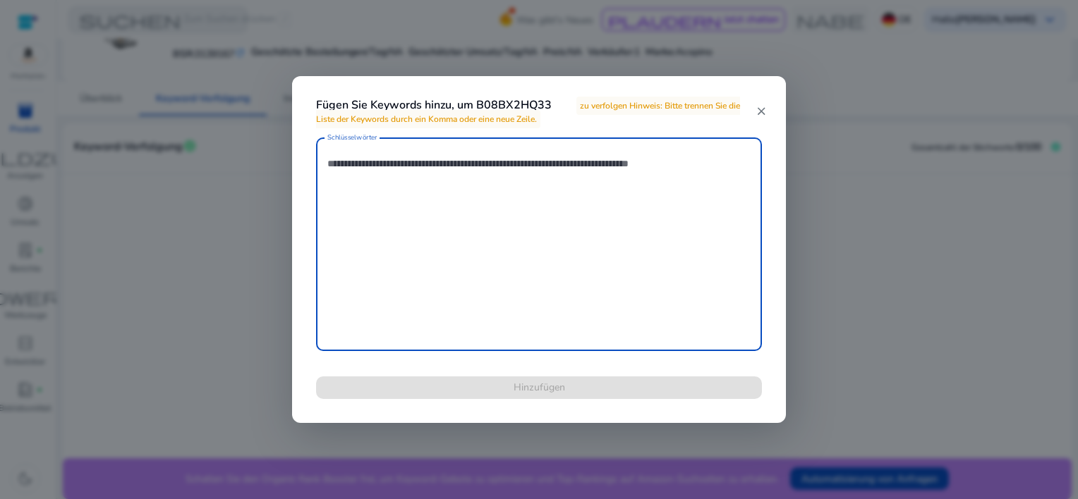
paste textarea "**********"
type textarea "**********"
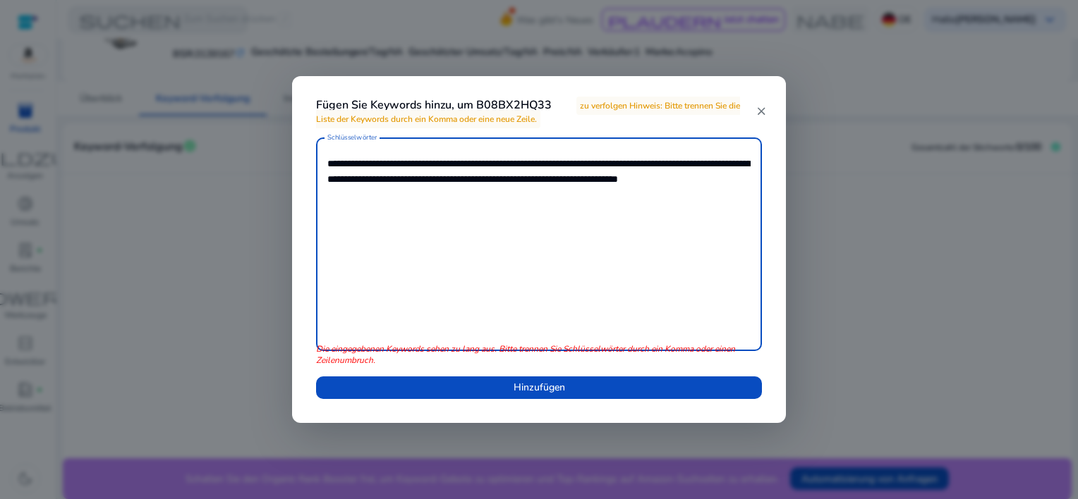
click at [408, 160] on textarea "**********" at bounding box center [538, 245] width 423 height 200
drag, startPoint x: 415, startPoint y: 291, endPoint x: 422, endPoint y: 288, distance: 7.3
click at [422, 288] on textarea "**********" at bounding box center [538, 245] width 423 height 200
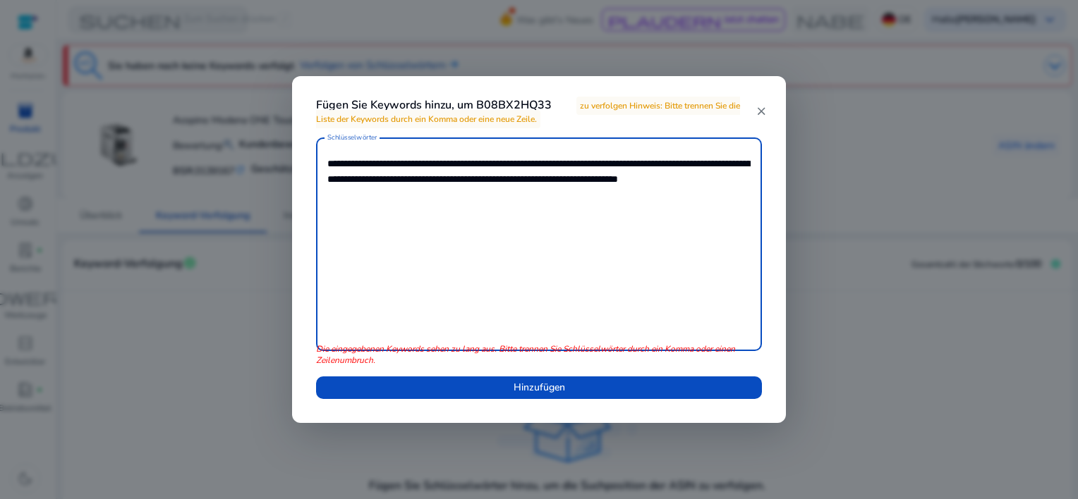
click at [409, 166] on textarea "**********" at bounding box center [538, 245] width 423 height 200
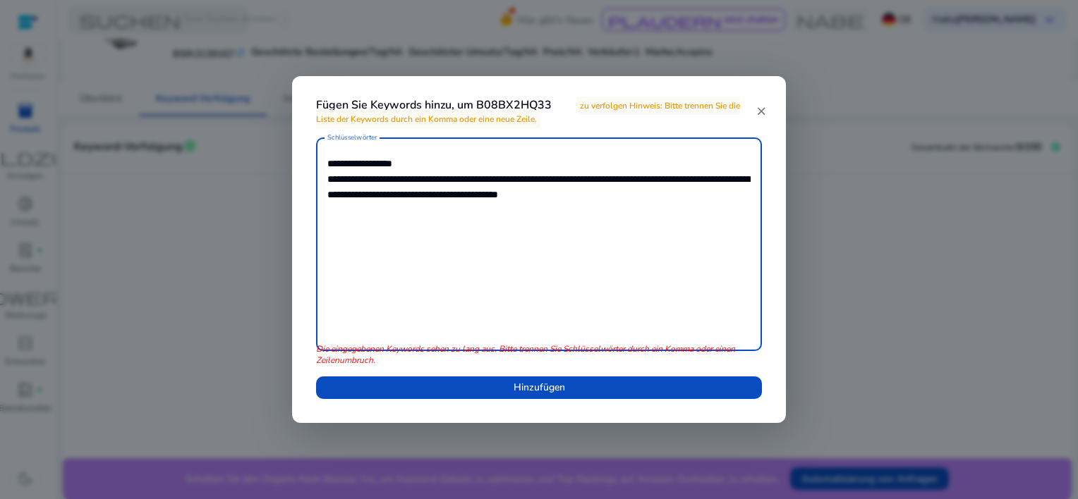
click at [446, 178] on textarea "**********" at bounding box center [538, 245] width 423 height 200
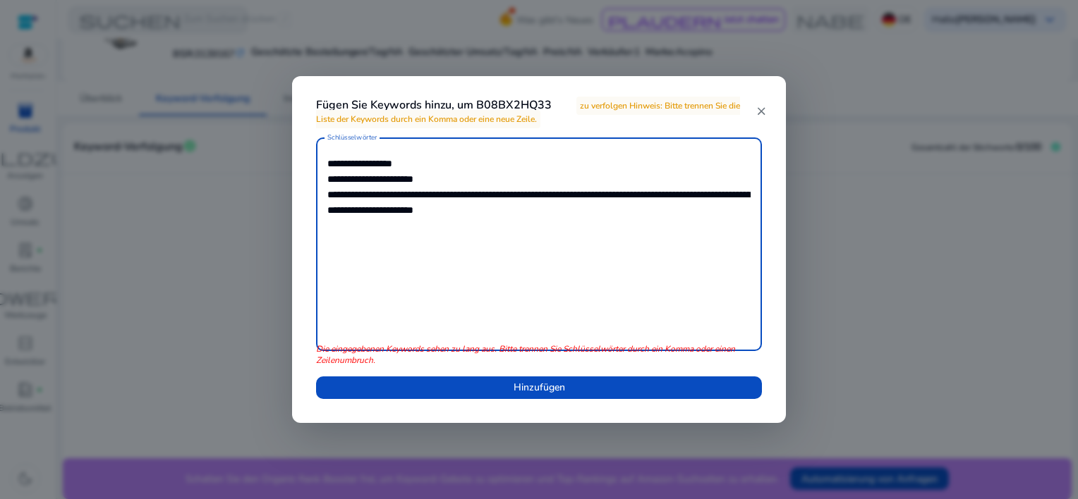
click at [383, 193] on textarea "**********" at bounding box center [538, 245] width 423 height 200
click at [329, 163] on textarea "**********" at bounding box center [538, 245] width 423 height 200
click at [545, 212] on textarea "**********" at bounding box center [538, 245] width 423 height 200
click at [435, 195] on textarea "**********" at bounding box center [538, 245] width 423 height 200
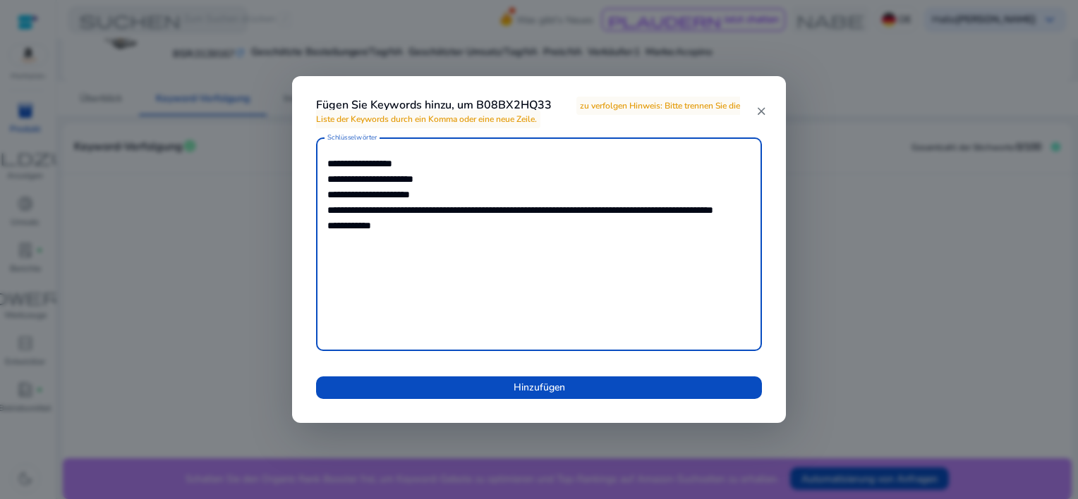
click at [471, 212] on textarea "**********" at bounding box center [538, 245] width 423 height 200
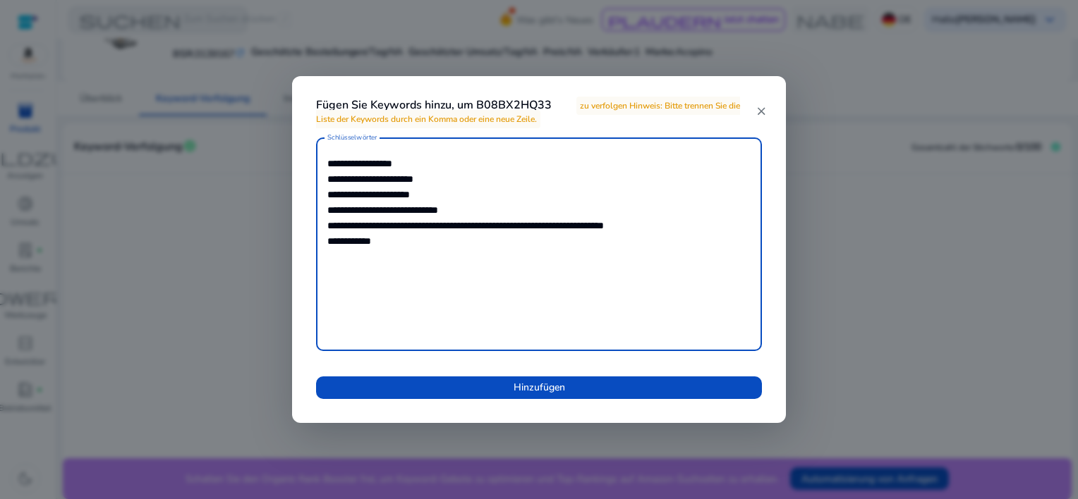
click at [370, 229] on textarea "**********" at bounding box center [538, 245] width 423 height 200
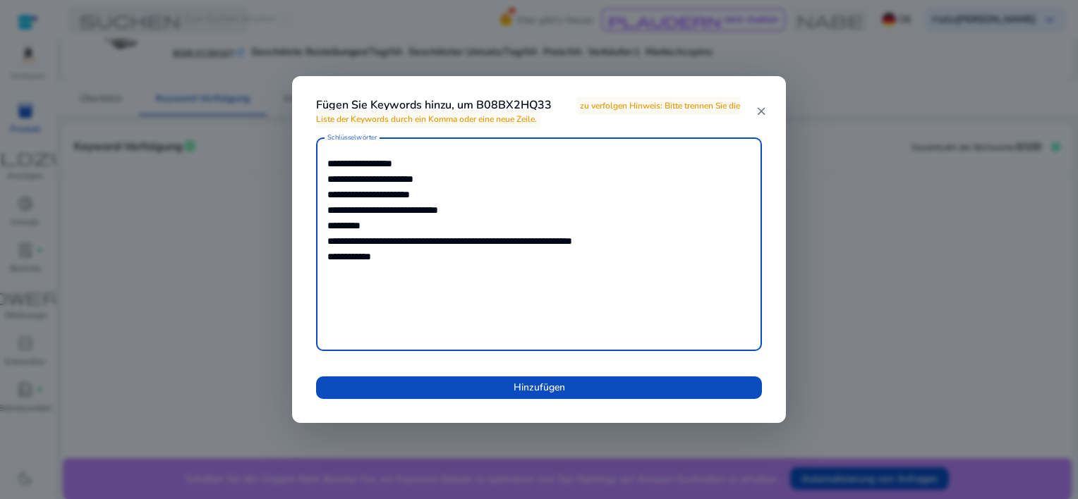
click at [378, 243] on textarea "**********" at bounding box center [538, 245] width 423 height 200
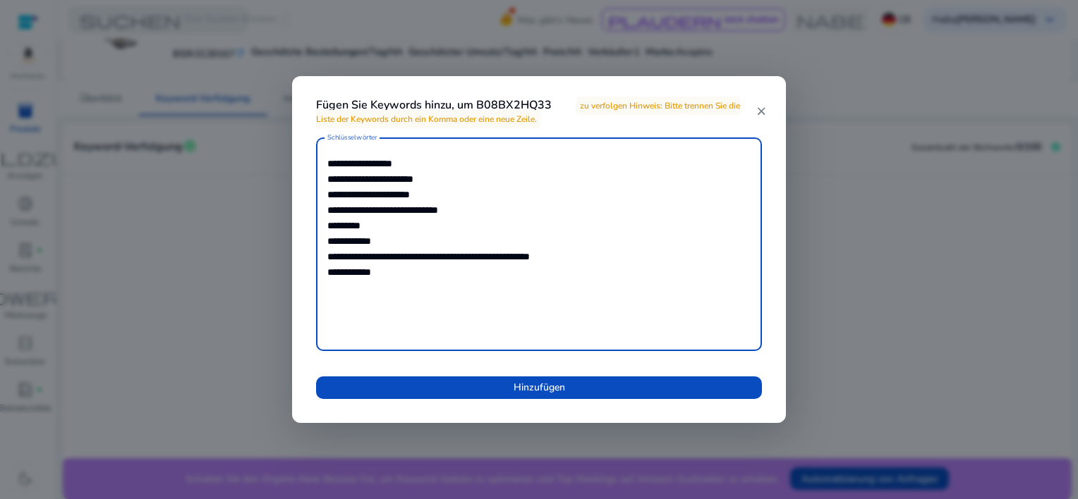
click at [453, 257] on textarea "**********" at bounding box center [538, 245] width 423 height 200
click at [363, 271] on textarea "**********" at bounding box center [538, 245] width 423 height 200
click at [356, 285] on textarea "**********" at bounding box center [538, 245] width 423 height 200
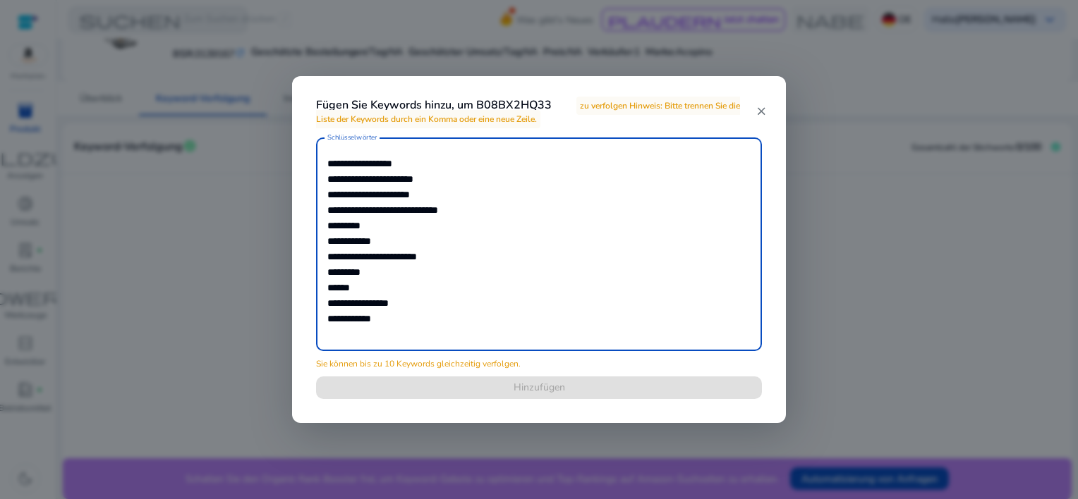
click at [353, 303] on textarea "**********" at bounding box center [538, 245] width 423 height 200
click at [351, 303] on textarea "**********" at bounding box center [538, 245] width 423 height 200
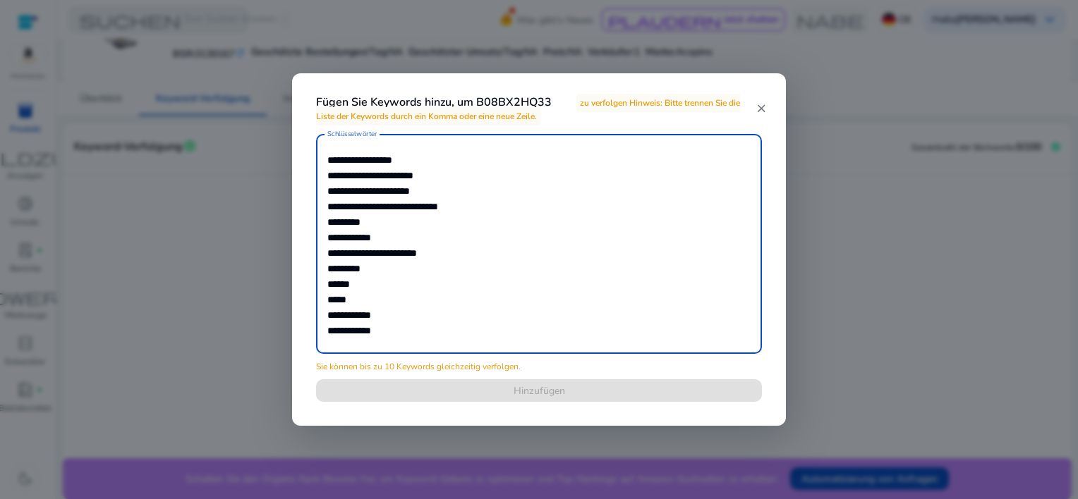
click at [384, 189] on textarea "**********" at bounding box center [538, 244] width 423 height 206
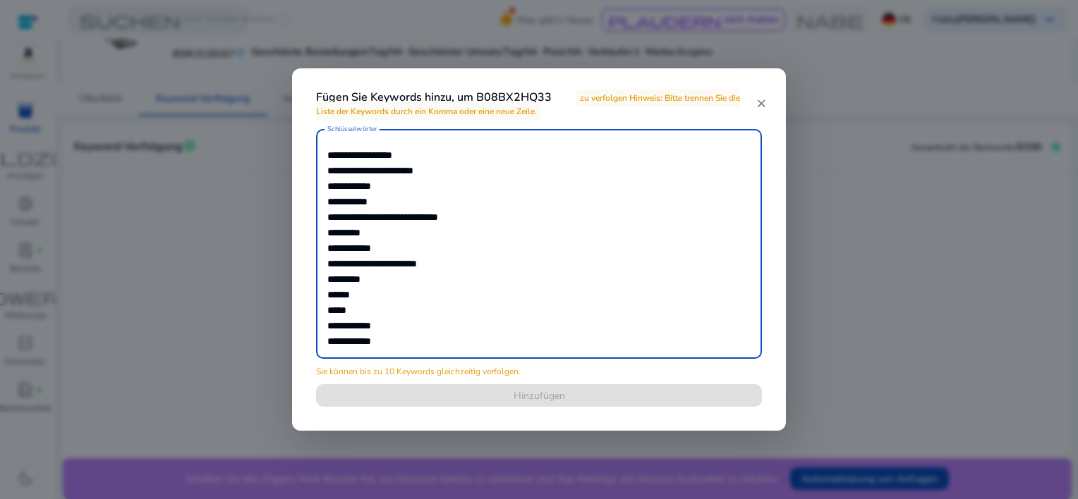
click at [437, 226] on textarea "**********" at bounding box center [538, 244] width 423 height 216
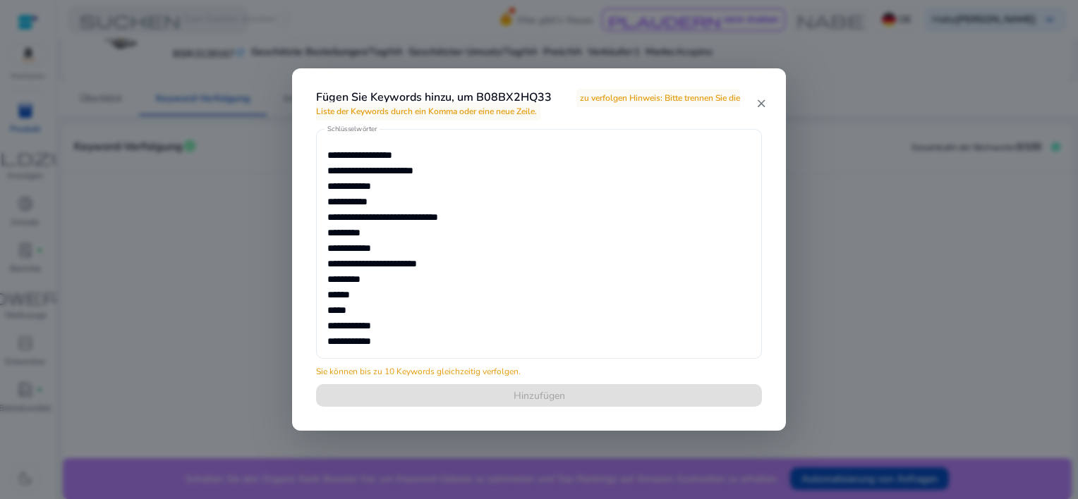
drag, startPoint x: 322, startPoint y: 296, endPoint x: 360, endPoint y: 288, distance: 38.9
click at [360, 288] on div "**********" at bounding box center [539, 244] width 446 height 230
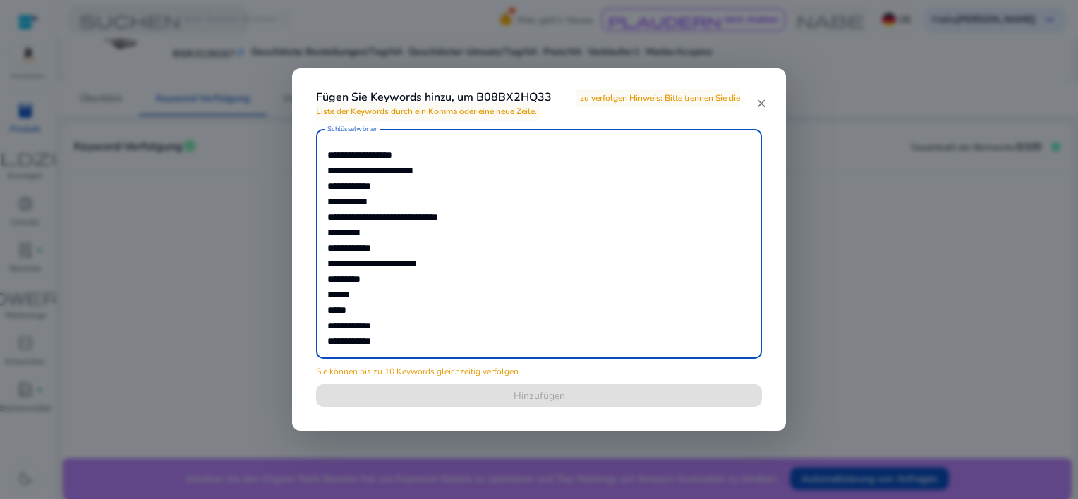
drag, startPoint x: 360, startPoint y: 291, endPoint x: 341, endPoint y: 291, distance: 19.0
click at [341, 291] on textarea "**********" at bounding box center [538, 244] width 423 height 216
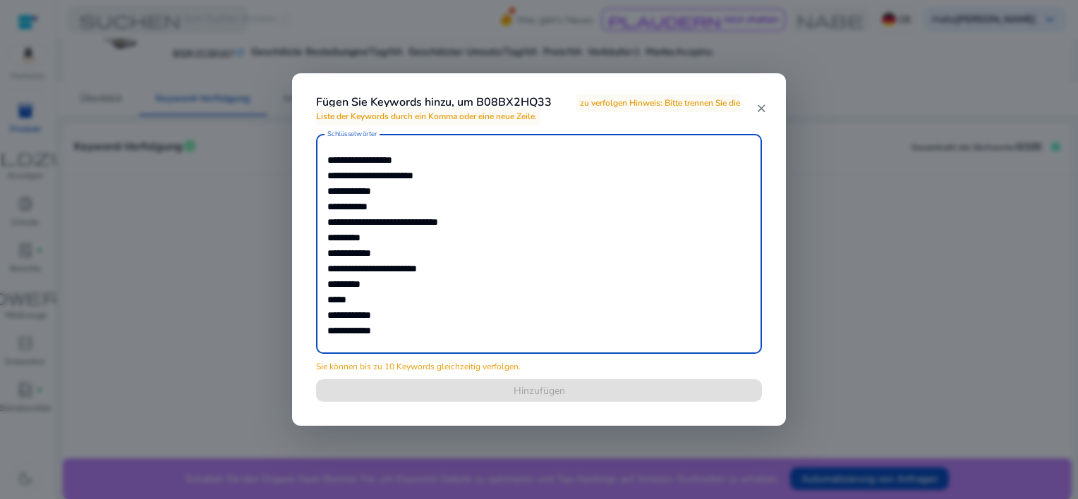
click at [370, 300] on textarea "**********" at bounding box center [538, 244] width 423 height 206
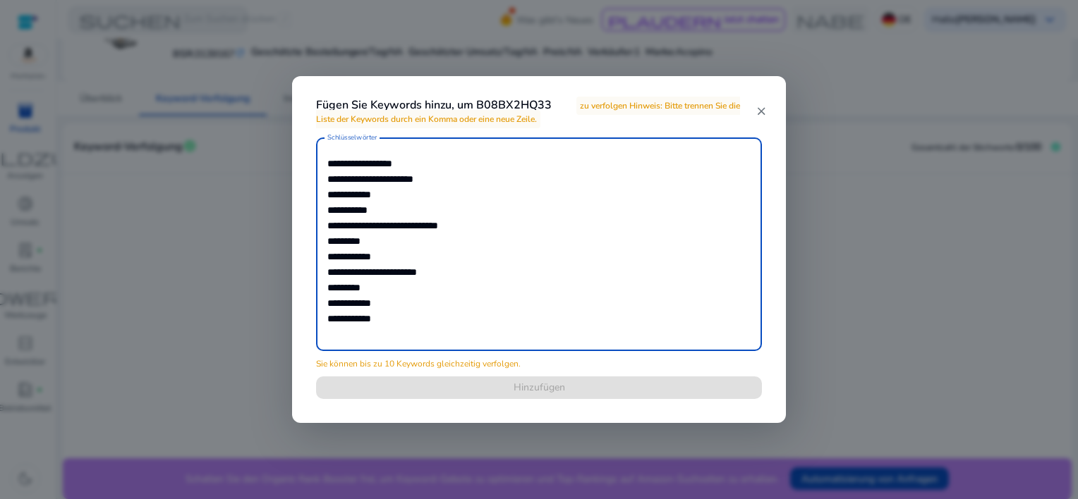
drag, startPoint x: 331, startPoint y: 322, endPoint x: 468, endPoint y: 323, distance: 137.5
click at [468, 323] on textarea "**********" at bounding box center [538, 245] width 423 height 200
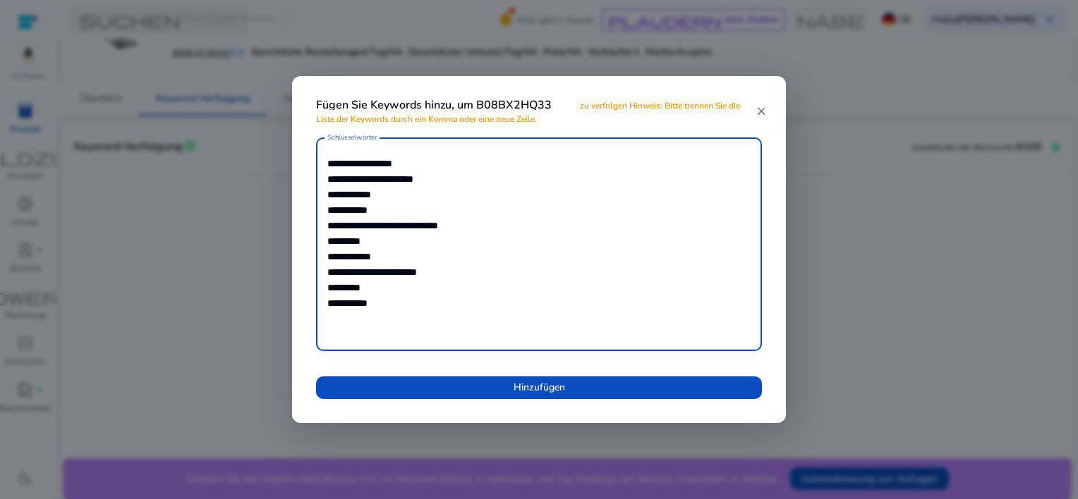
type textarea "**********"
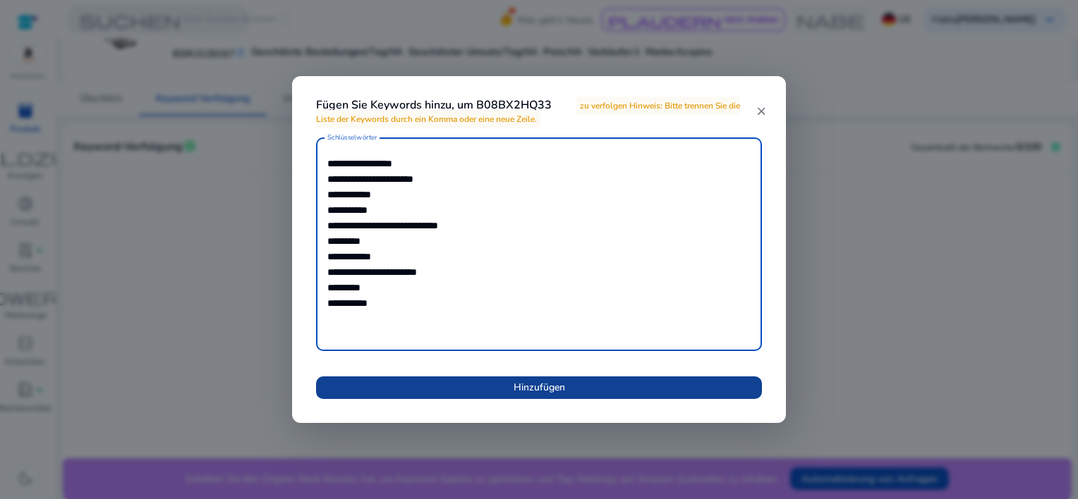
click at [555, 388] on span "Hinzufügen" at bounding box center [538, 387] width 51 height 15
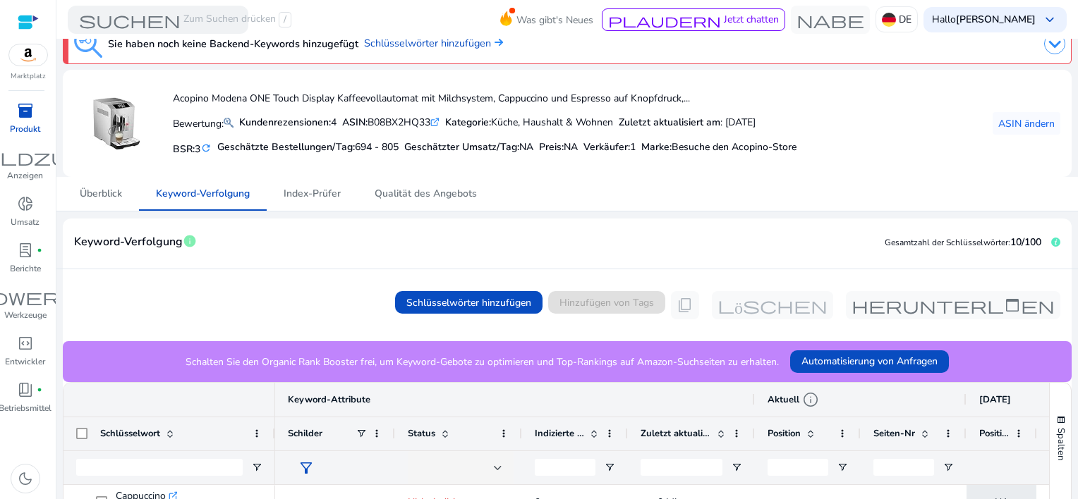
scroll to position [16, 0]
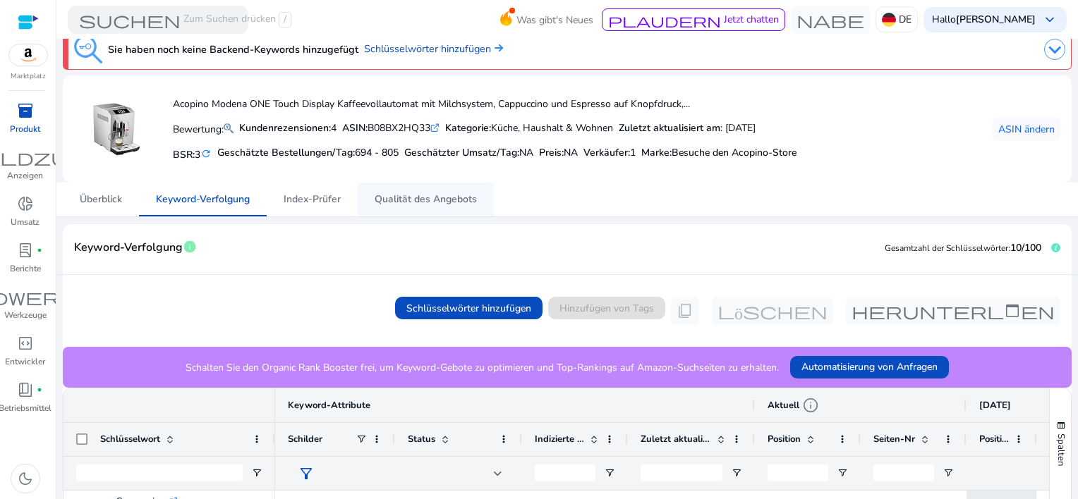
click at [432, 195] on span "Qualität des Angebots" at bounding box center [425, 200] width 102 height 10
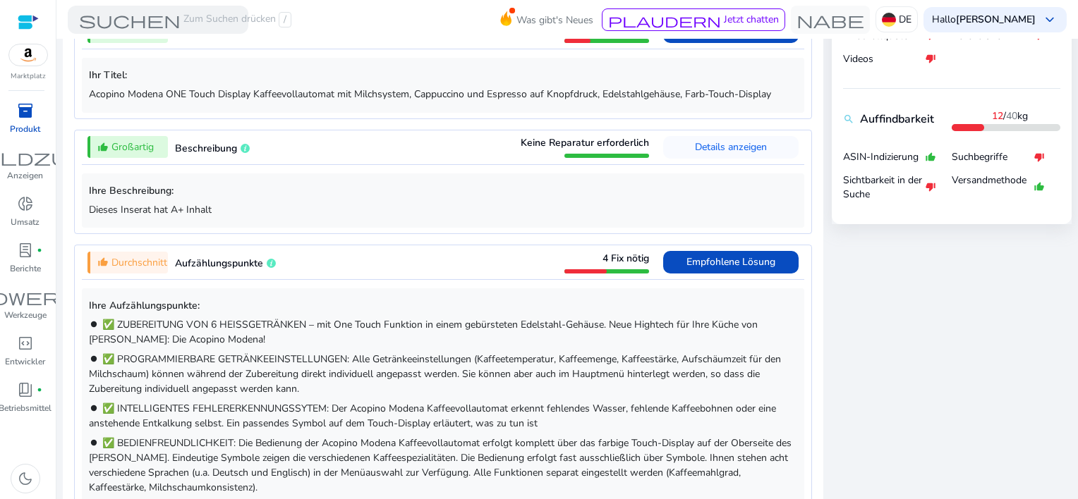
scroll to position [610, 0]
click at [714, 260] on span "Empfohlene Lösung" at bounding box center [730, 262] width 89 height 13
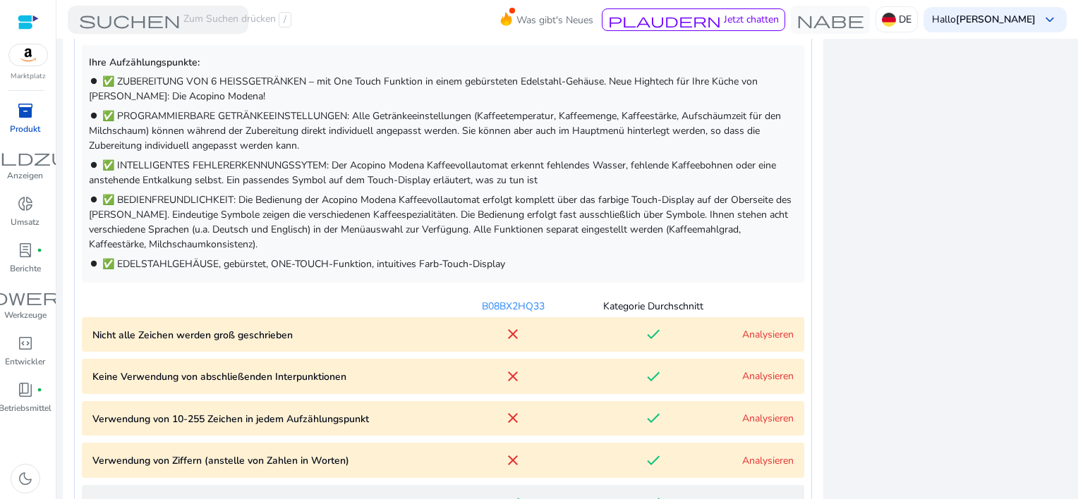
scroll to position [925, 0]
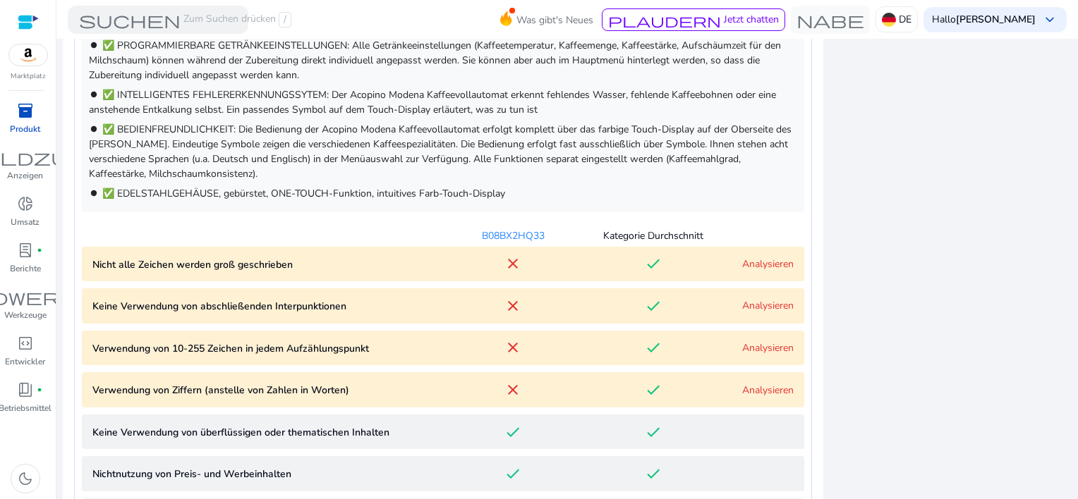
click at [754, 257] on link "Analysieren" at bounding box center [767, 263] width 51 height 13
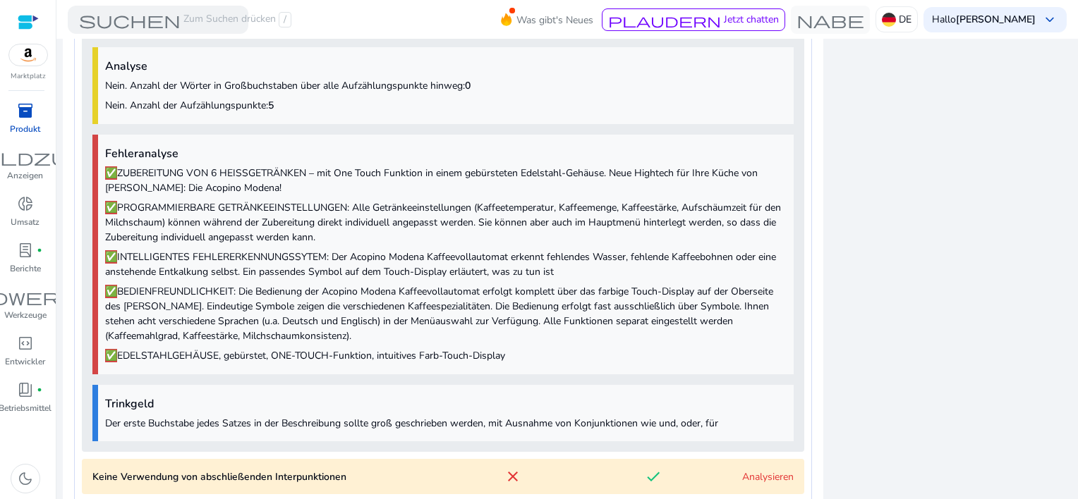
scroll to position [1310, 0]
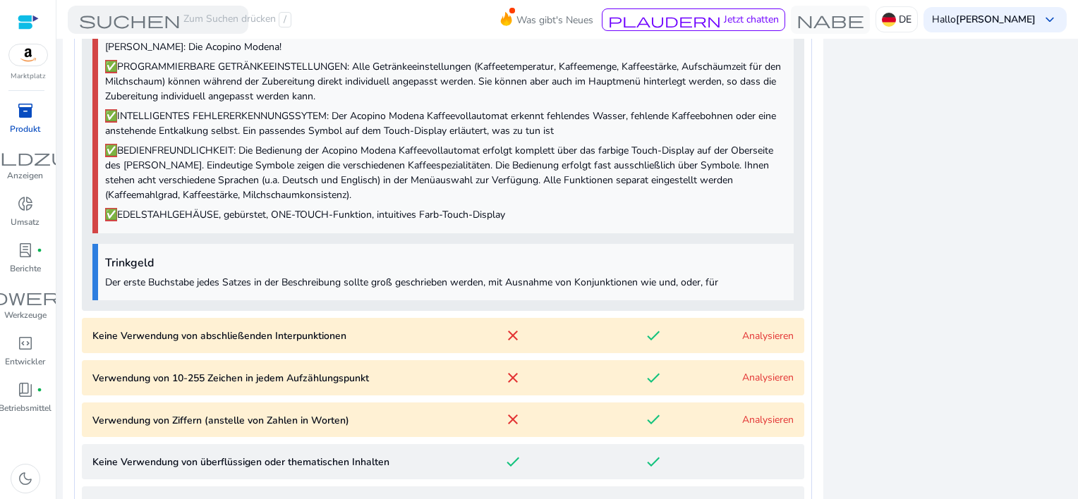
click at [743, 335] on link "Analysieren" at bounding box center [767, 335] width 51 height 13
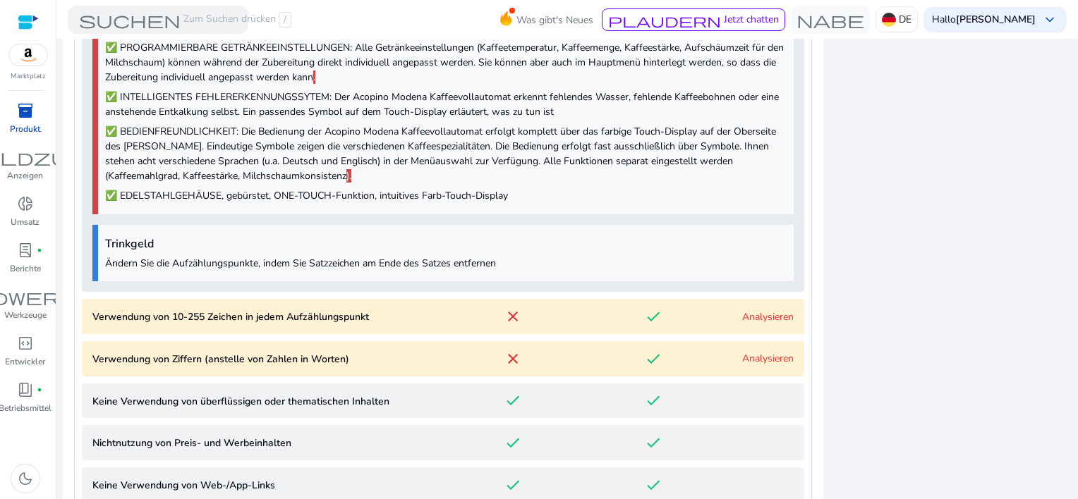
scroll to position [1768, 0]
click at [757, 313] on link "Analysieren" at bounding box center [767, 316] width 51 height 13
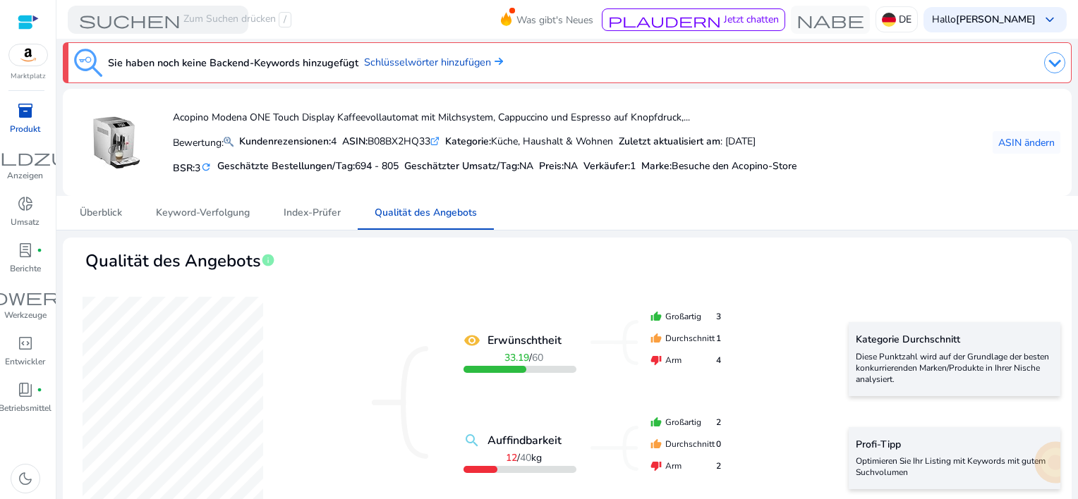
scroll to position [0, 0]
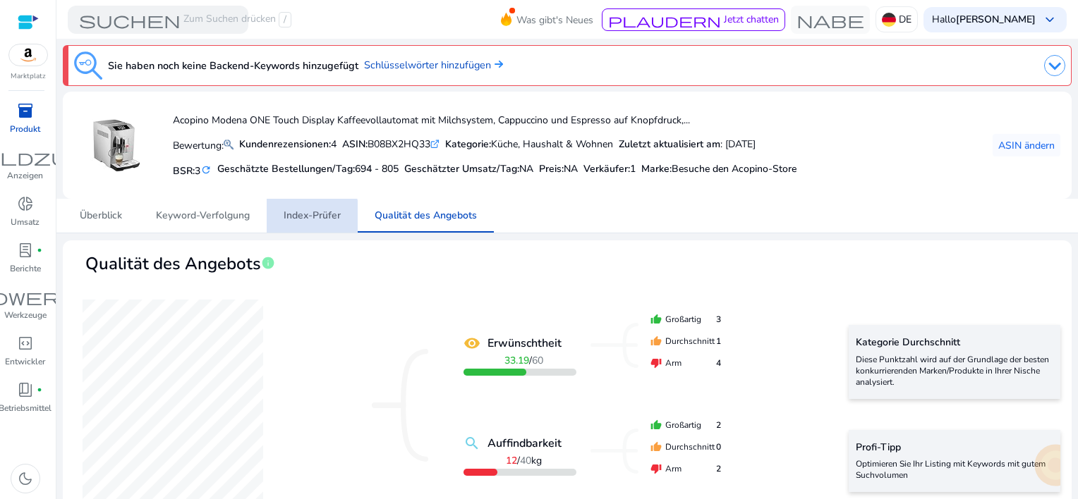
click at [296, 219] on span "Index-Prüfer" at bounding box center [312, 216] width 57 height 10
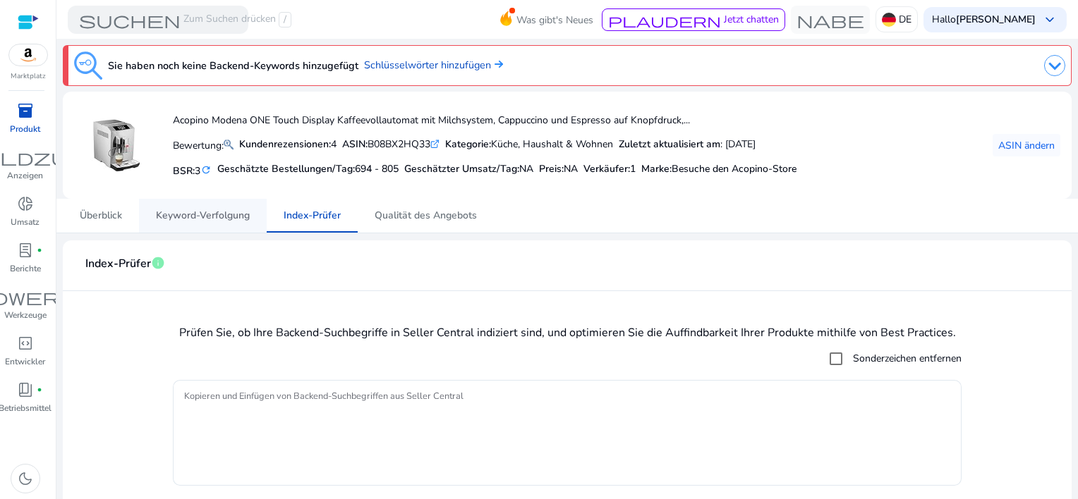
click at [205, 217] on span "Keyword-Verfolgung" at bounding box center [203, 216] width 94 height 10
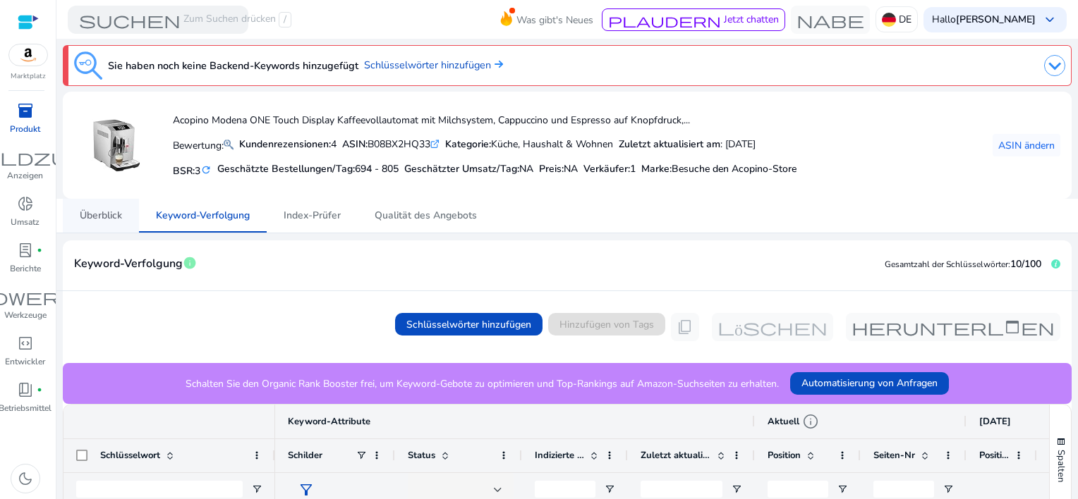
click at [104, 211] on span "Überblick" at bounding box center [101, 216] width 42 height 10
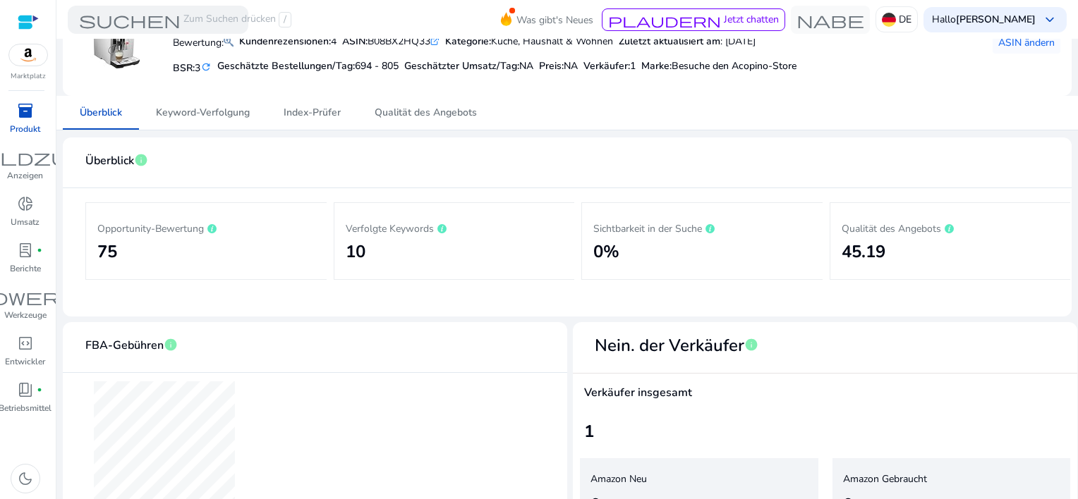
scroll to position [71, 0]
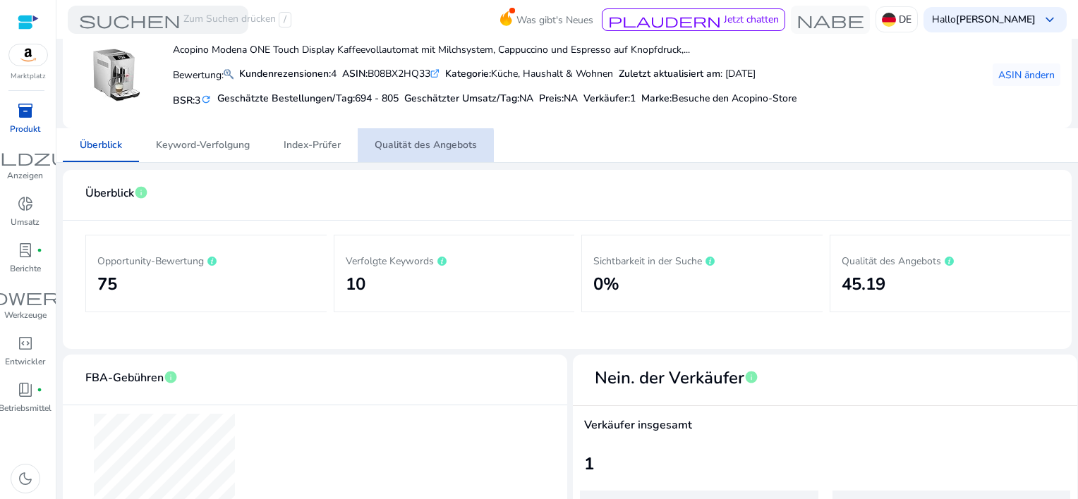
click at [426, 147] on span "Qualität des Angebots" at bounding box center [425, 145] width 102 height 10
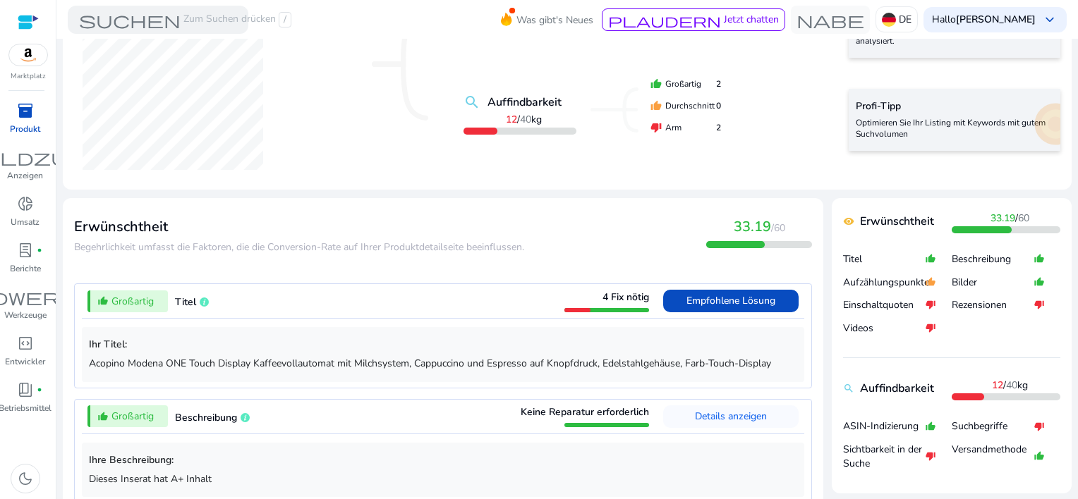
scroll to position [423, 0]
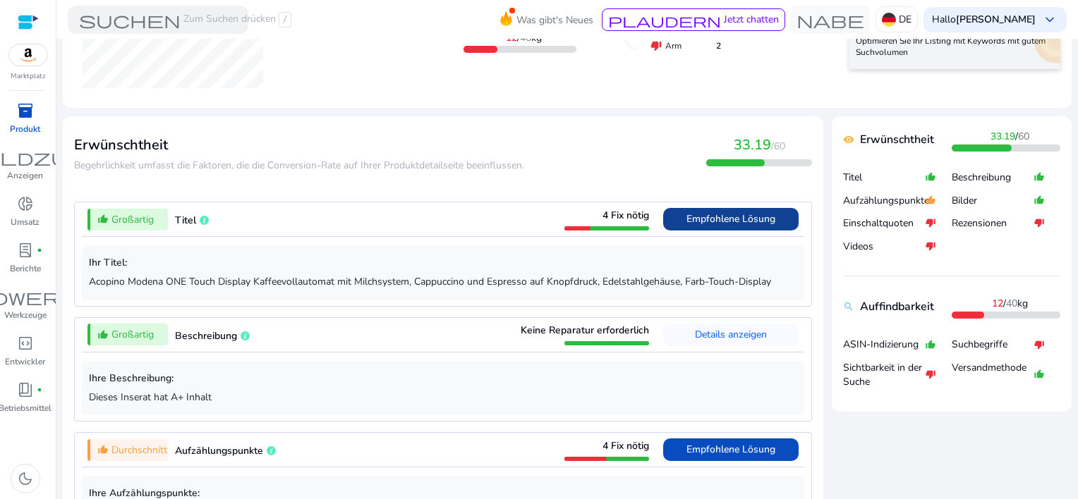
click at [717, 215] on span "Empfohlene Lösung" at bounding box center [730, 218] width 89 height 13
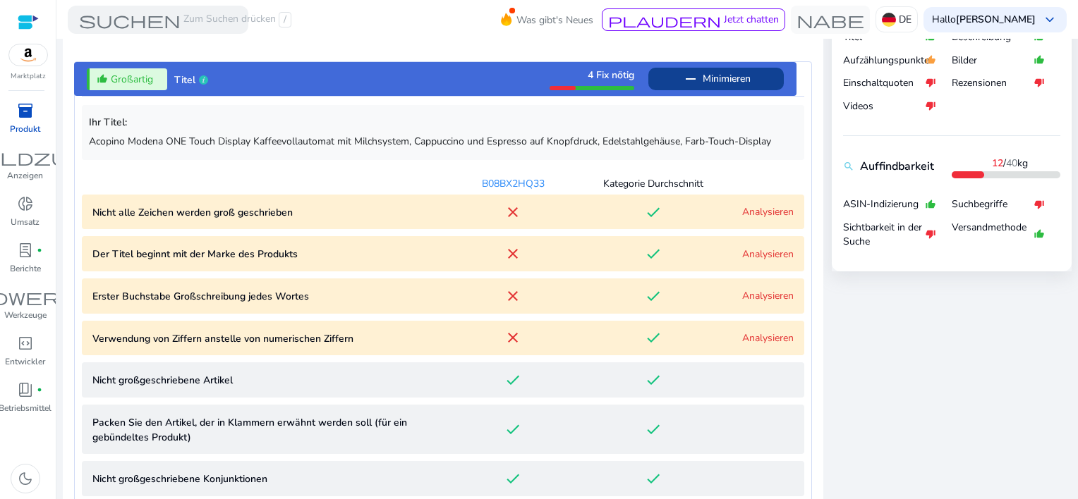
scroll to position [483, 0]
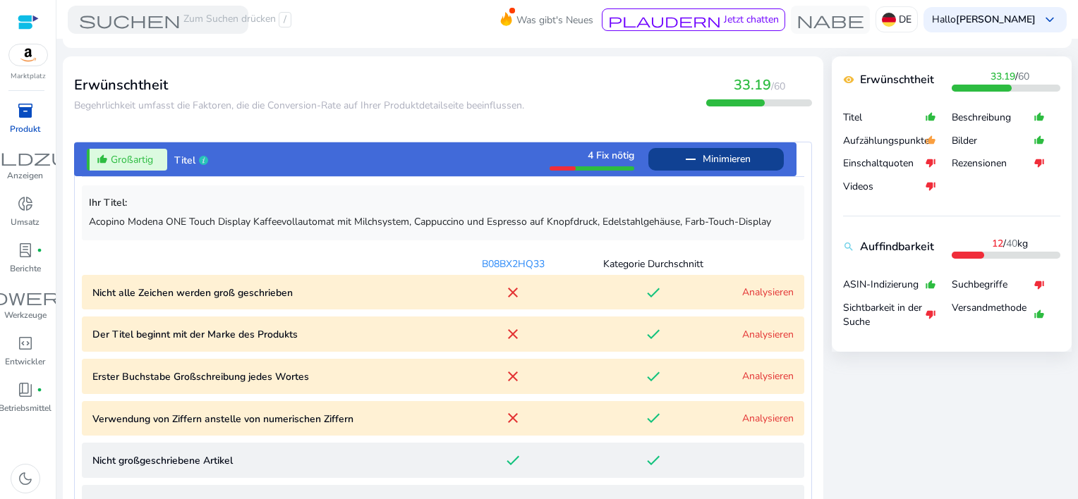
click at [764, 329] on link "Analysieren" at bounding box center [767, 334] width 51 height 13
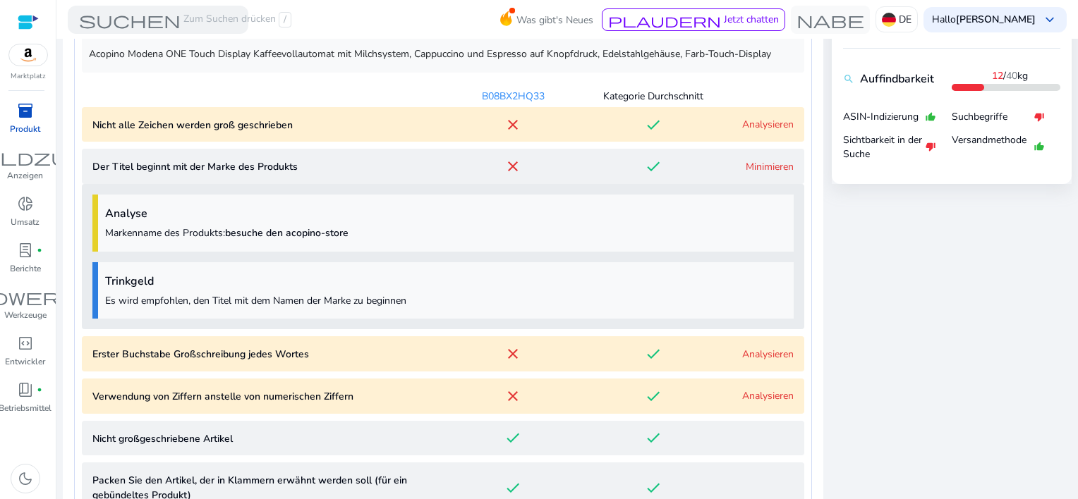
scroll to position [658, 0]
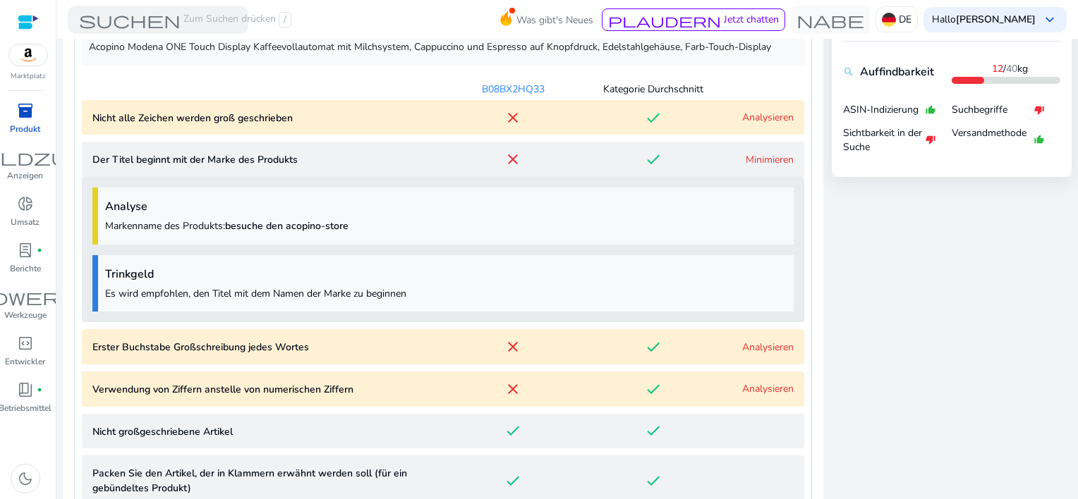
click at [757, 350] on link "Analysieren" at bounding box center [767, 347] width 51 height 13
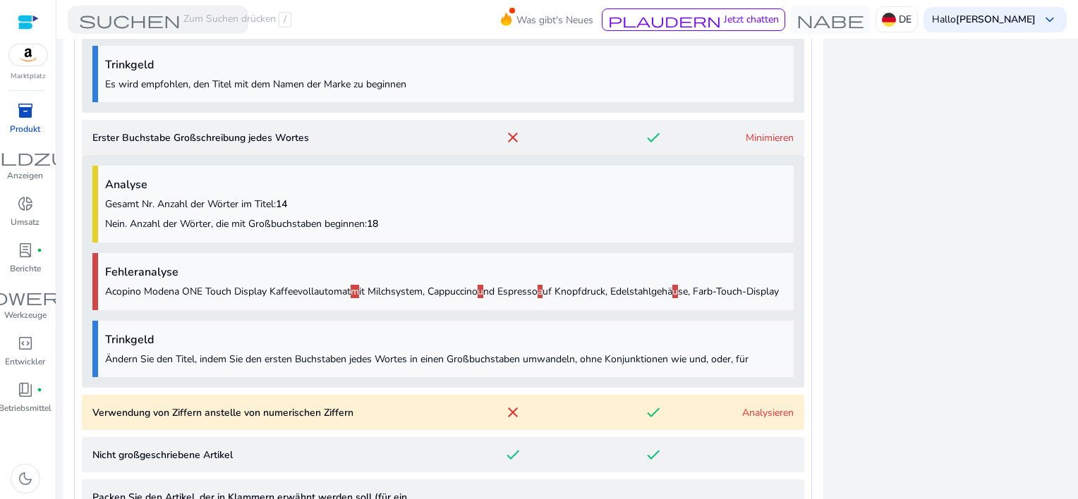
scroll to position [987, 0]
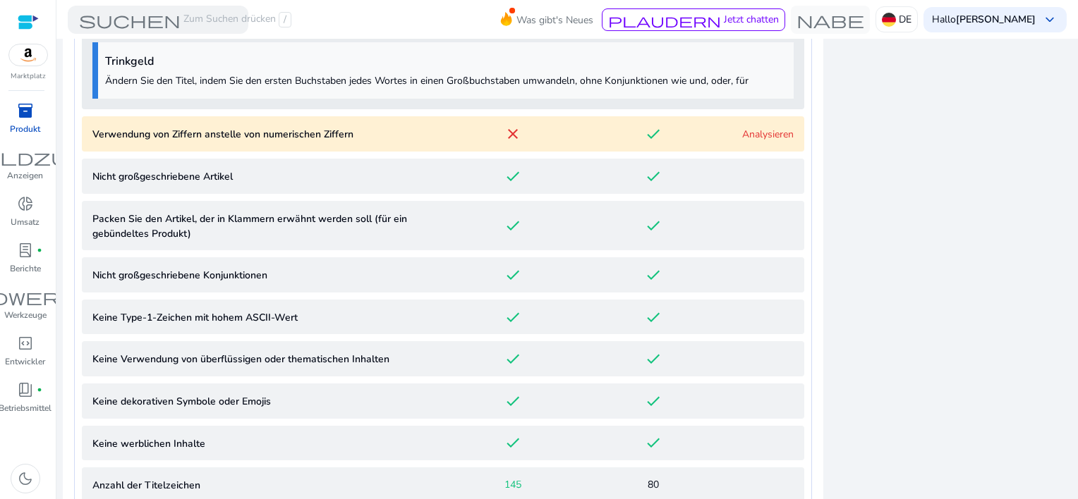
scroll to position [1198, 0]
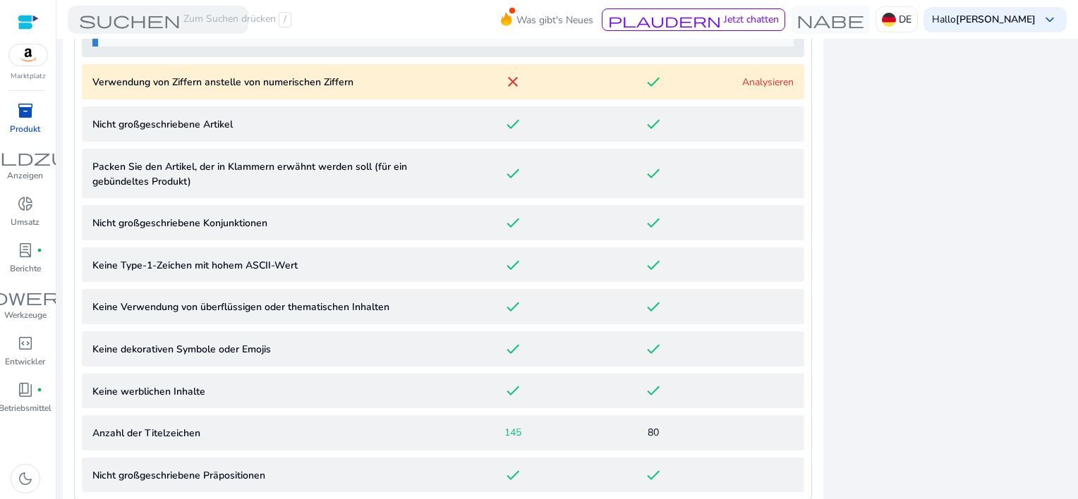
click at [758, 90] on div "Analysieren" at bounding box center [759, 82] width 70 height 15
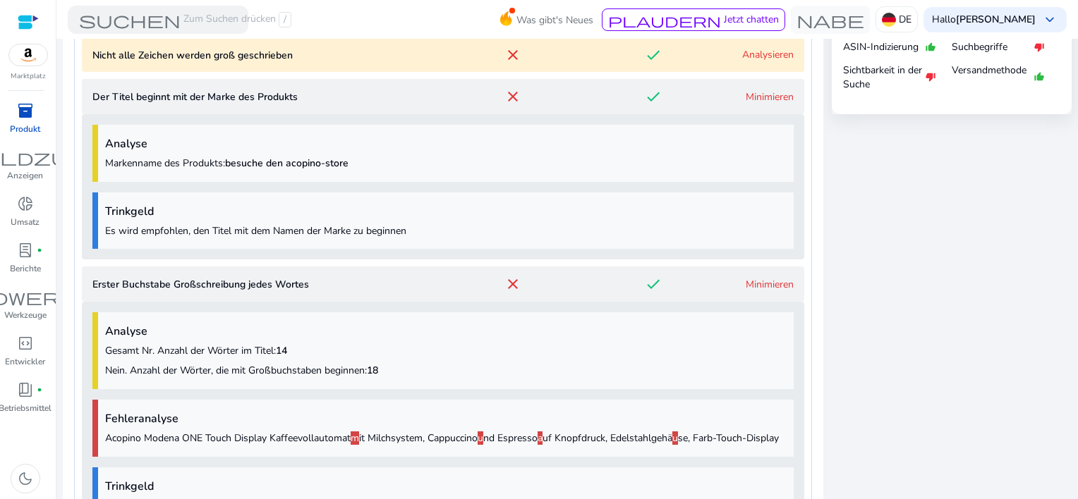
scroll to position [571, 0]
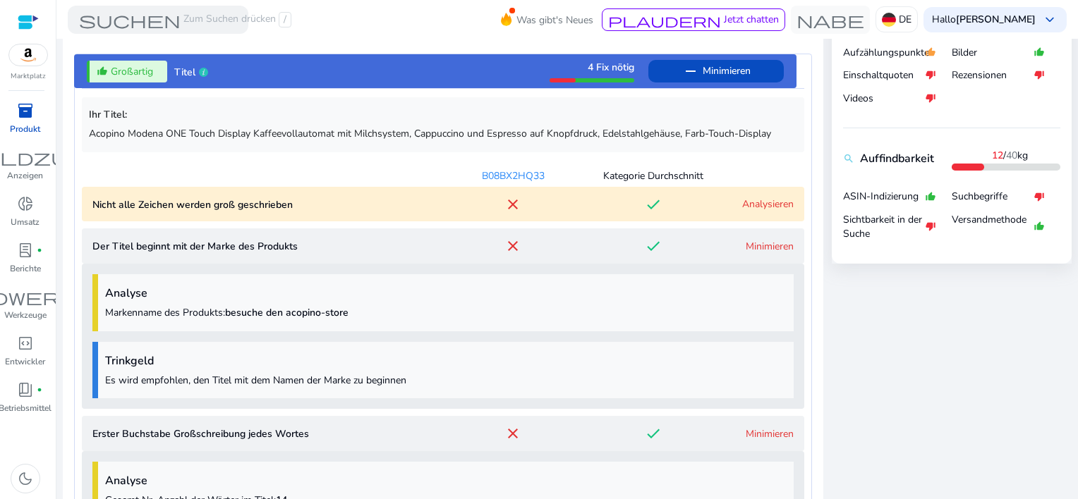
click at [756, 200] on link "Analysieren" at bounding box center [767, 203] width 51 height 13
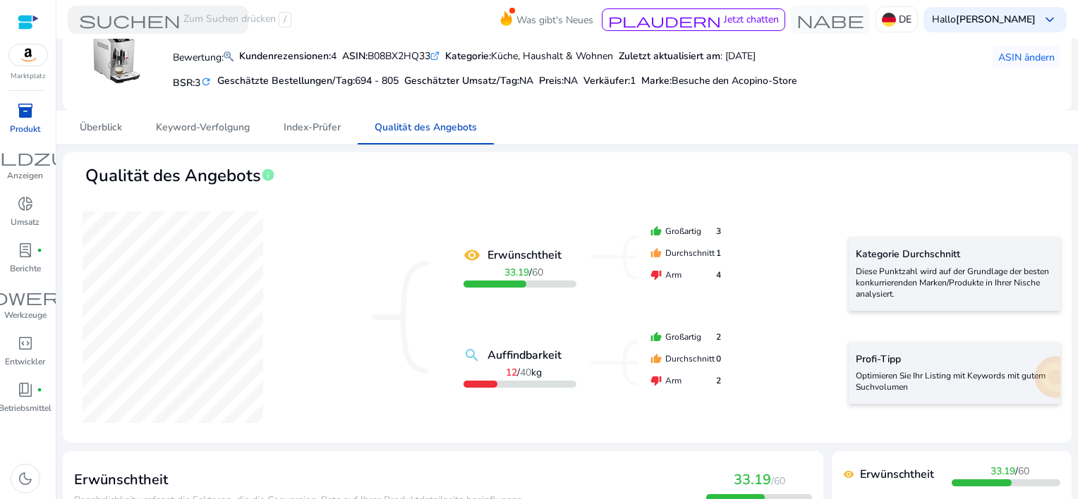
scroll to position [0, 0]
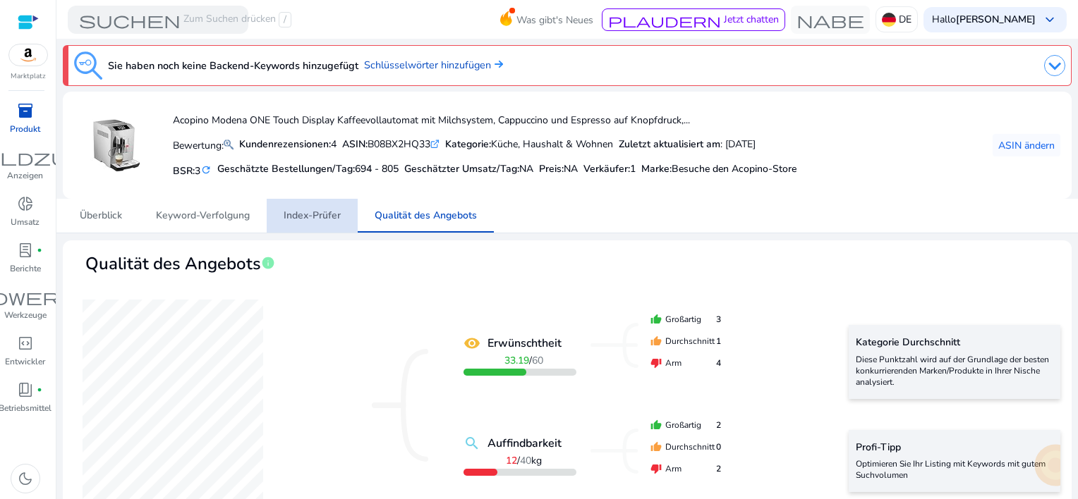
click at [314, 222] on span "Index-Prüfer" at bounding box center [312, 216] width 57 height 34
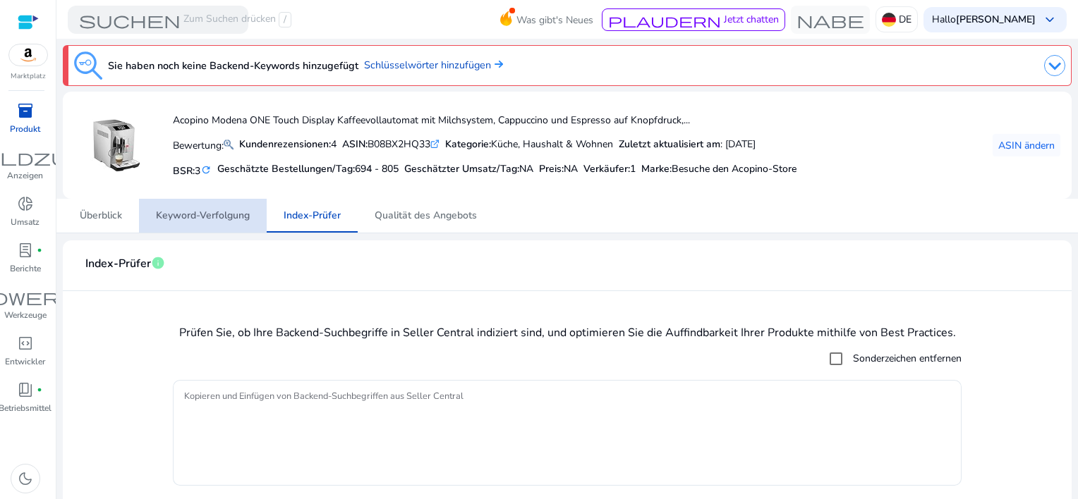
click at [200, 217] on span "Keyword-Verfolgung" at bounding box center [203, 216] width 94 height 10
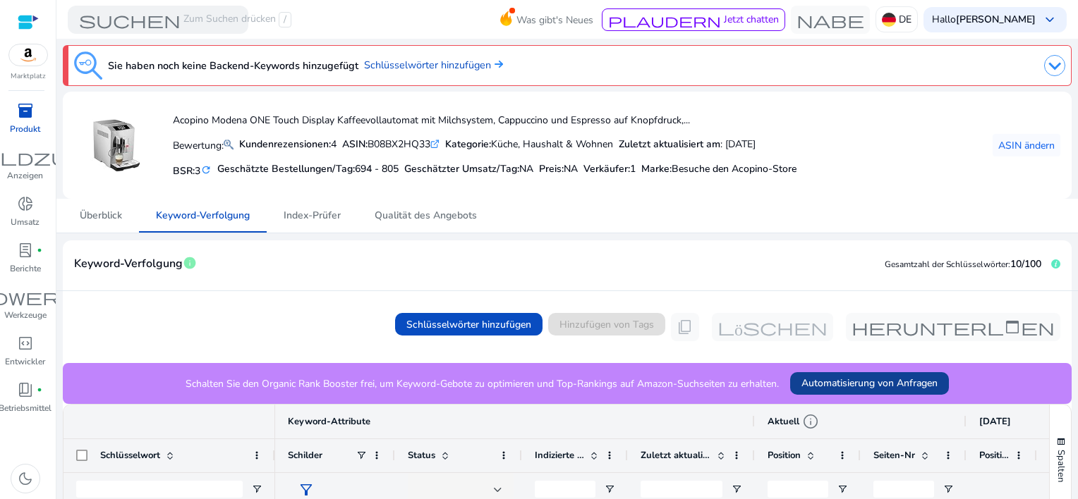
click at [871, 376] on span "Automatisierung von Anfragen" at bounding box center [869, 383] width 136 height 15
click at [104, 221] on span "Überblick" at bounding box center [101, 216] width 42 height 34
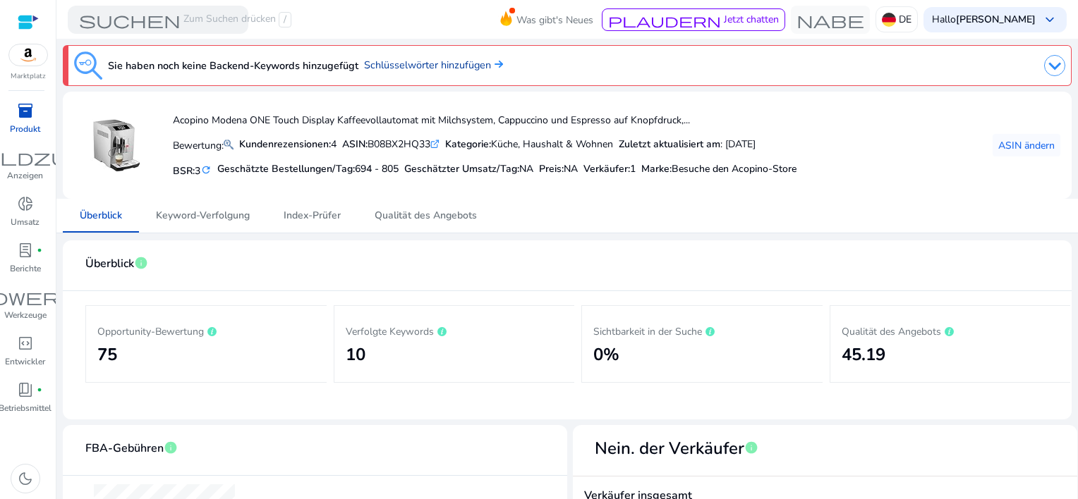
click at [428, 66] on font "Schlüsselwörter hinzufügen" at bounding box center [427, 65] width 127 height 14
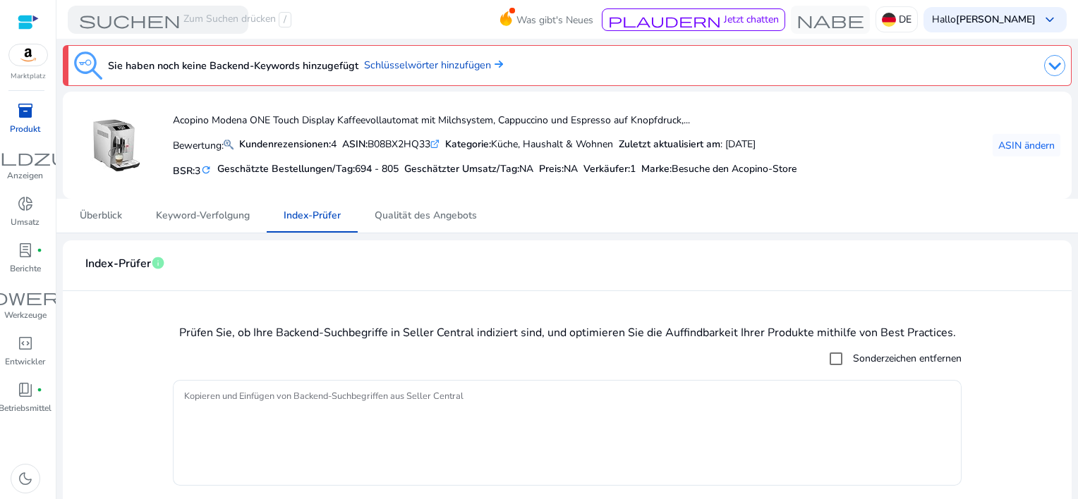
scroll to position [37, 0]
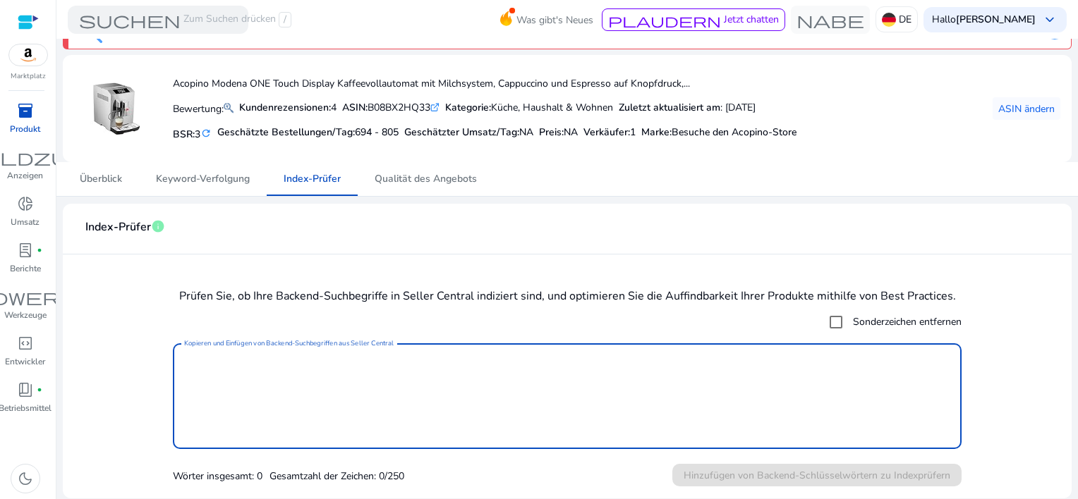
click at [260, 361] on textarea "Kopieren und Einfügen von Backend-Suchbegriffen aus Seller Central" at bounding box center [567, 397] width 766 height 92
paste textarea "**********"
type textarea "**********"
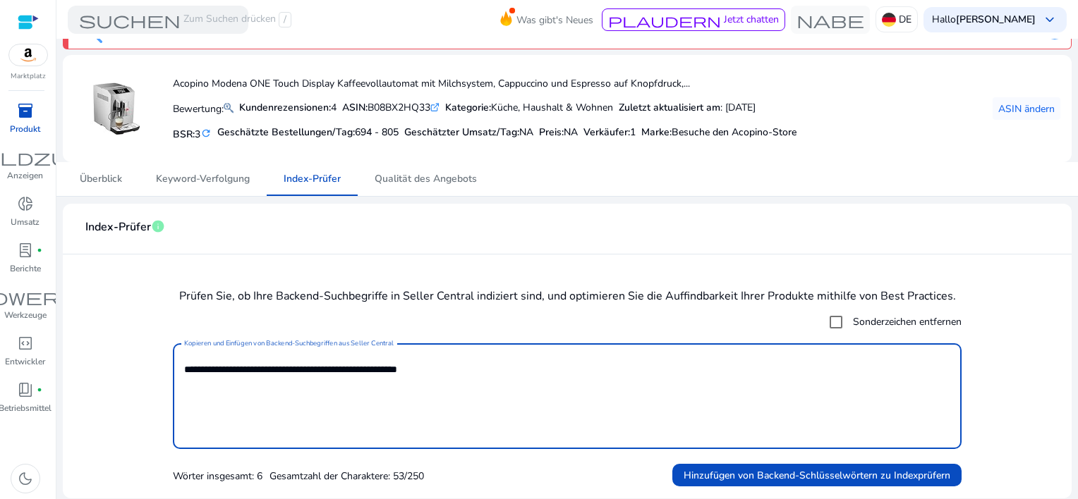
drag, startPoint x: 465, startPoint y: 360, endPoint x: 62, endPoint y: 353, distance: 403.5
click at [63, 353] on mat-card "**********" at bounding box center [567, 351] width 1009 height 295
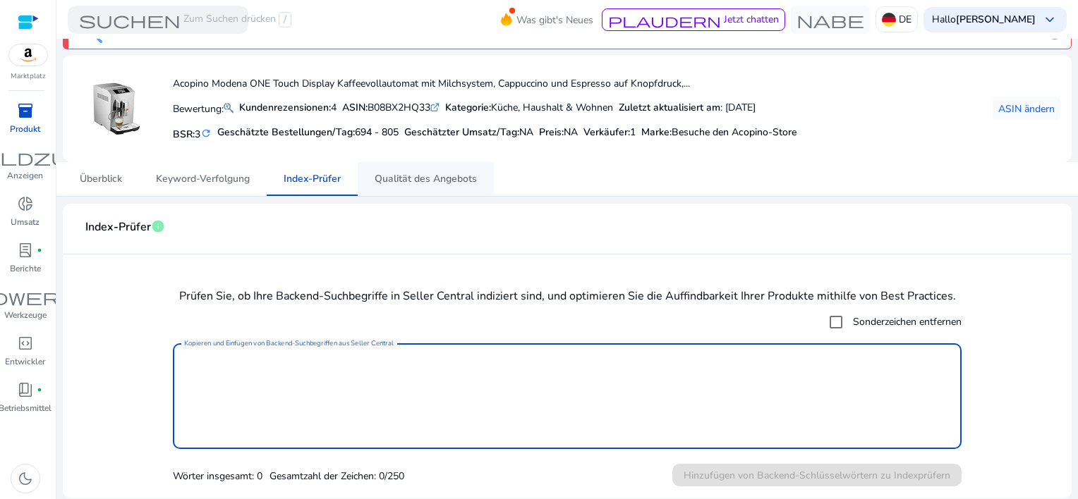
click at [399, 178] on span "Qualität des Angebots" at bounding box center [425, 179] width 102 height 10
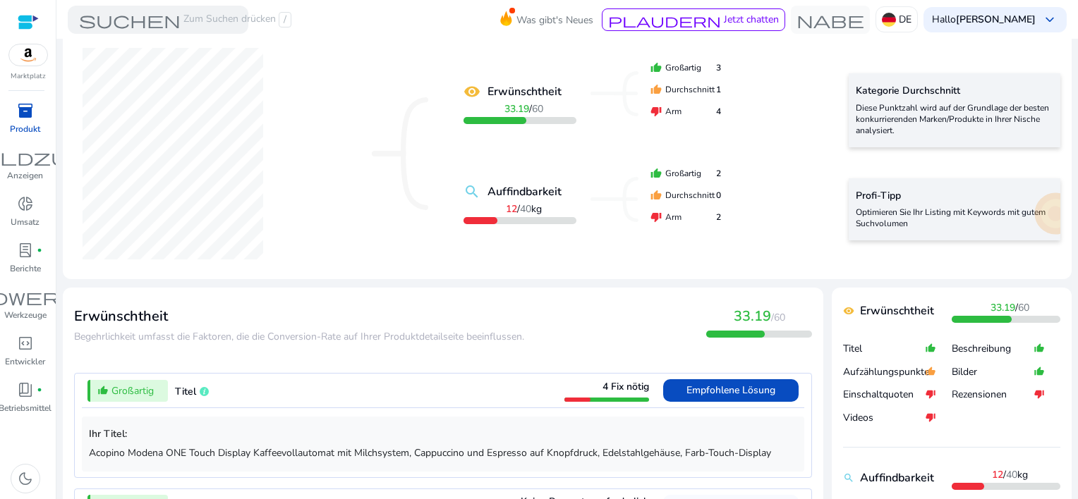
scroll to position [353, 0]
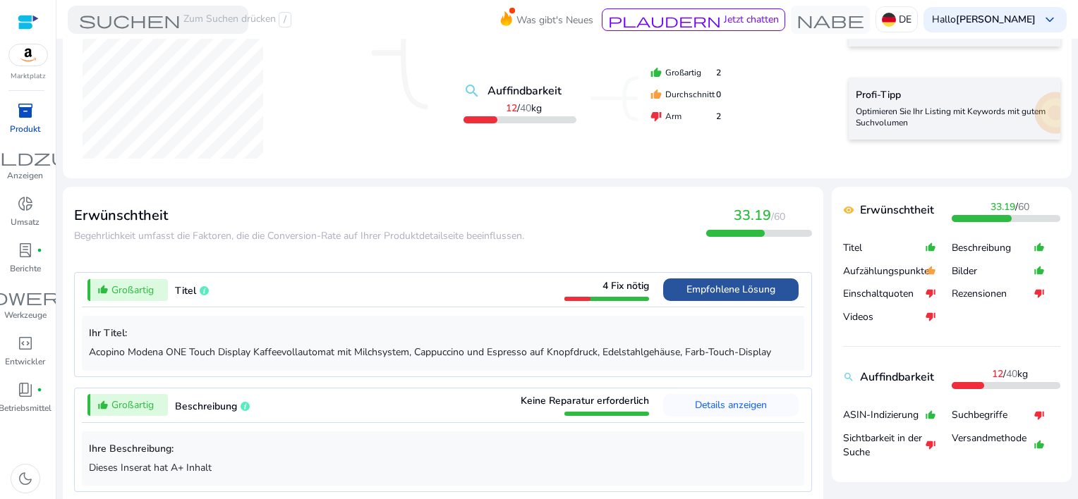
click at [702, 288] on span "Empfohlene Lösung" at bounding box center [730, 289] width 89 height 13
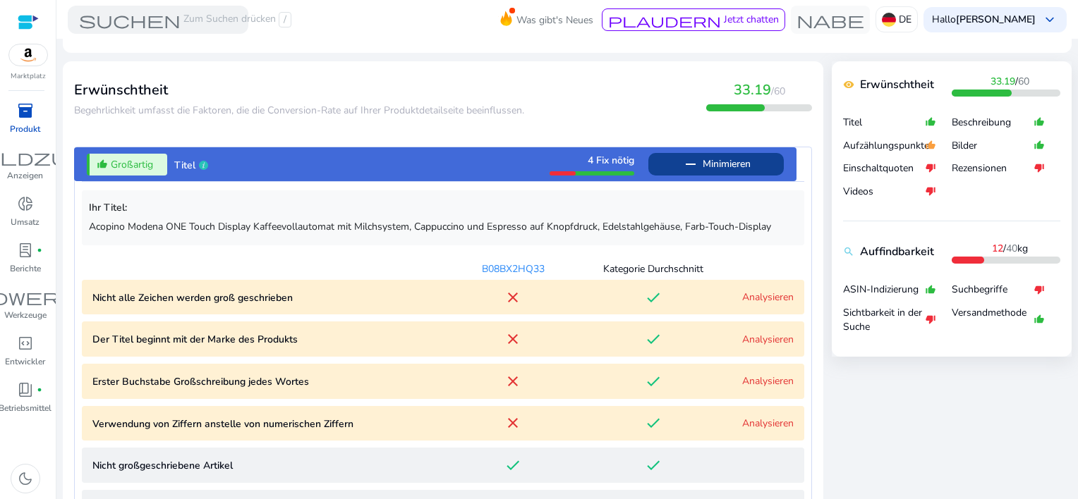
scroll to position [513, 0]
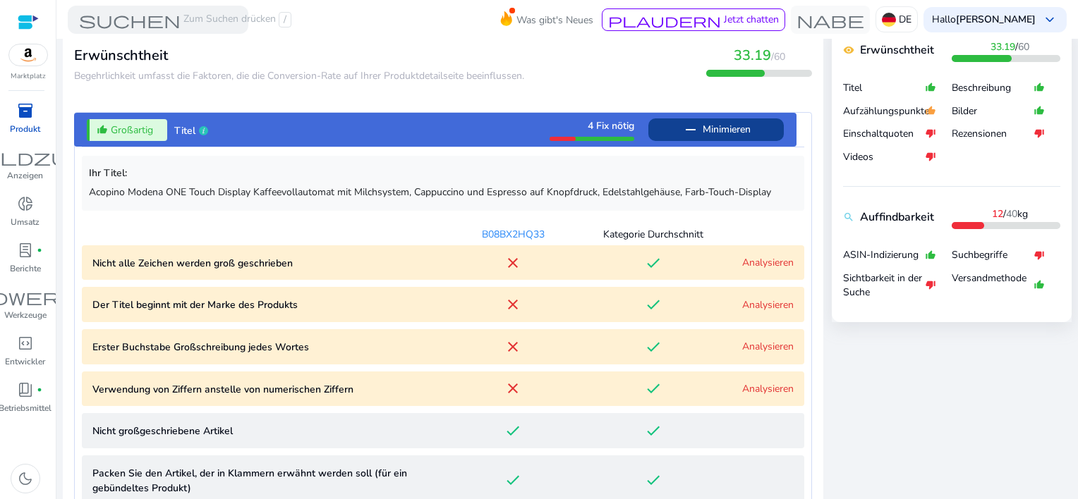
click at [282, 346] on p "Erster Buchstabe Großschreibung jedes Wortes" at bounding box center [267, 347] width 351 height 15
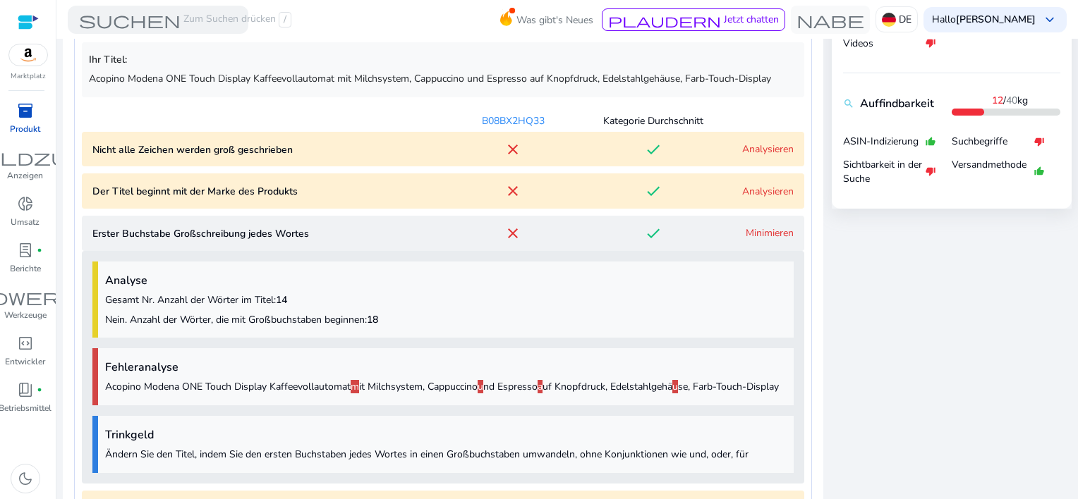
scroll to position [559, 0]
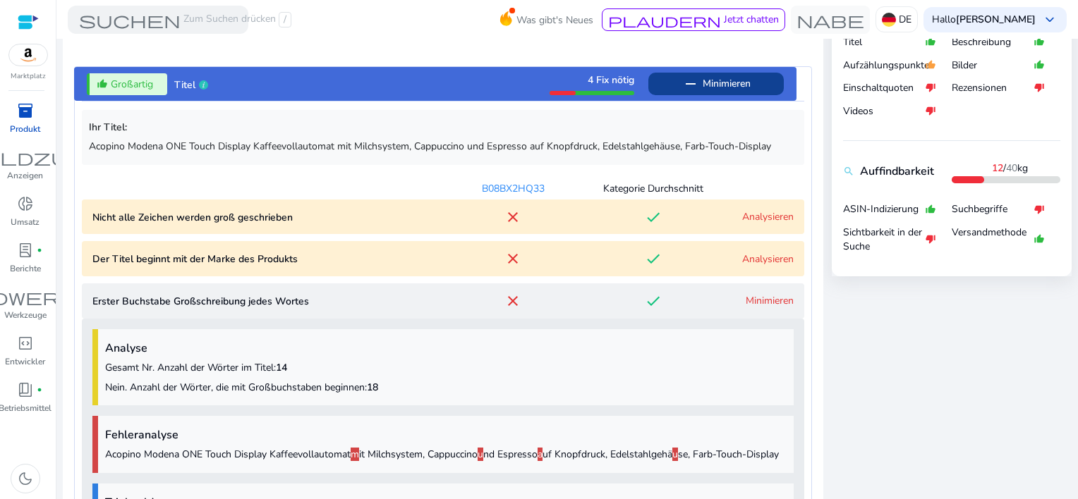
click at [741, 265] on product "Der Titel beginnt mit der Marke des Produkts close done Analysieren" at bounding box center [443, 258] width 722 height 35
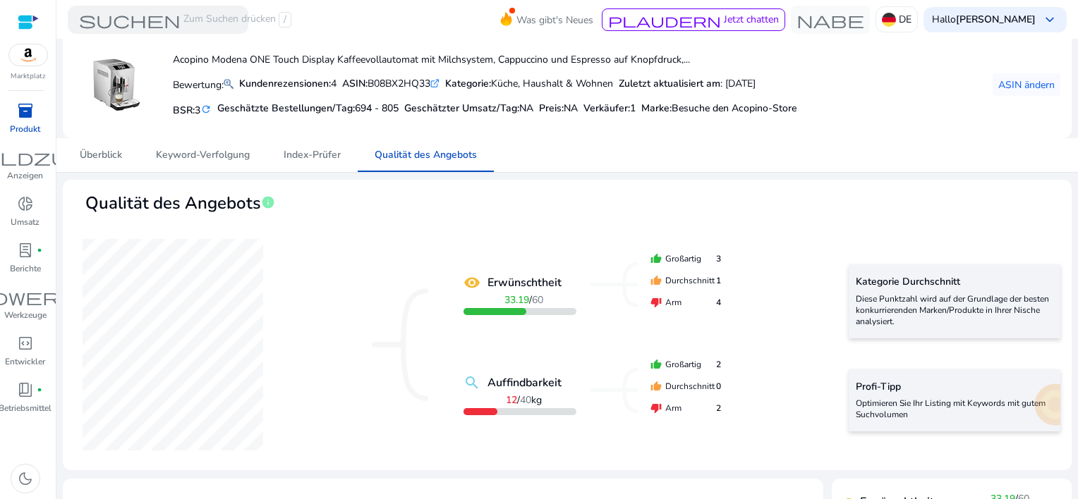
scroll to position [0, 0]
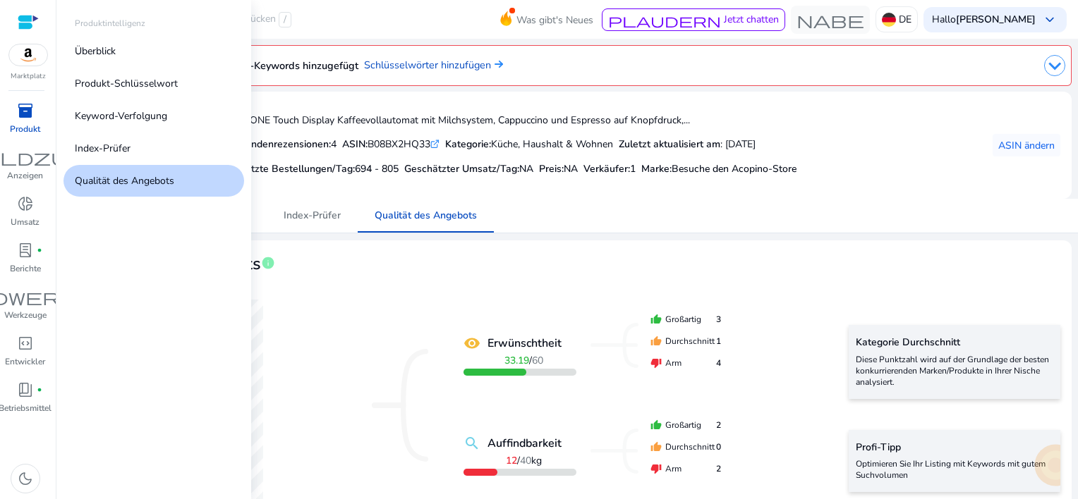
click at [24, 110] on span "inventory_2" at bounding box center [25, 110] width 17 height 17
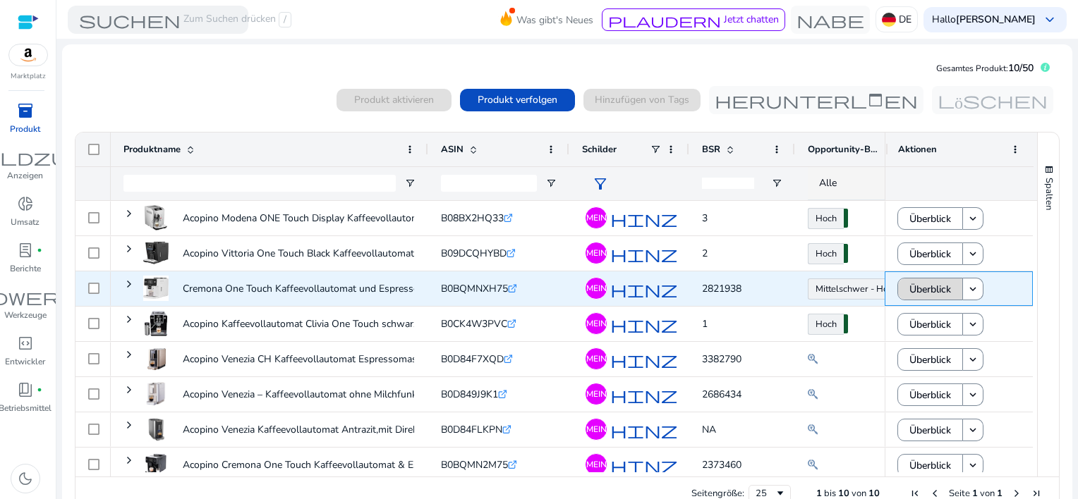
click at [911, 285] on span "Überblick" at bounding box center [930, 289] width 42 height 29
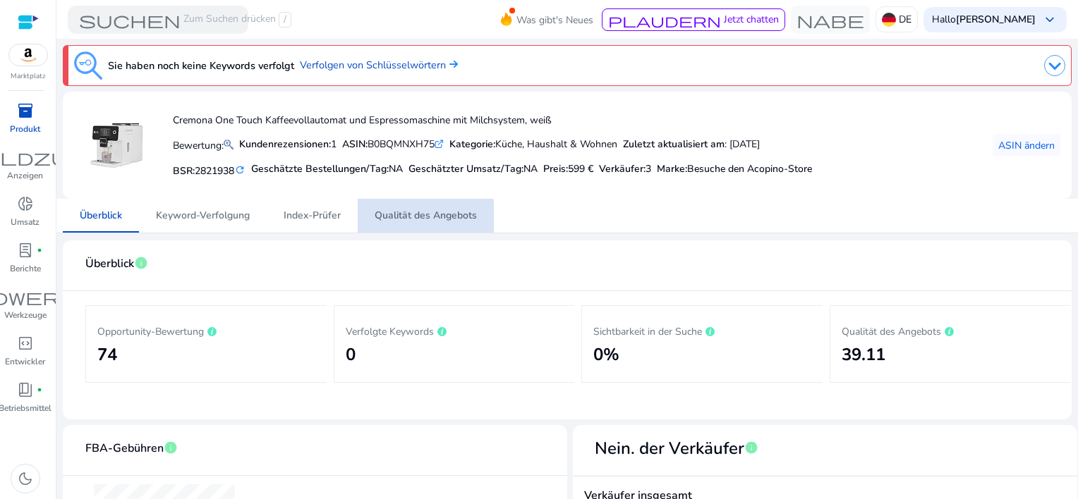
click at [413, 217] on span "Qualität des Angebots" at bounding box center [425, 216] width 102 height 10
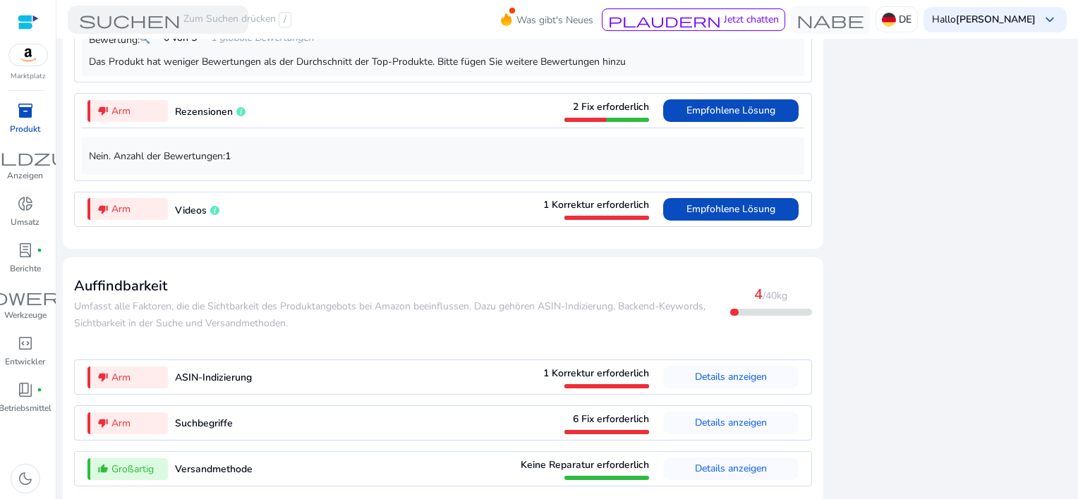
scroll to position [1356, 0]
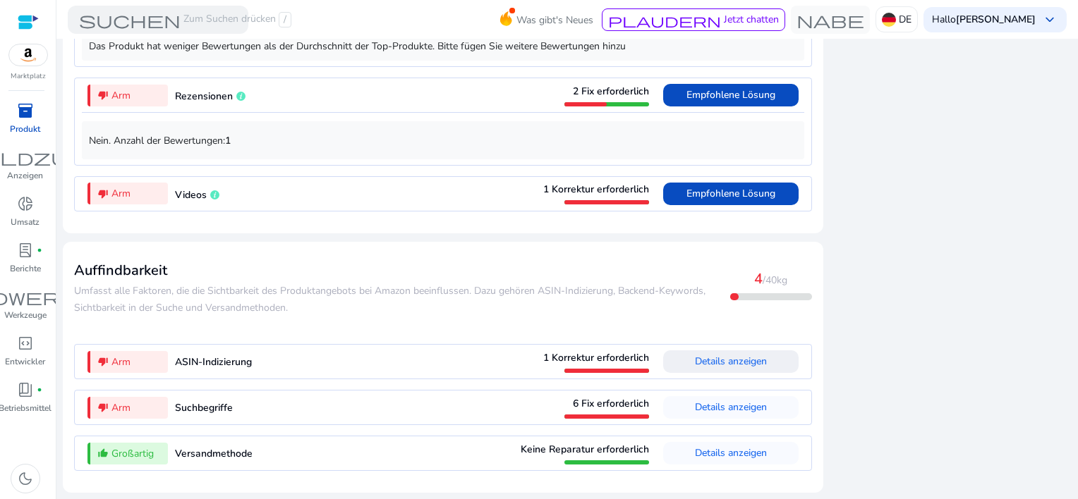
click at [732, 358] on span "Details anzeigen" at bounding box center [731, 361] width 72 height 13
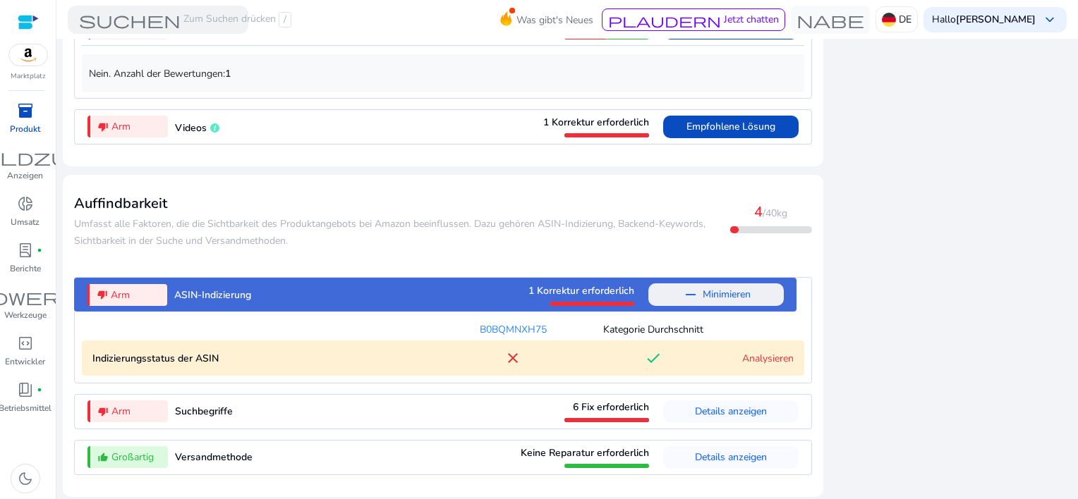
scroll to position [1427, 0]
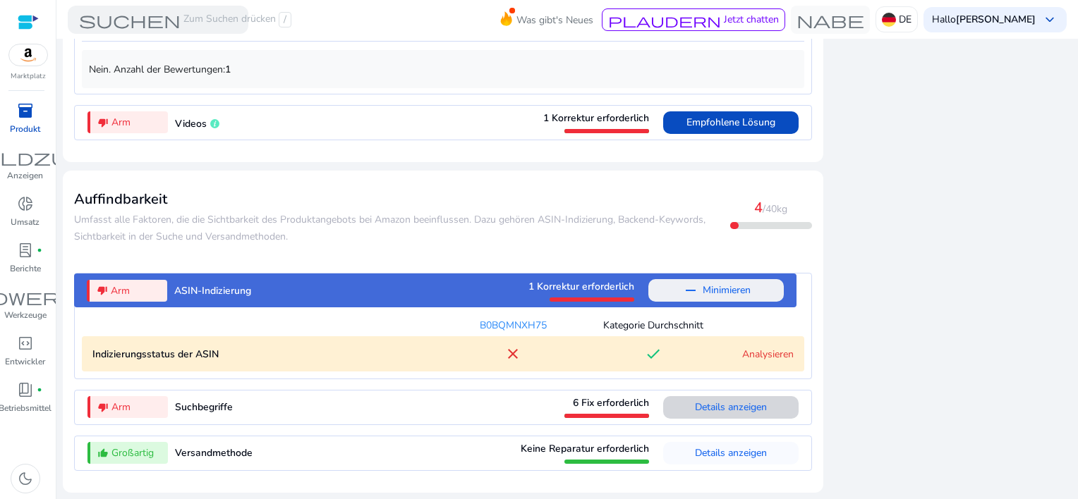
click at [711, 403] on span "Details anzeigen" at bounding box center [731, 407] width 72 height 13
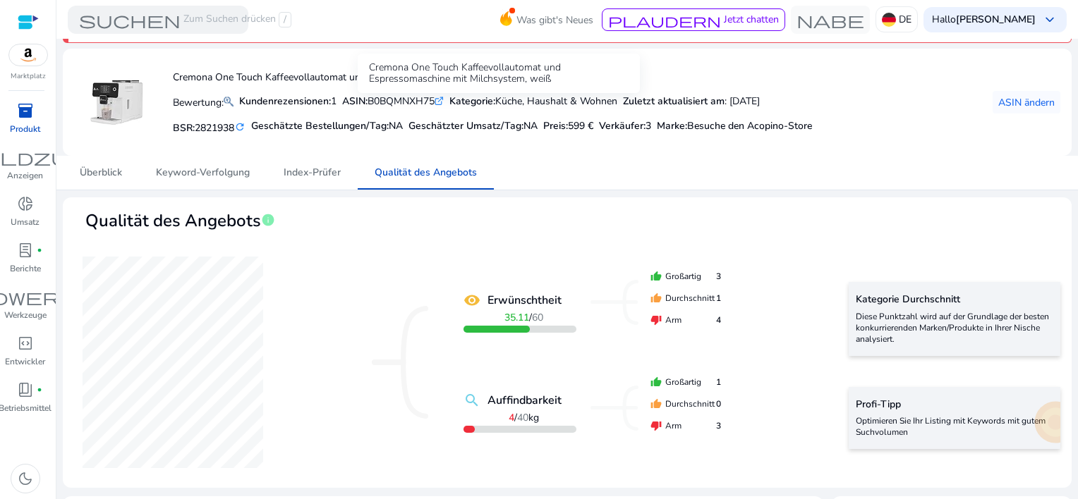
scroll to position [0, 0]
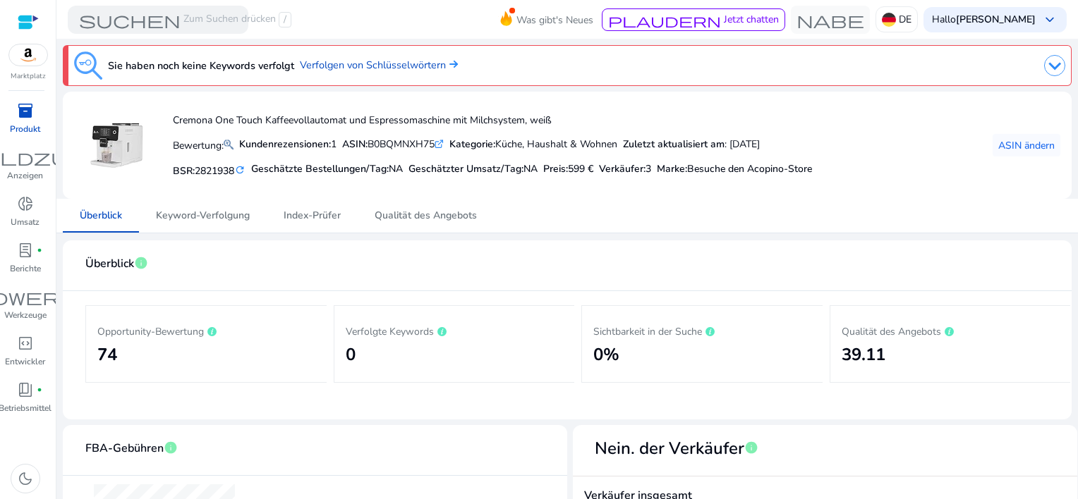
click at [23, 111] on span "inventory_2" at bounding box center [25, 110] width 17 height 17
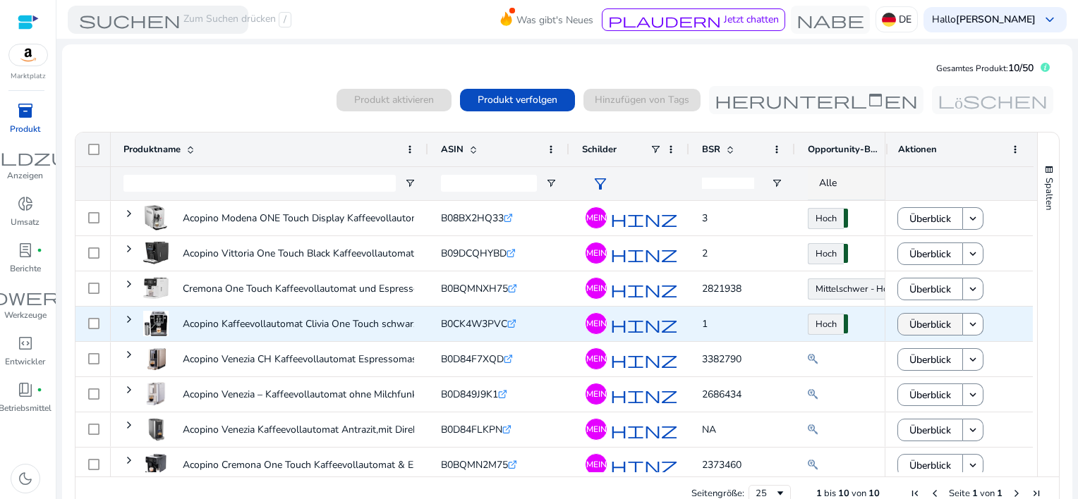
click at [937, 327] on span "Überblick" at bounding box center [930, 324] width 42 height 29
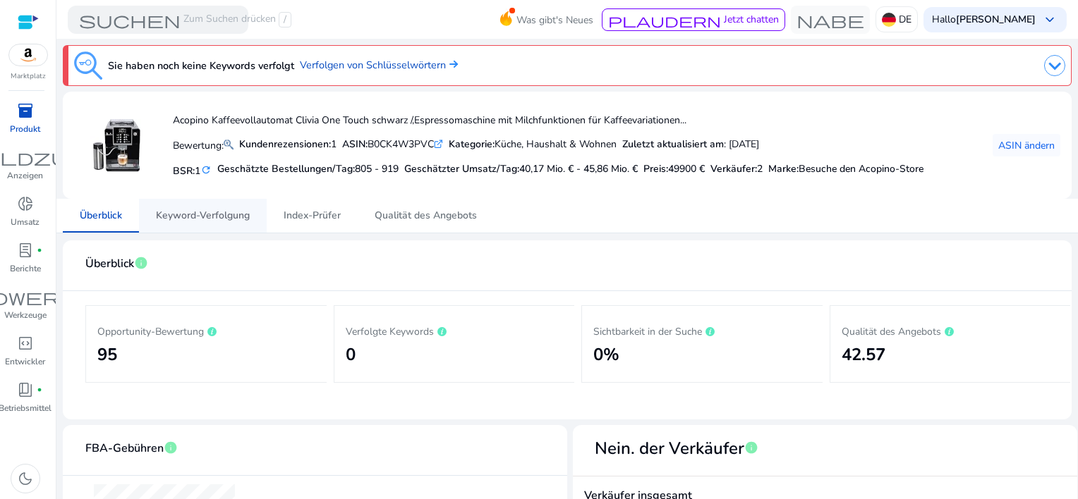
click at [192, 212] on span "Keyword-Verfolgung" at bounding box center [203, 216] width 94 height 10
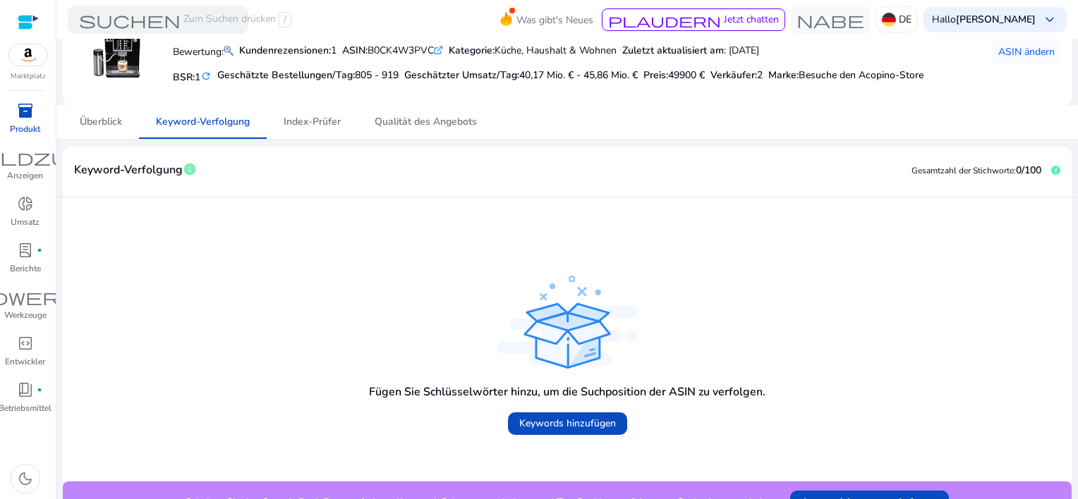
scroll to position [117, 0]
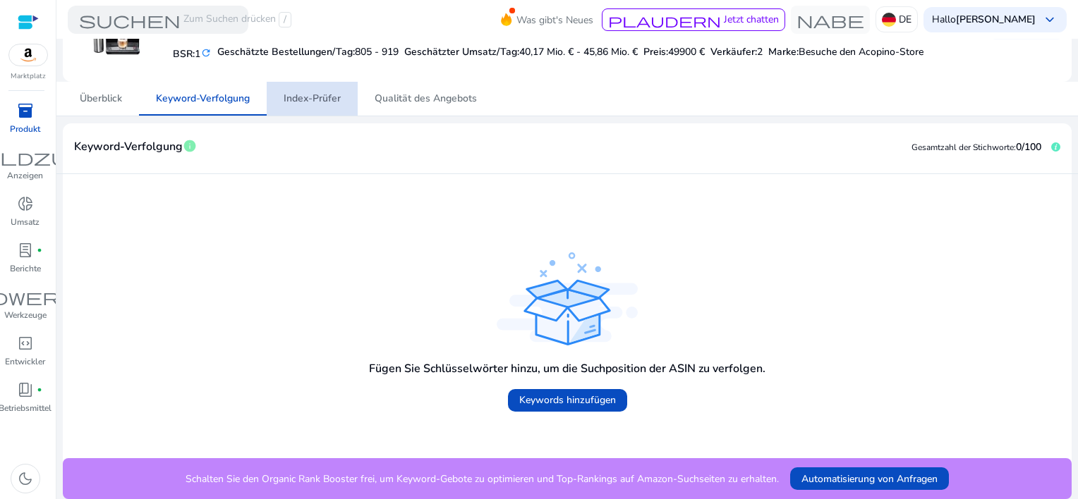
click at [319, 96] on span "Index-Prüfer" at bounding box center [312, 99] width 57 height 10
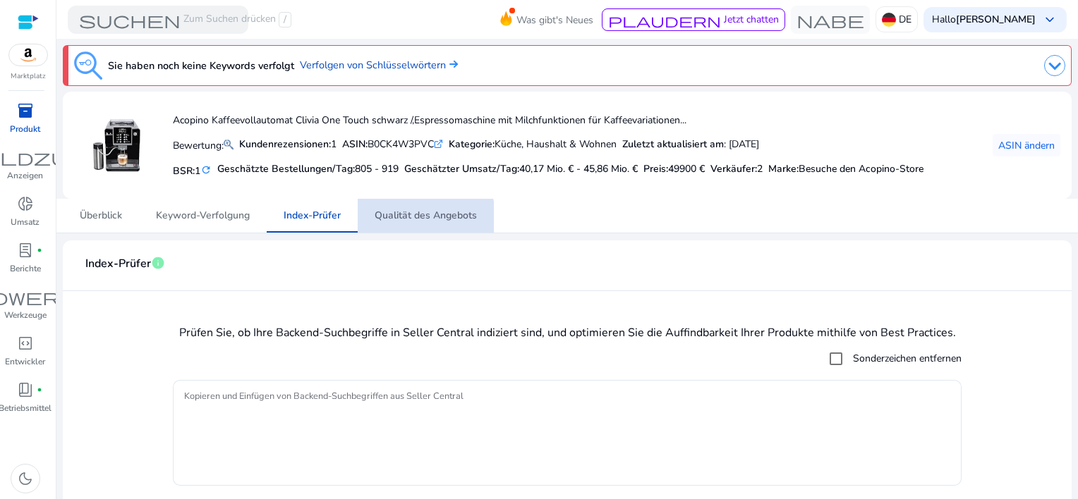
click at [426, 219] on span "Qualität des Angebots" at bounding box center [425, 216] width 102 height 10
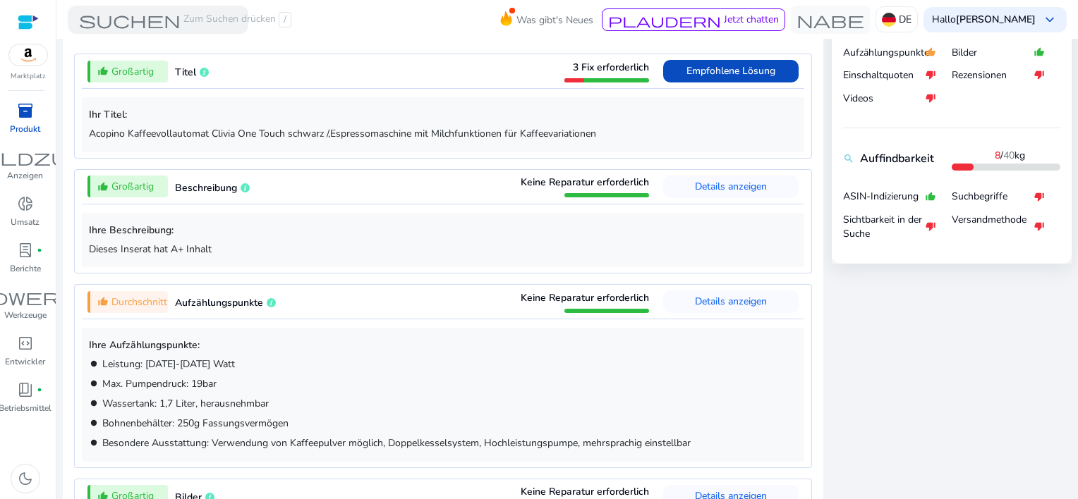
scroll to position [635, 0]
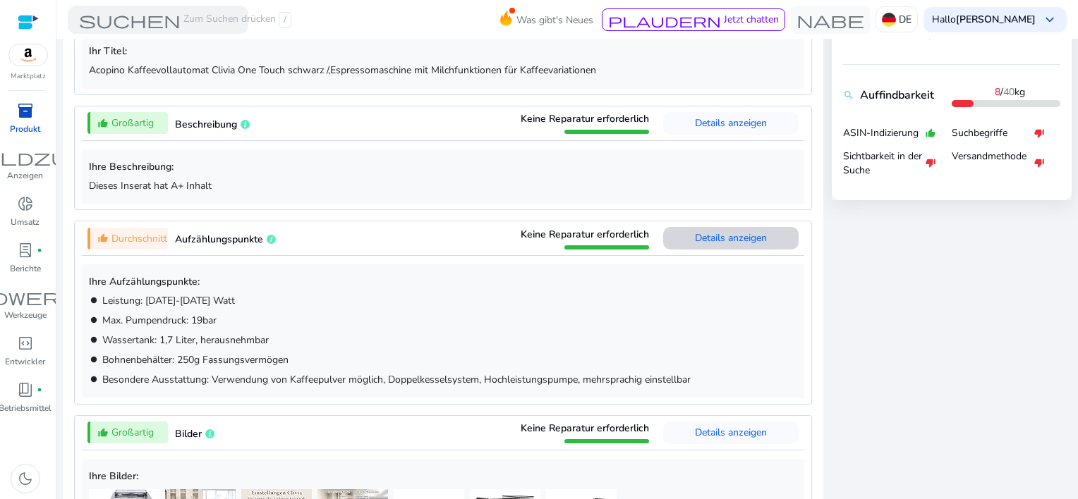
click at [705, 233] on span "Details anzeigen" at bounding box center [731, 237] width 72 height 13
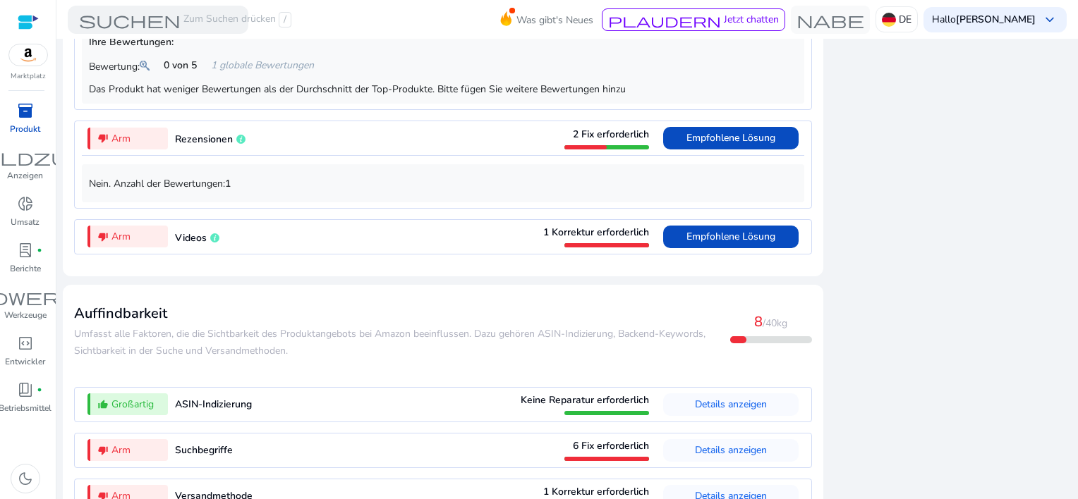
scroll to position [1648, 0]
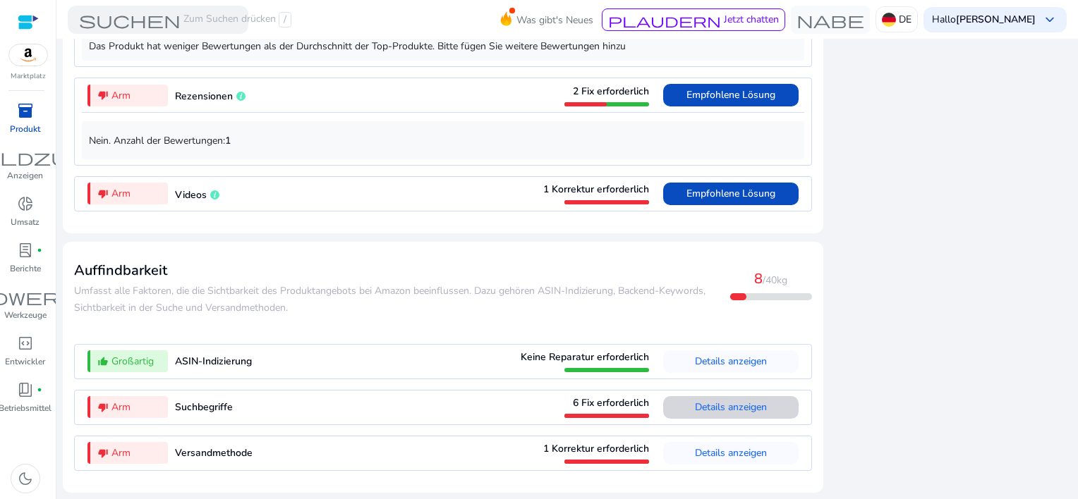
click at [735, 408] on span "Details anzeigen" at bounding box center [731, 407] width 72 height 13
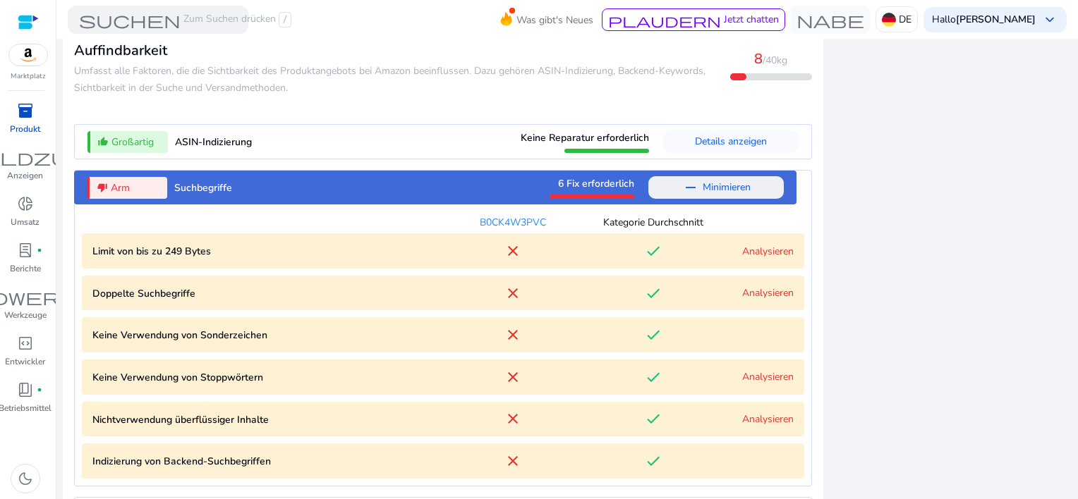
scroll to position [1563, 0]
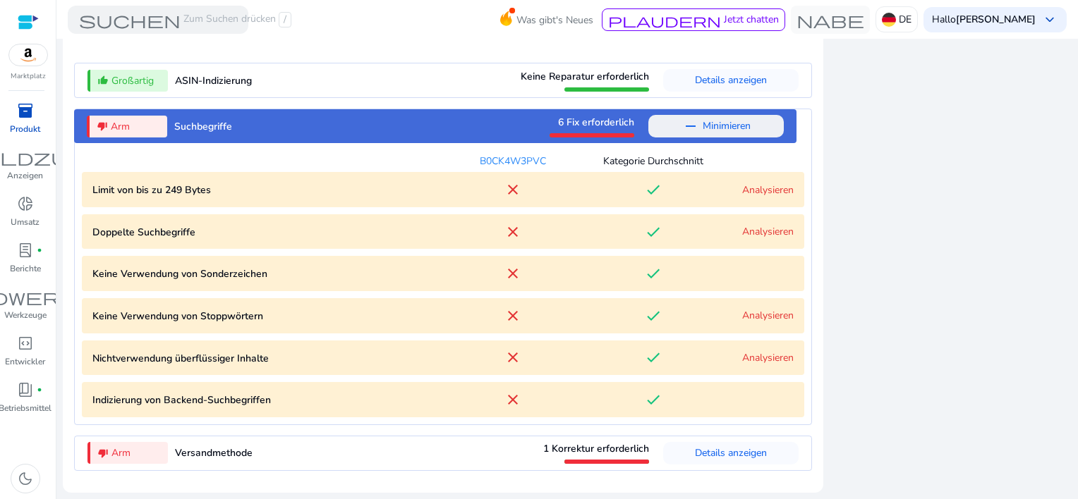
click at [158, 195] on p "Limit von bis zu 249 Bytes" at bounding box center [267, 190] width 351 height 15
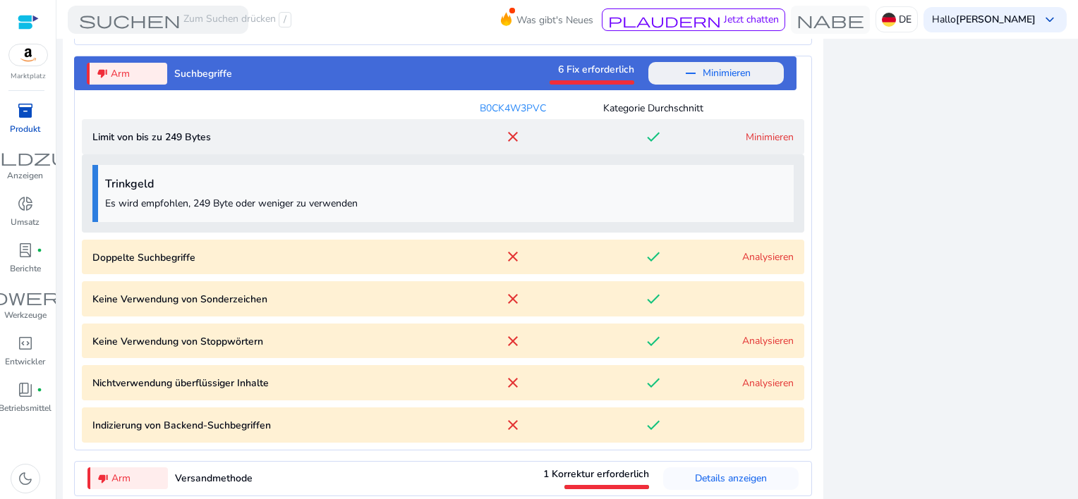
scroll to position [1642, 0]
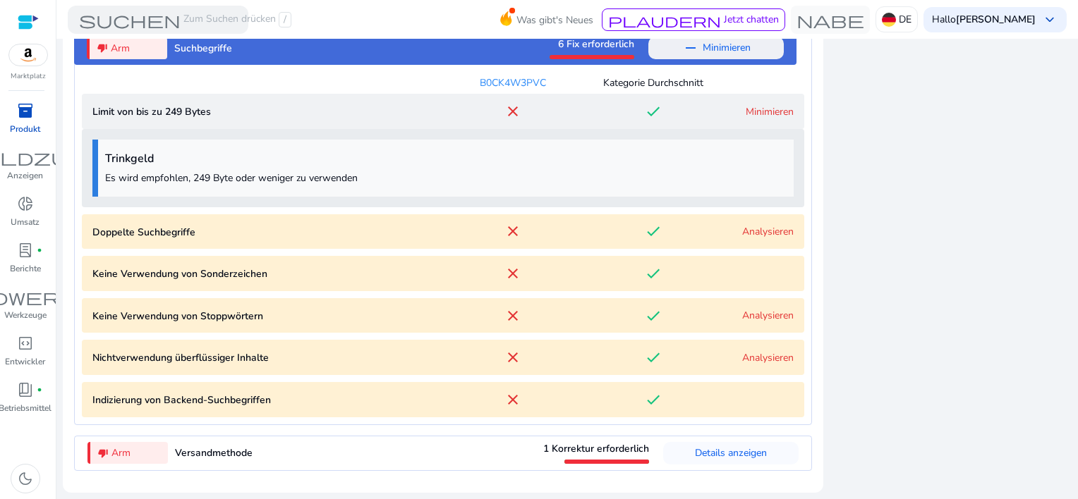
click at [748, 234] on link "Analysieren" at bounding box center [767, 231] width 51 height 13
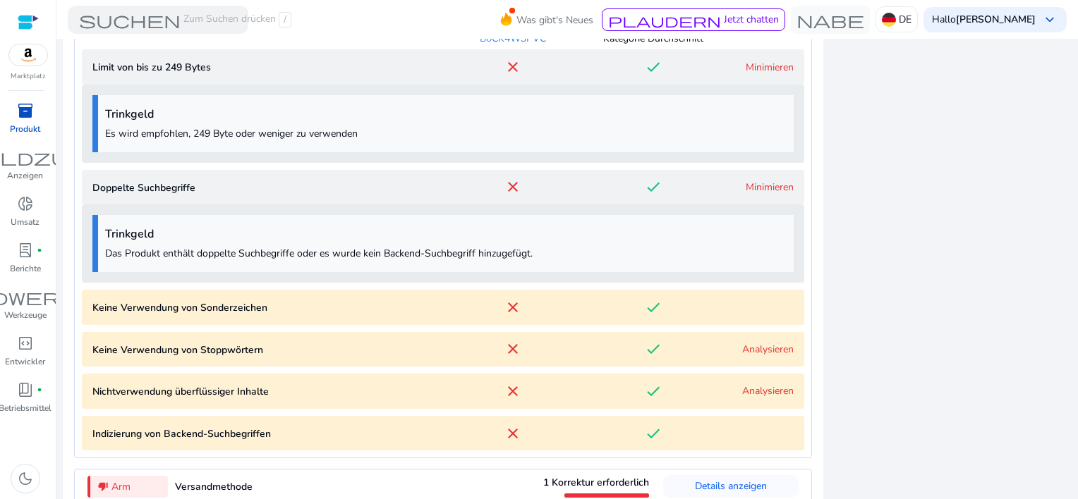
scroll to position [1719, 0]
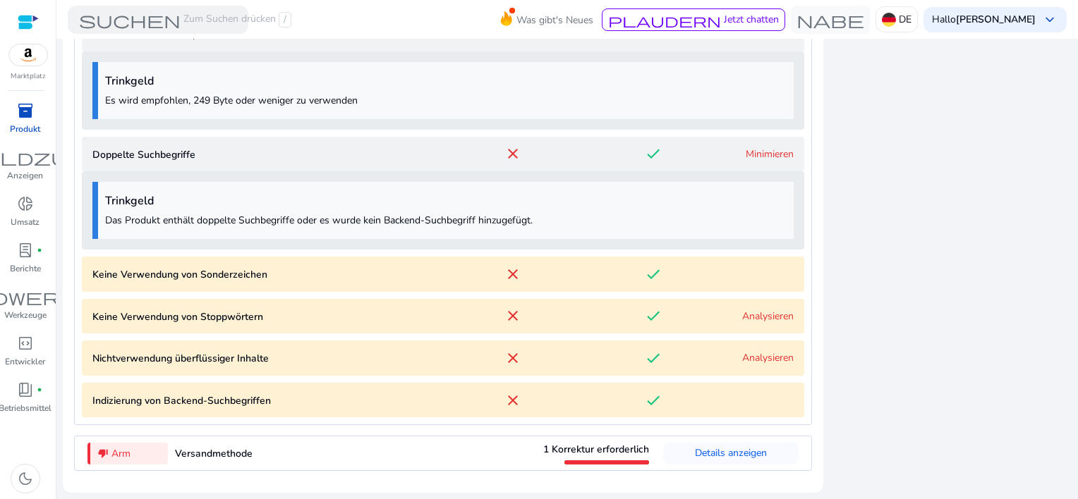
click at [720, 275] on characters "Keine Verwendung von Sonderzeichen close done" at bounding box center [443, 274] width 722 height 35
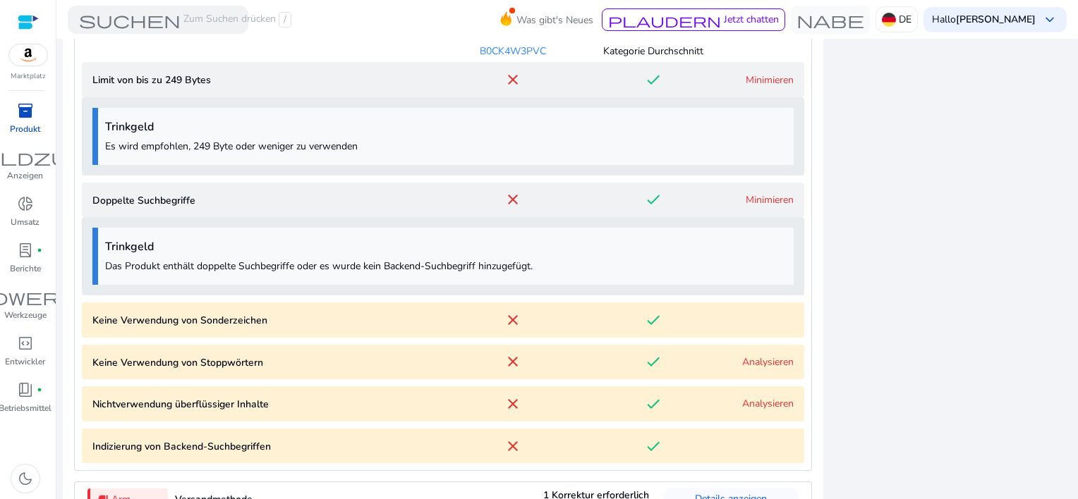
scroll to position [1649, 0]
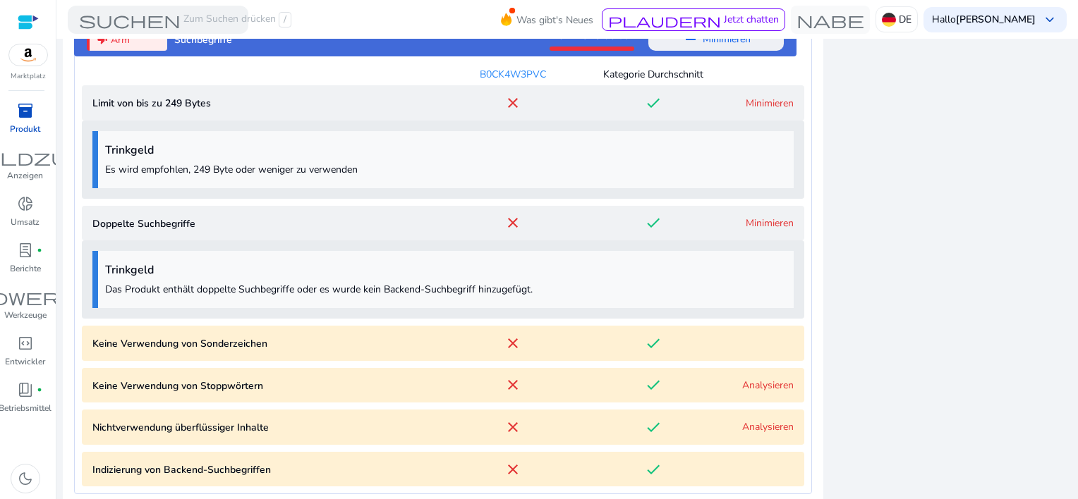
click at [753, 432] on link "Analysieren" at bounding box center [767, 426] width 51 height 13
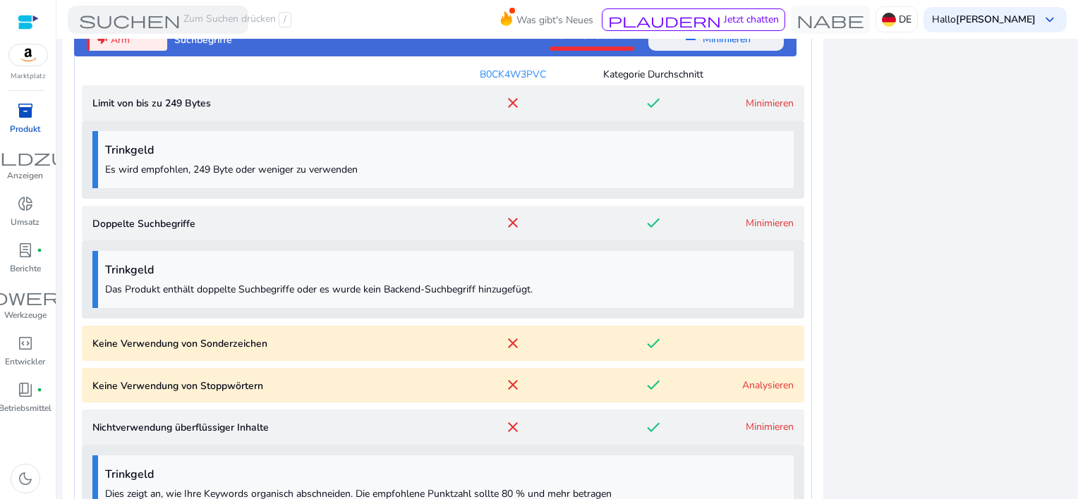
scroll to position [1798, 0]
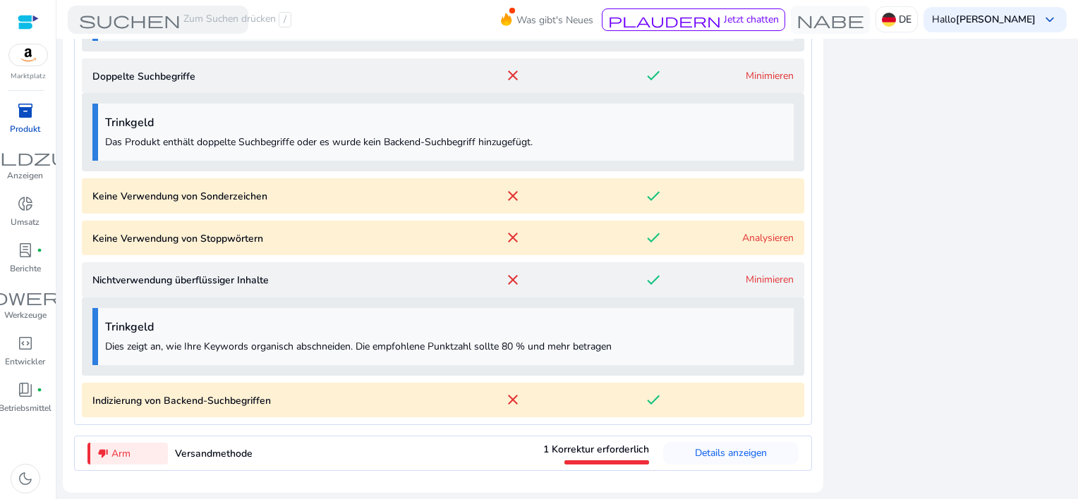
click at [166, 246] on words "Keine Verwendung von Stoppwörtern close done Analysieren" at bounding box center [443, 238] width 722 height 35
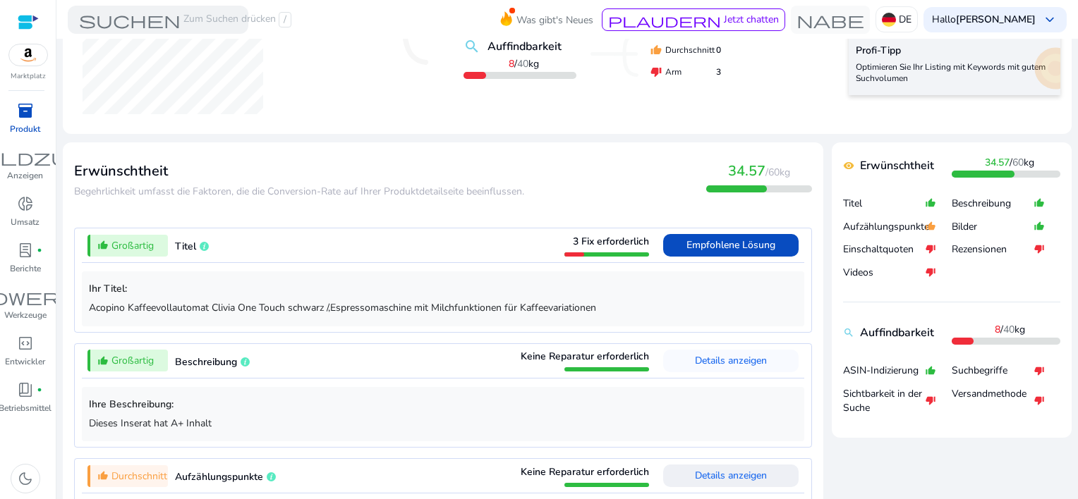
scroll to position [395, 0]
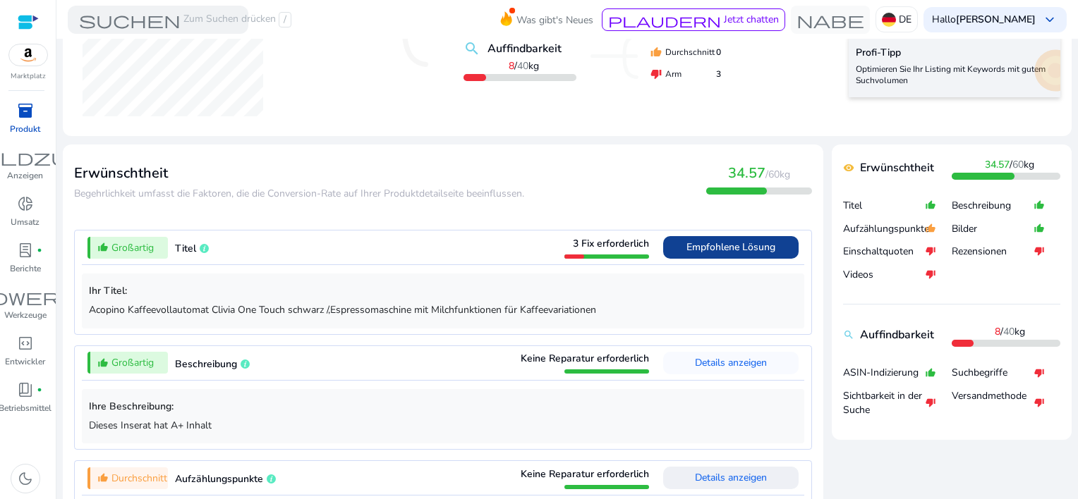
click at [720, 249] on span "Empfohlene Lösung" at bounding box center [730, 246] width 89 height 13
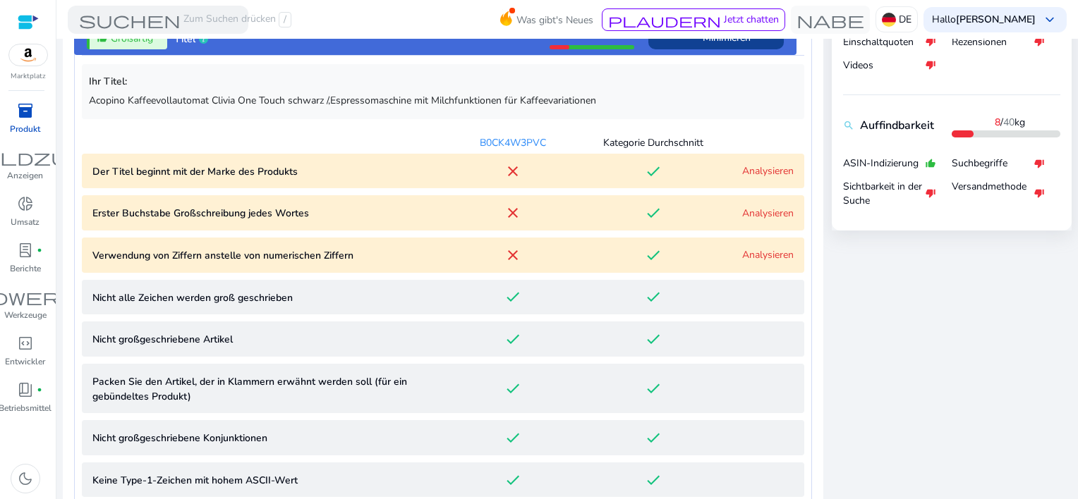
scroll to position [624, 0]
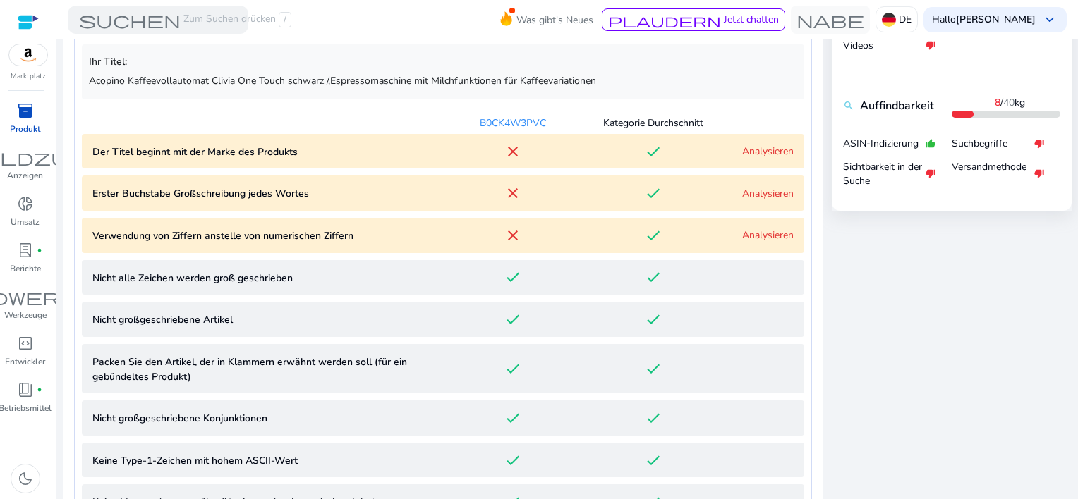
click at [753, 147] on link "Analysieren" at bounding box center [767, 151] width 51 height 13
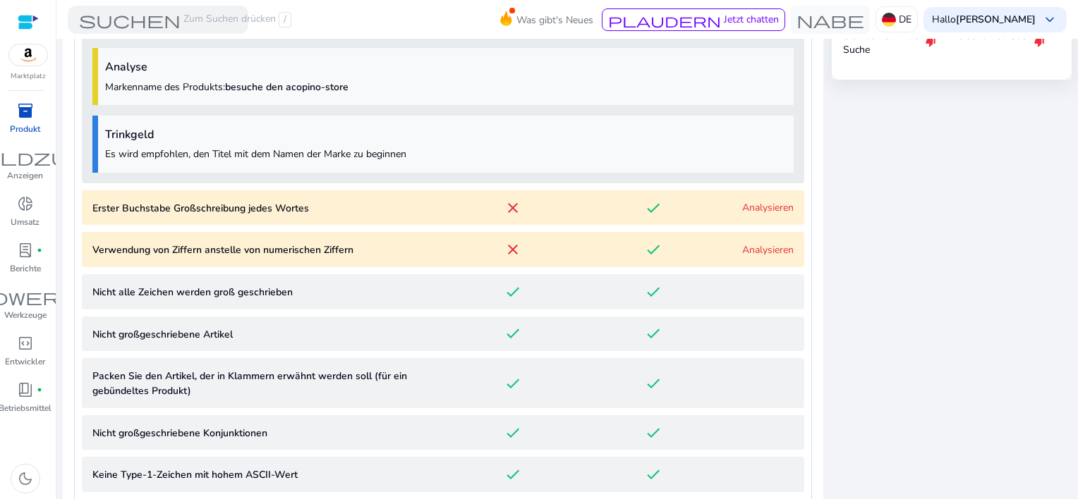
scroll to position [757, 0]
click at [750, 212] on div "Analysieren" at bounding box center [759, 206] width 70 height 15
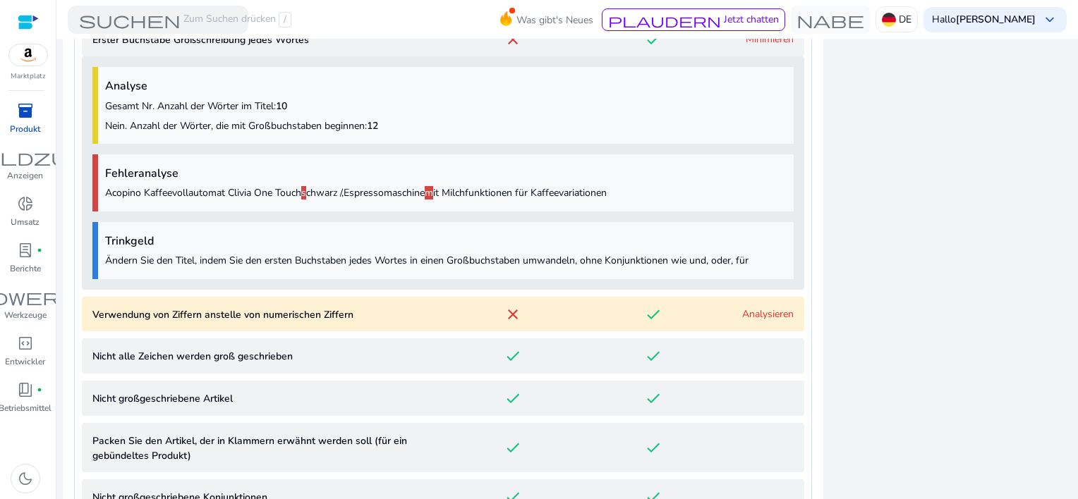
scroll to position [945, 0]
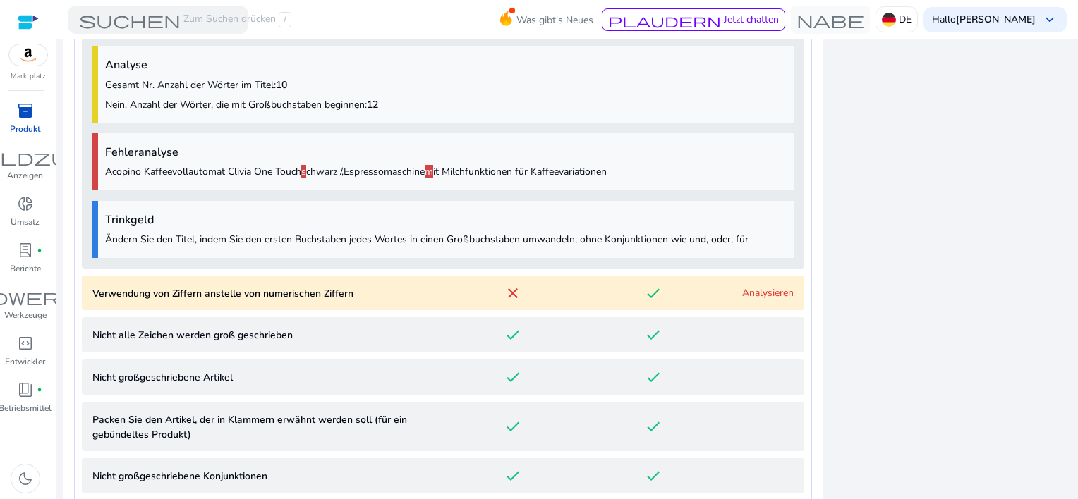
click at [269, 286] on p "Verwendung von Ziffern anstelle von numerischen Ziffern" at bounding box center [267, 293] width 351 height 15
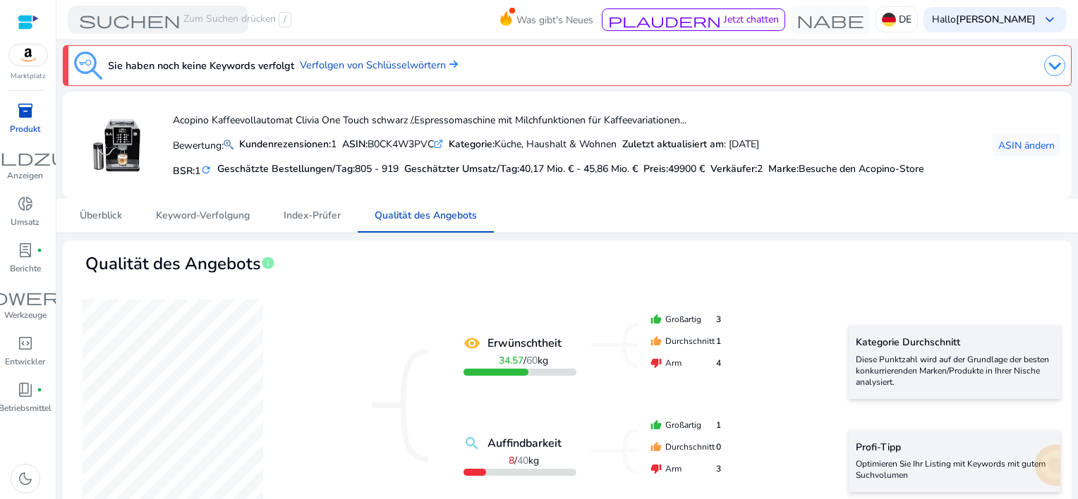
scroll to position [0, 0]
click at [223, 215] on span "Keyword-Verfolgung" at bounding box center [203, 216] width 94 height 10
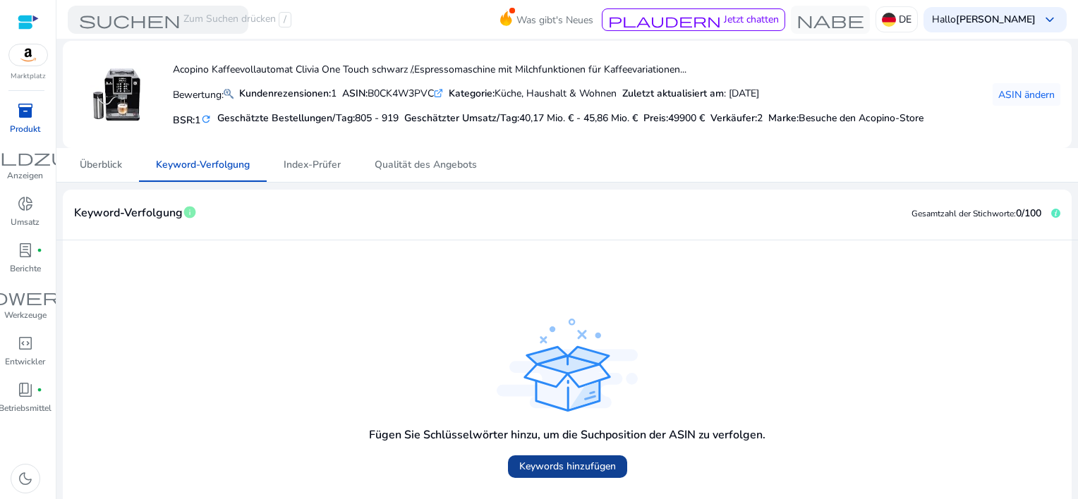
scroll to position [117, 0]
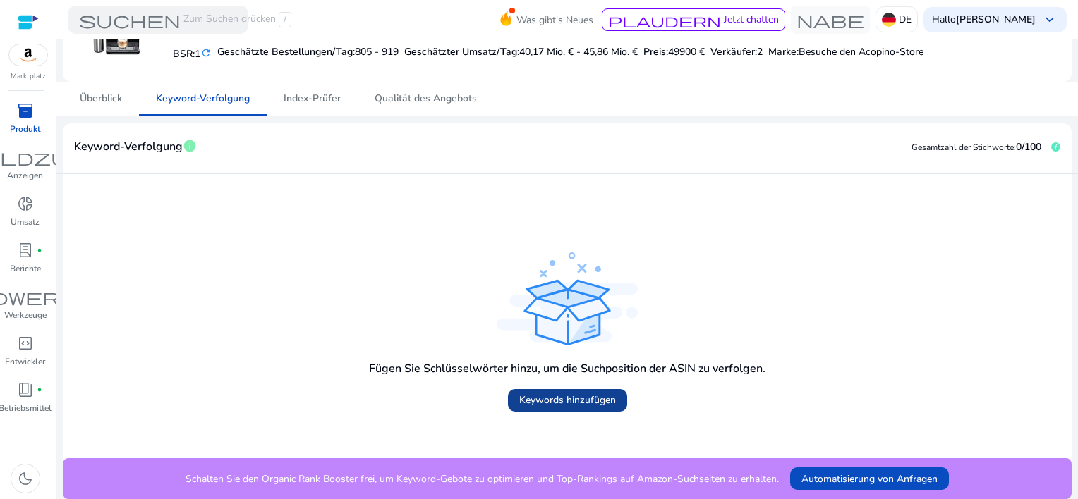
click at [536, 398] on span "Keywords hinzufügen" at bounding box center [567, 400] width 97 height 15
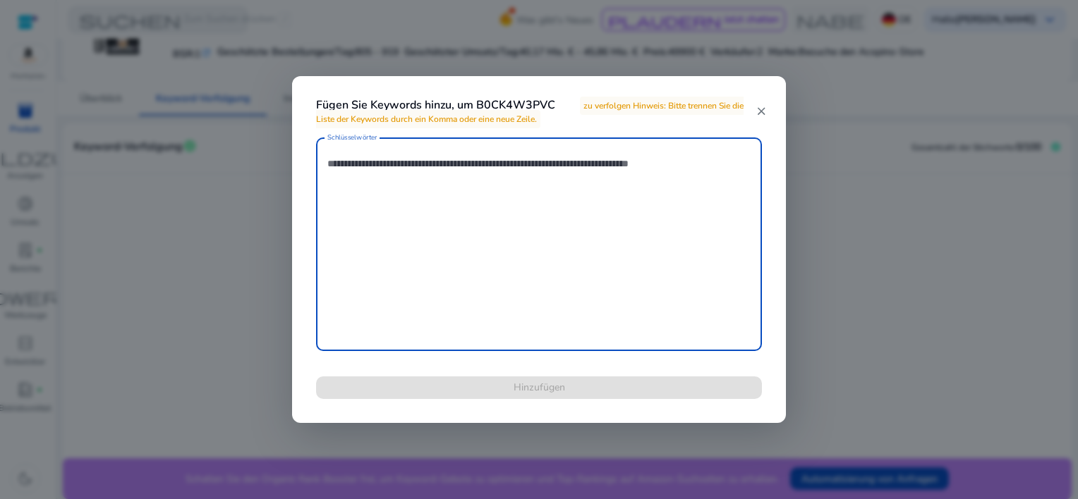
paste textarea "**********"
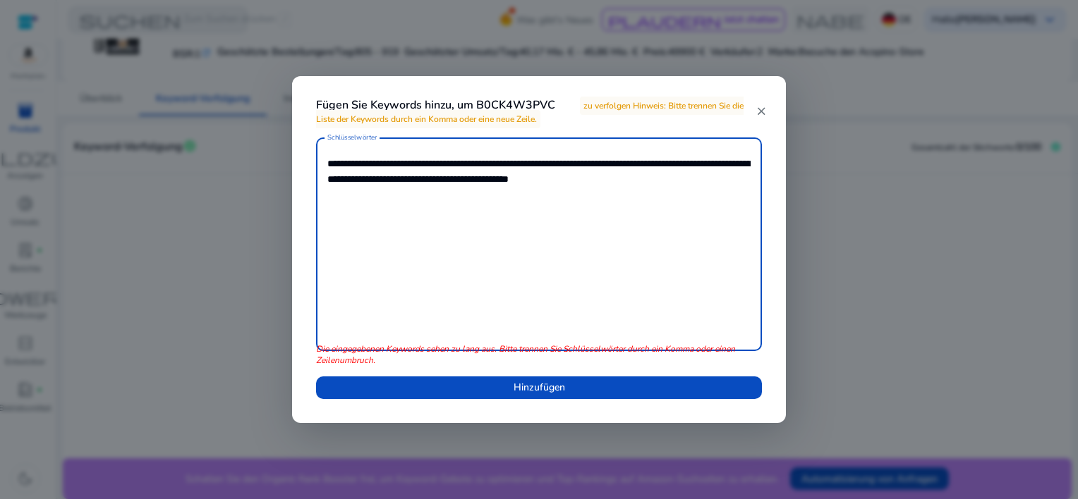
click at [409, 164] on textarea "**********" at bounding box center [538, 245] width 423 height 200
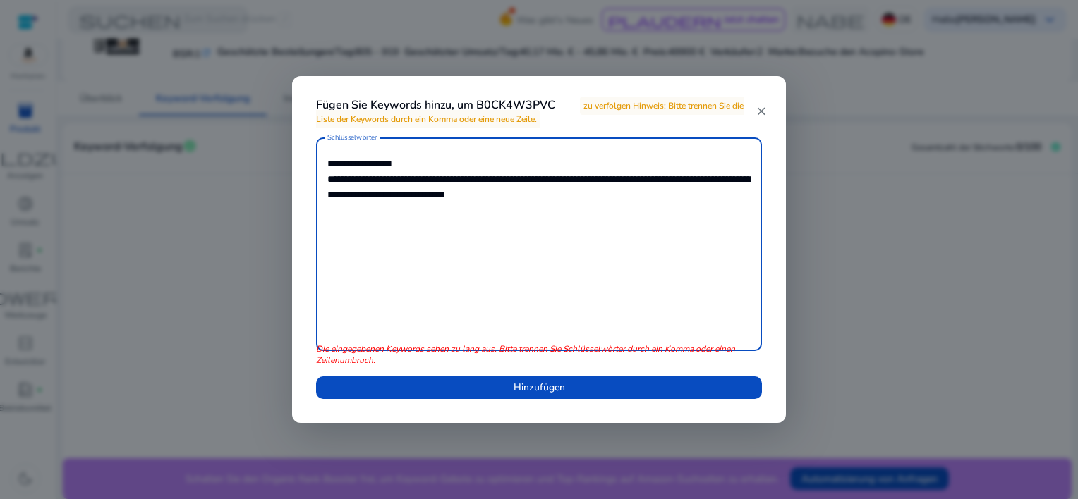
click at [553, 181] on textarea "**********" at bounding box center [538, 245] width 423 height 200
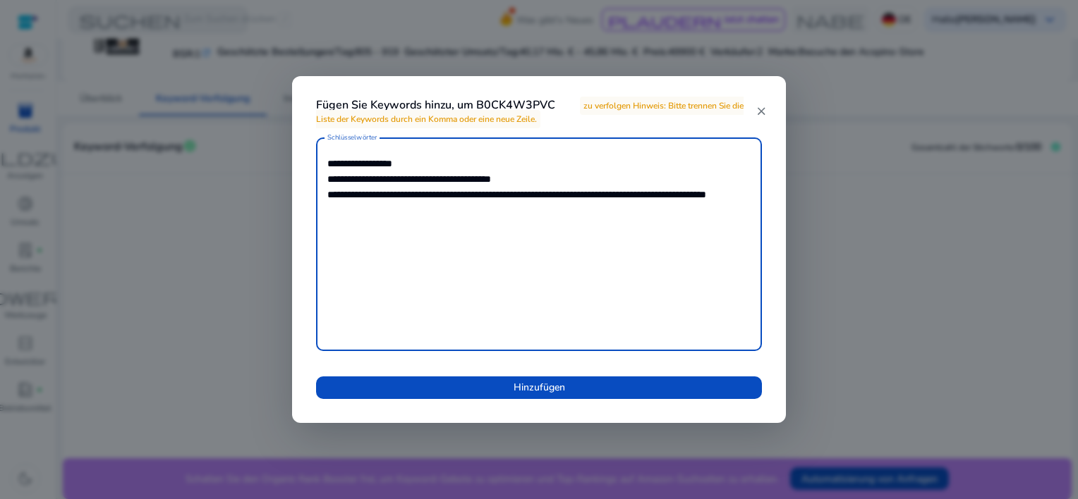
click at [633, 195] on textarea "**********" at bounding box center [538, 245] width 423 height 200
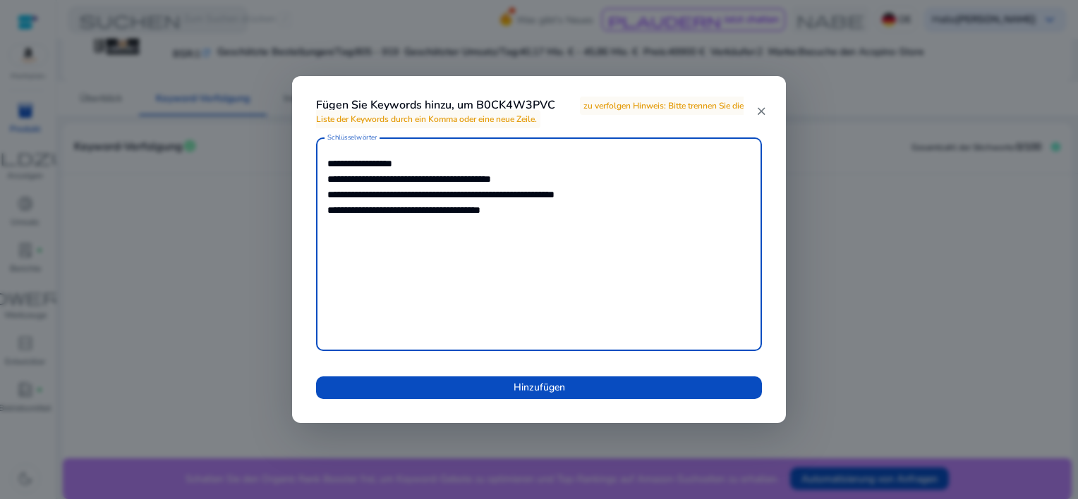
click at [449, 180] on textarea "**********" at bounding box center [538, 245] width 423 height 200
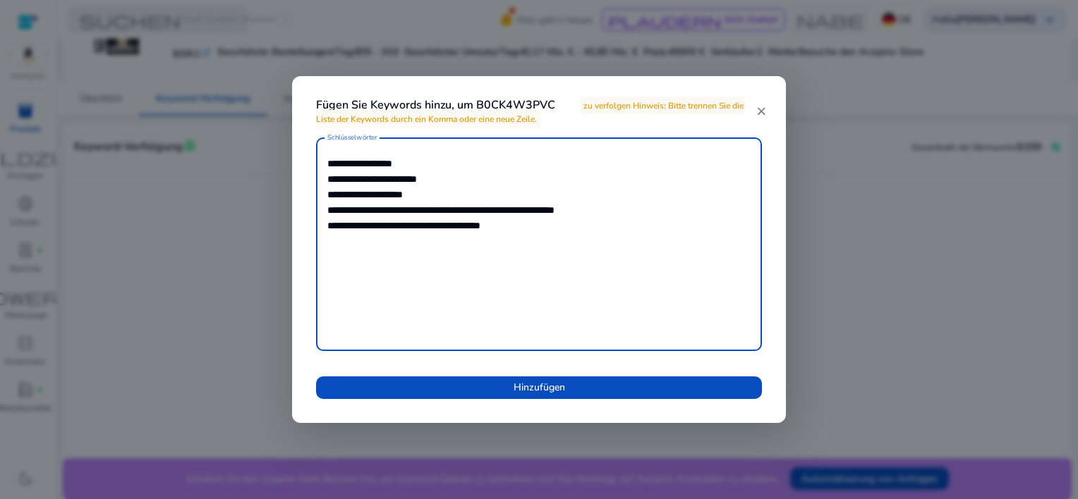
drag, startPoint x: 454, startPoint y: 207, endPoint x: 497, endPoint y: 206, distance: 42.3
click at [497, 206] on textarea "**********" at bounding box center [538, 245] width 423 height 200
click at [456, 223] on textarea "**********" at bounding box center [538, 245] width 423 height 200
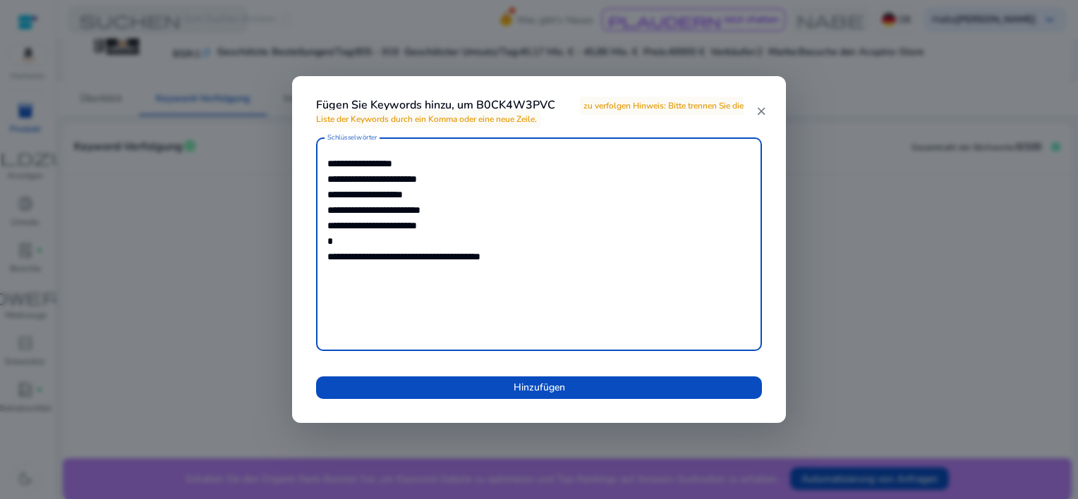
click at [349, 242] on textarea "**********" at bounding box center [538, 245] width 423 height 200
click at [361, 240] on textarea "**********" at bounding box center [538, 245] width 423 height 200
click at [327, 203] on textarea "**********" at bounding box center [538, 245] width 423 height 200
click at [356, 258] on textarea "**********" at bounding box center [538, 245] width 423 height 200
click at [408, 276] on textarea "**********" at bounding box center [538, 245] width 423 height 200
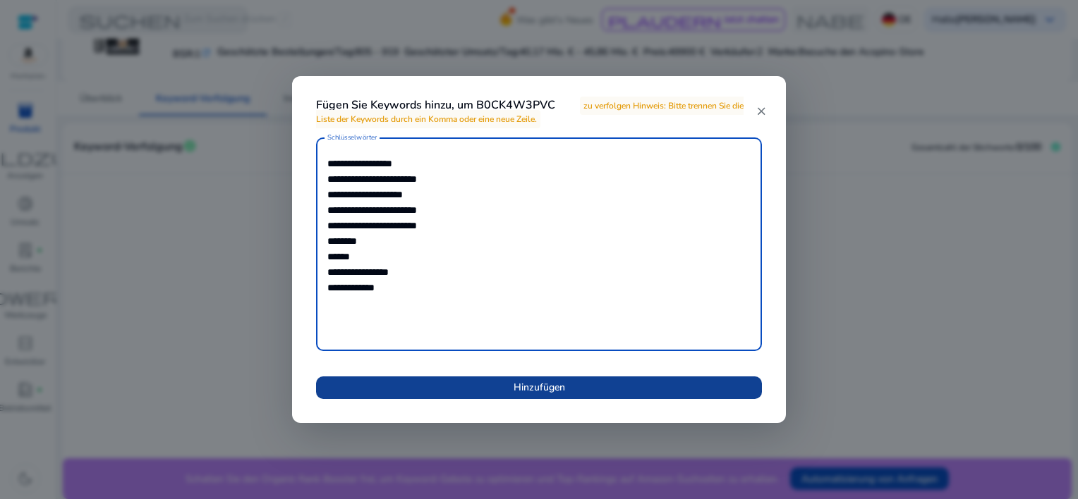
type textarea "**********"
click at [562, 386] on span "Hinzufügen" at bounding box center [538, 387] width 51 height 15
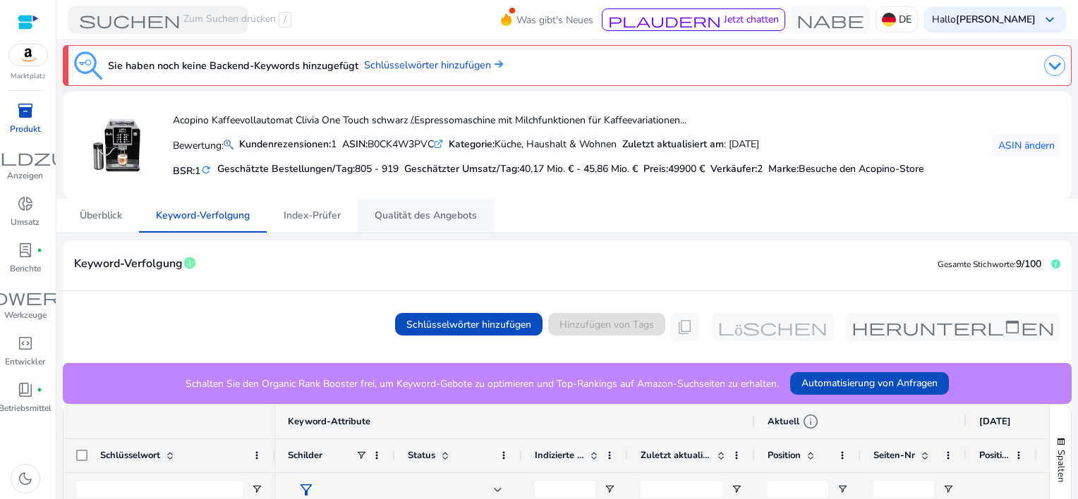
click at [399, 211] on span "Qualität des Angebots" at bounding box center [425, 216] width 102 height 10
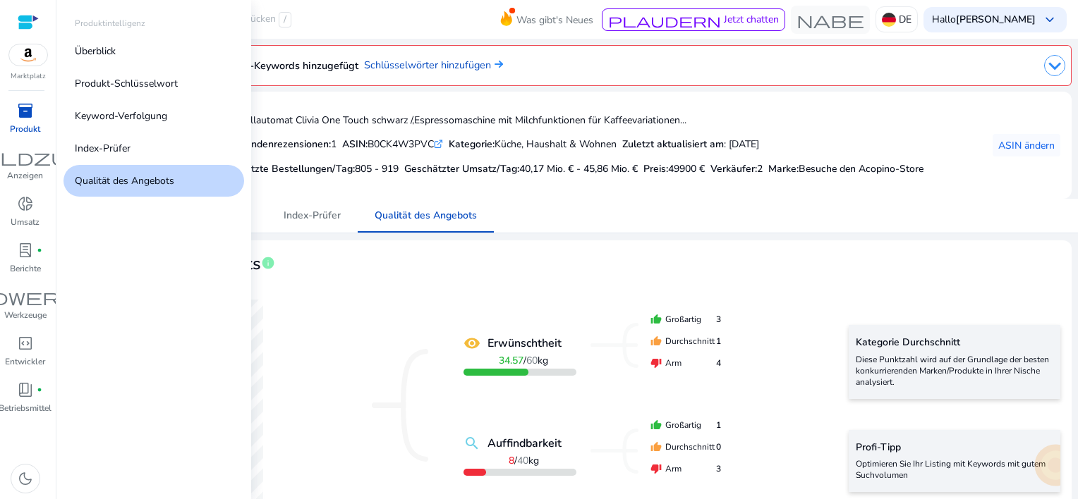
click at [32, 113] on span "inventory_2" at bounding box center [25, 110] width 17 height 17
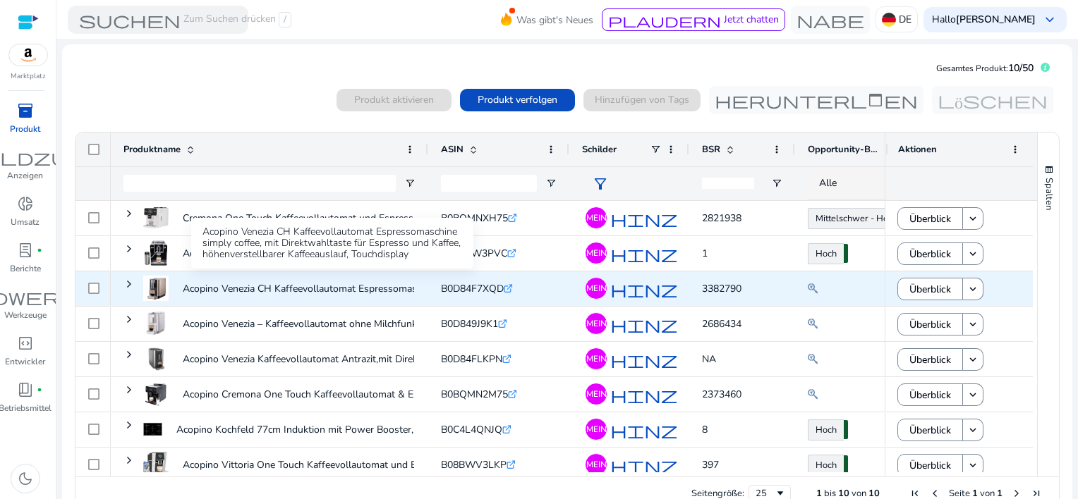
scroll to position [80, 0]
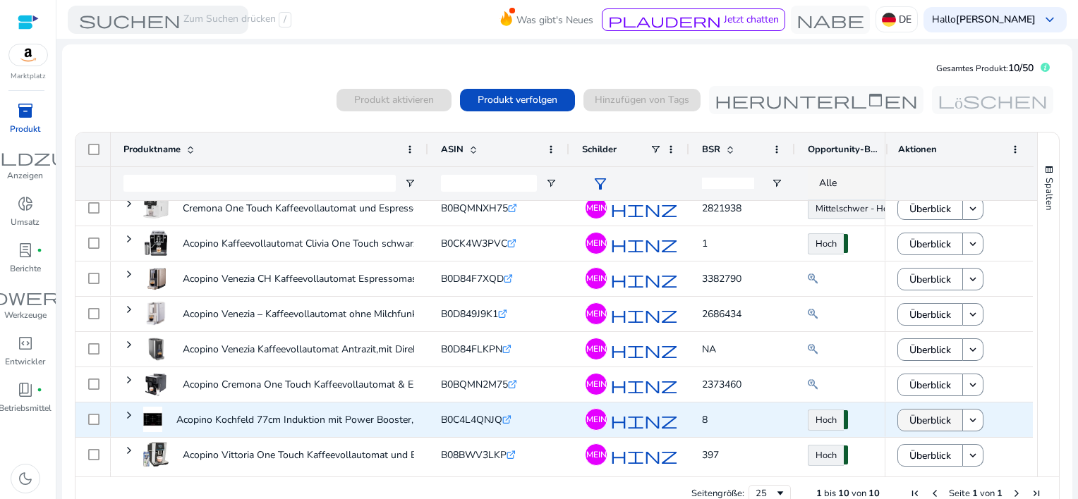
click at [918, 420] on span "Überblick" at bounding box center [930, 420] width 42 height 29
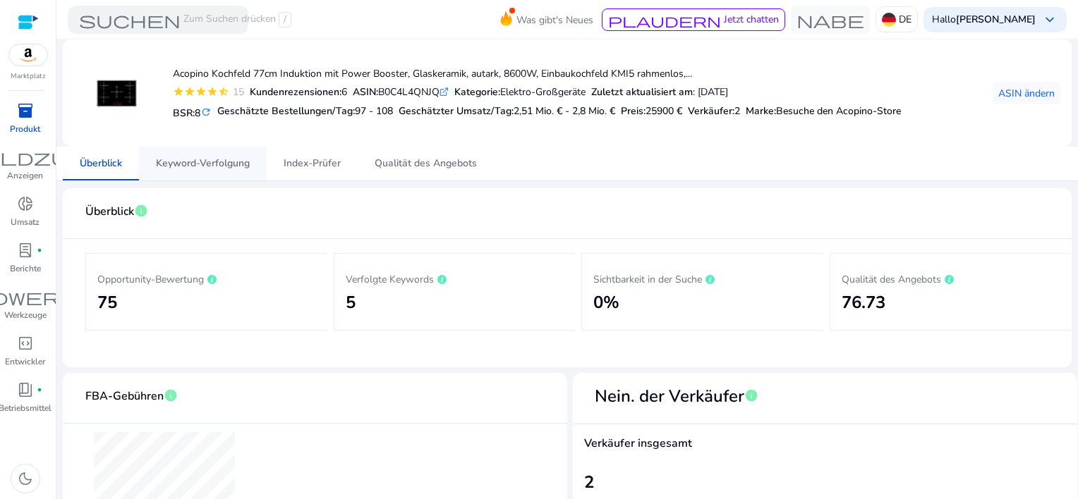
click at [207, 166] on span "Keyword-Verfolgung" at bounding box center [203, 164] width 94 height 10
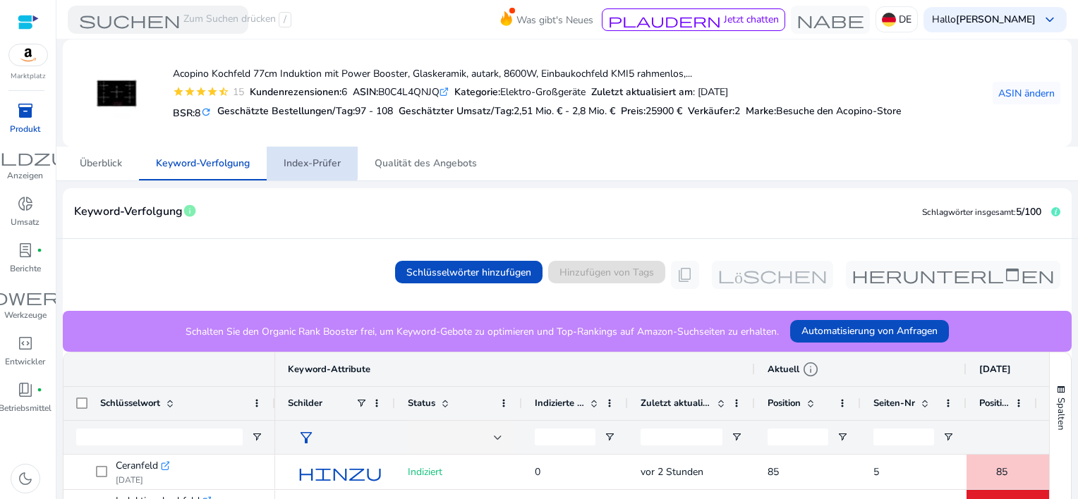
click at [305, 155] on span "Index-Prüfer" at bounding box center [312, 164] width 57 height 34
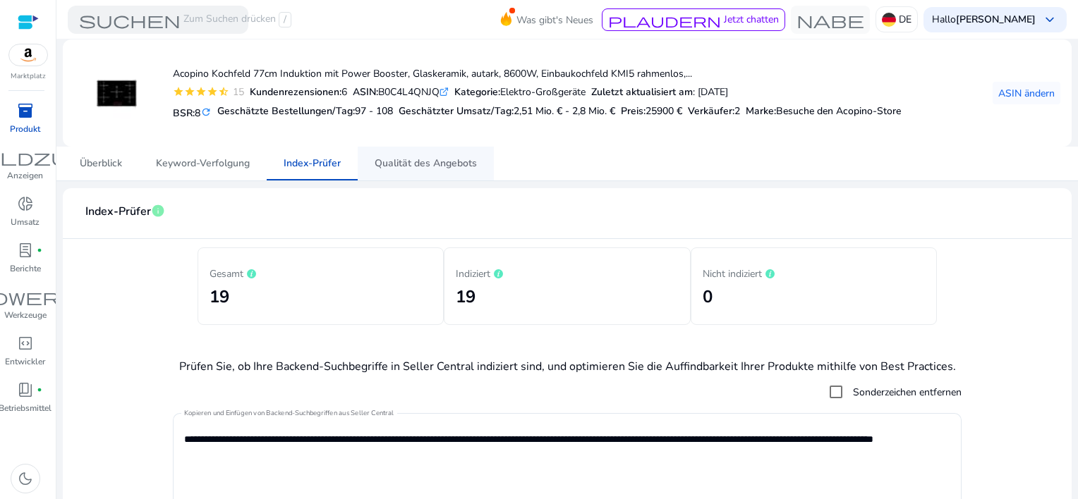
click at [450, 169] on span "Qualität des Angebots" at bounding box center [425, 164] width 102 height 10
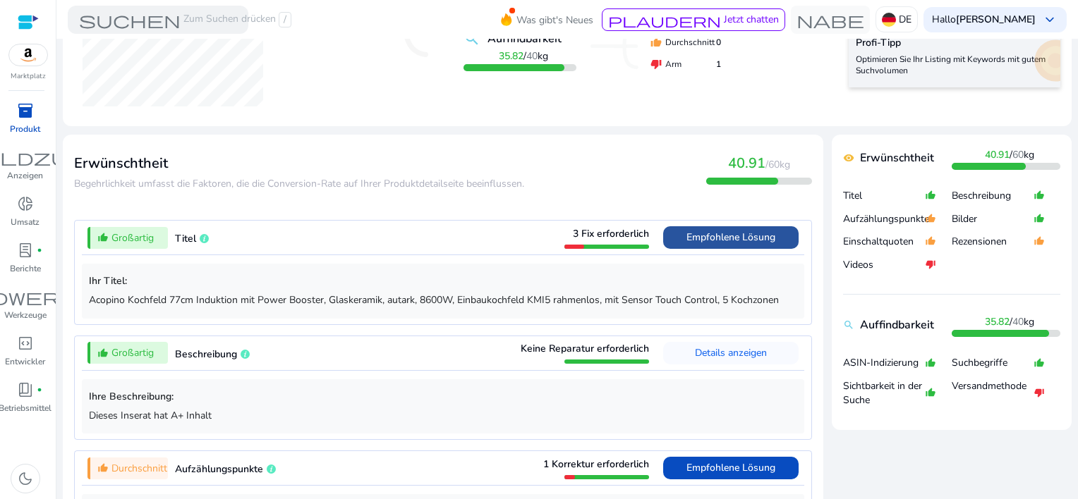
click at [704, 233] on span "Empfohlene Lösung" at bounding box center [730, 237] width 89 height 13
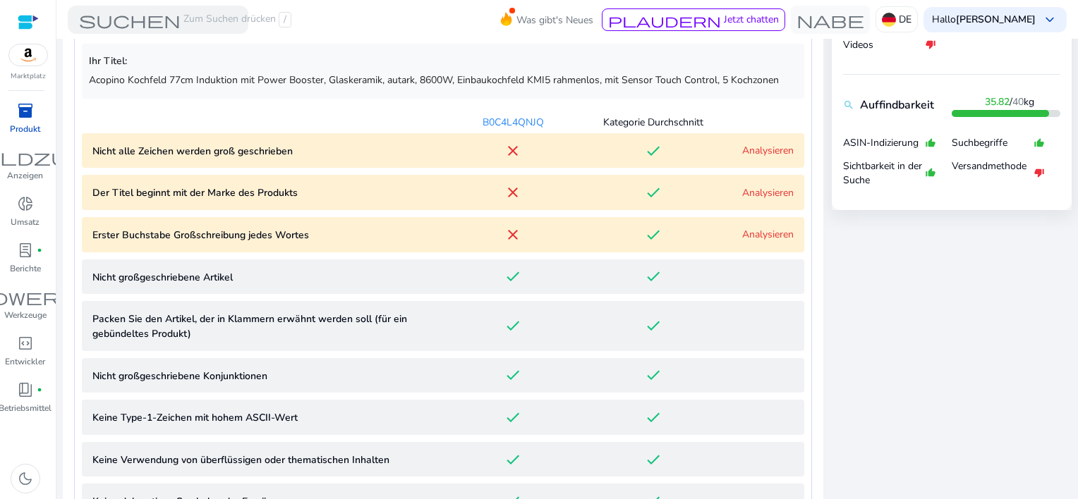
scroll to position [502, 0]
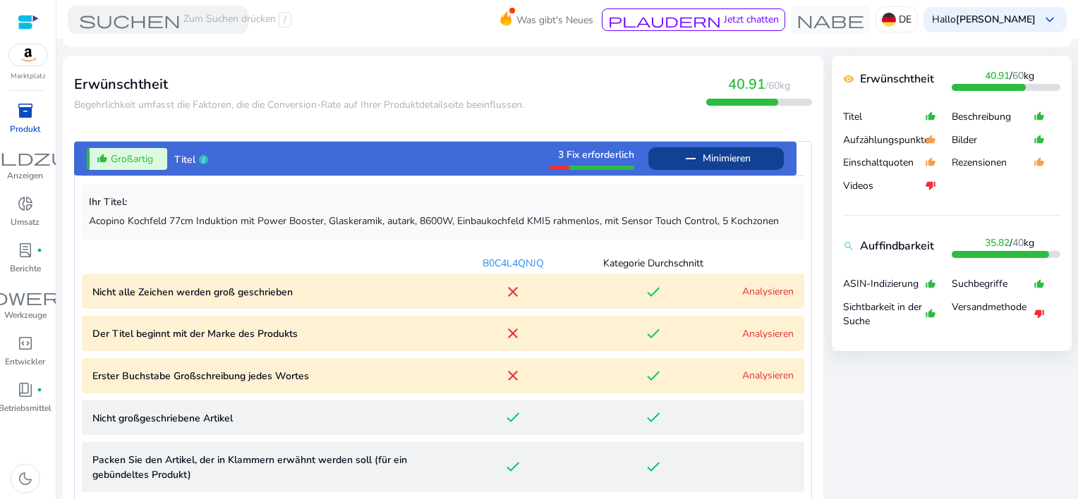
click at [753, 329] on link "Analysieren" at bounding box center [767, 333] width 51 height 13
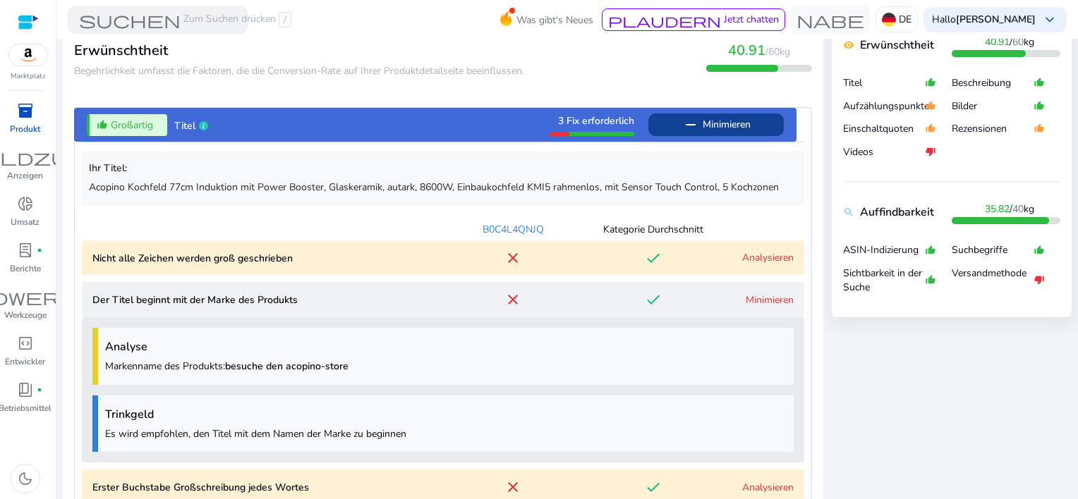
scroll to position [395, 0]
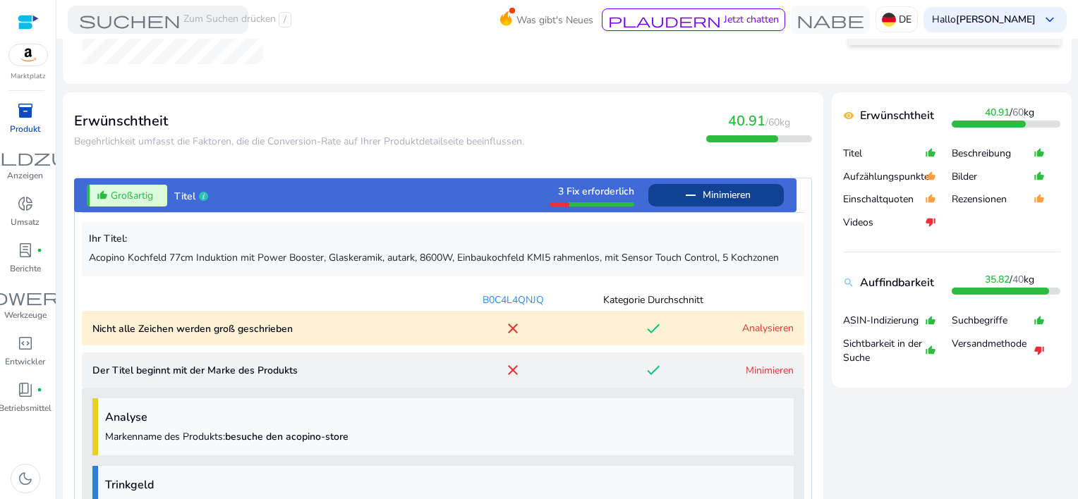
click at [753, 329] on link "Analysieren" at bounding box center [767, 328] width 51 height 13
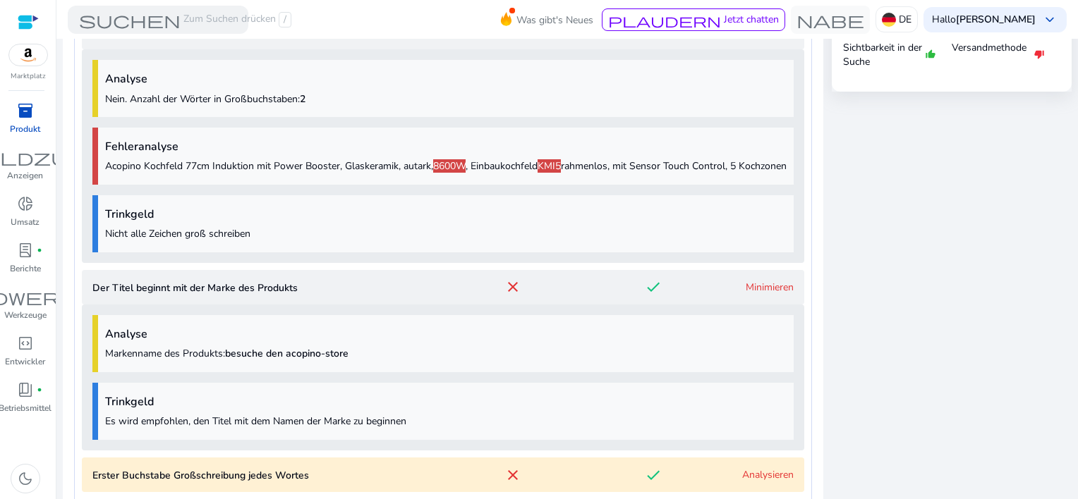
scroll to position [705, 0]
